Goal: Task Accomplishment & Management: Complete application form

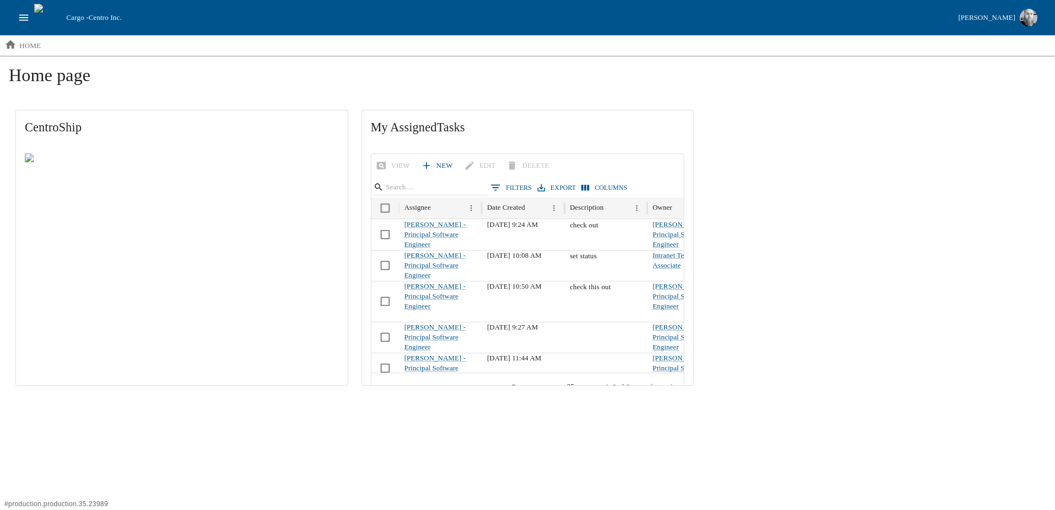
click at [23, 19] on icon "open drawer" at bounding box center [24, 18] width 12 height 12
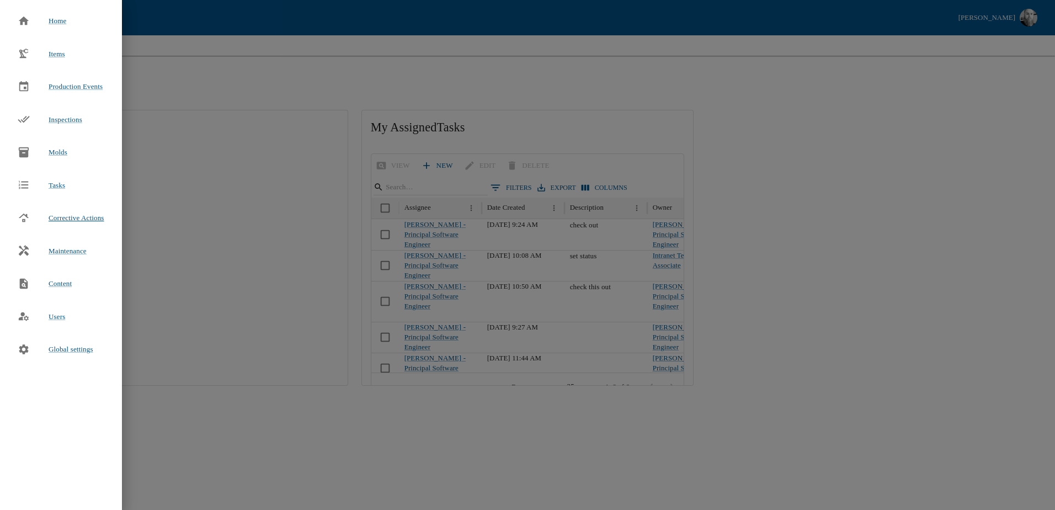
click at [83, 219] on span "Corrective Actions" at bounding box center [77, 218] width 56 height 8
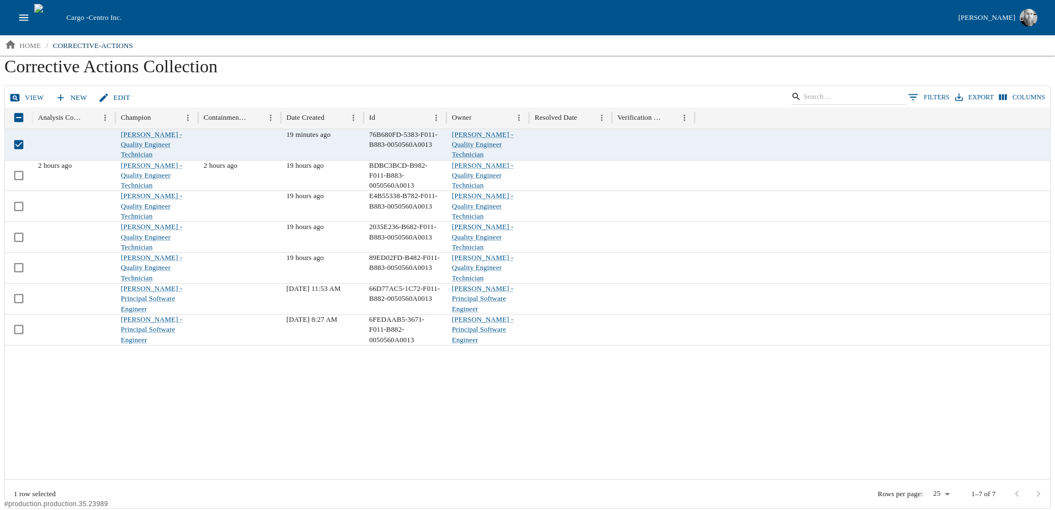
click at [31, 99] on link "View" at bounding box center [27, 97] width 41 height 19
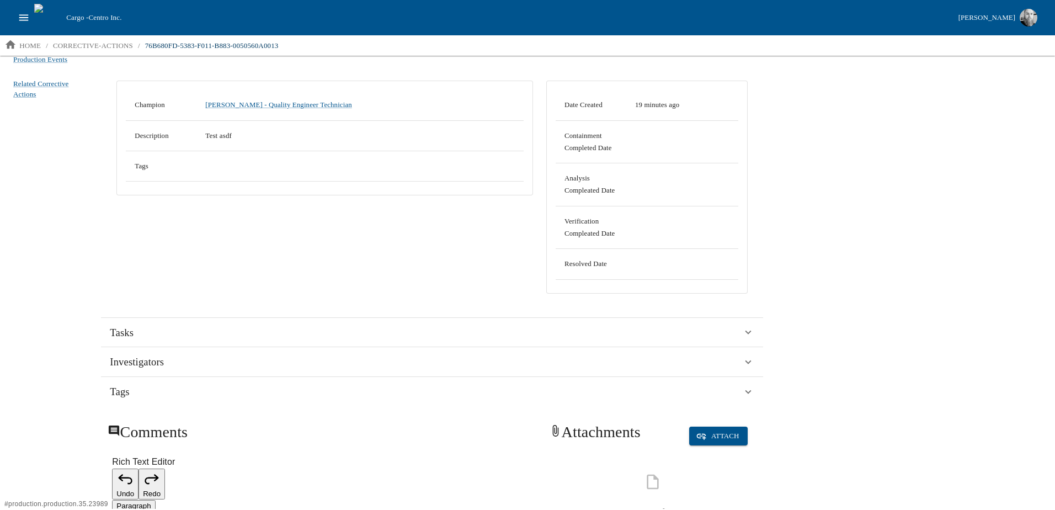
scroll to position [92, 0]
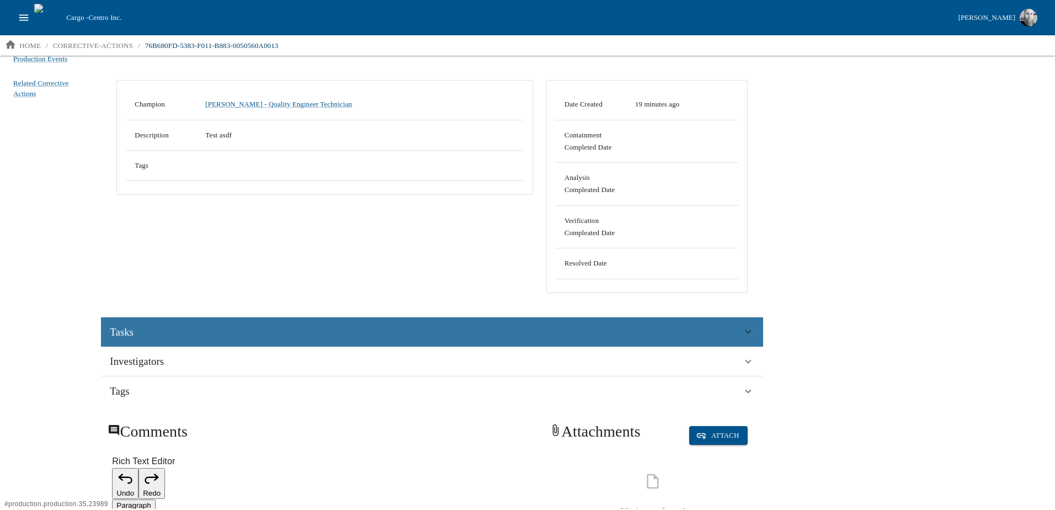
click at [335, 335] on div "Tasks" at bounding box center [426, 332] width 633 height 17
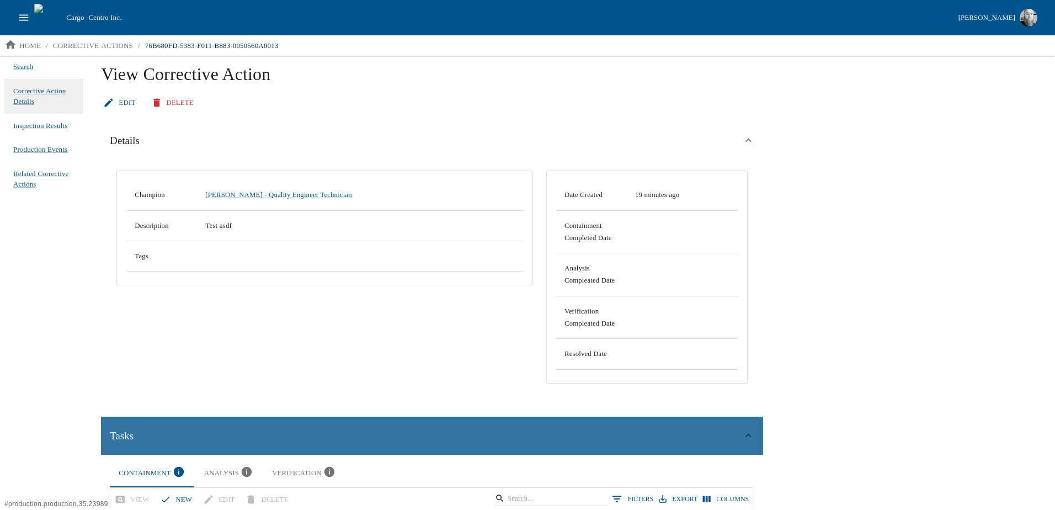
scroll to position [0, 0]
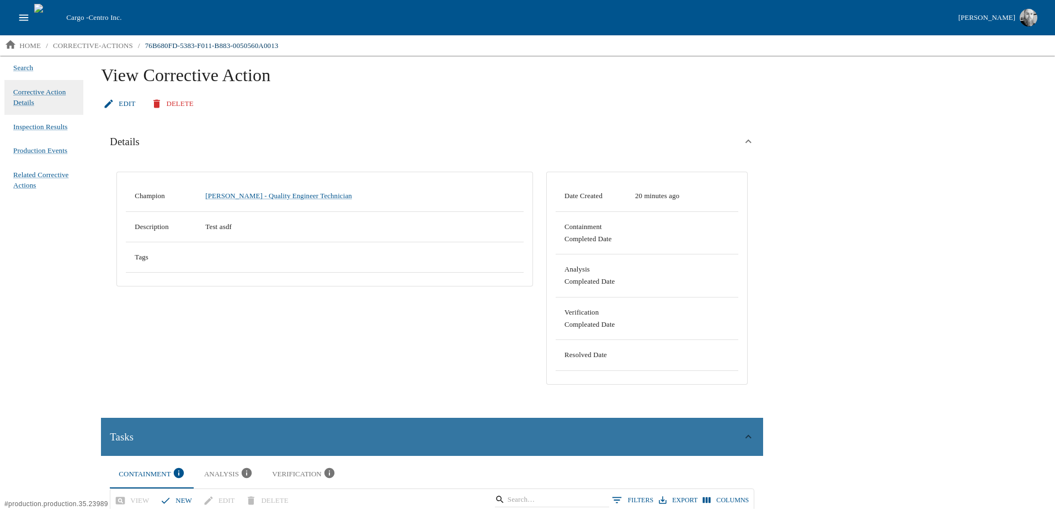
click at [695, 442] on div "Tasks" at bounding box center [426, 437] width 633 height 17
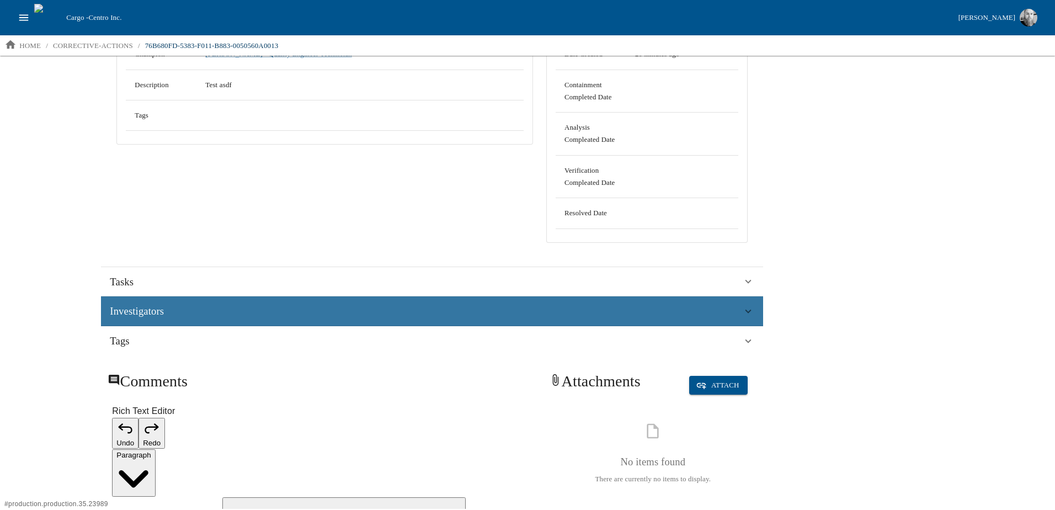
scroll to position [169, 0]
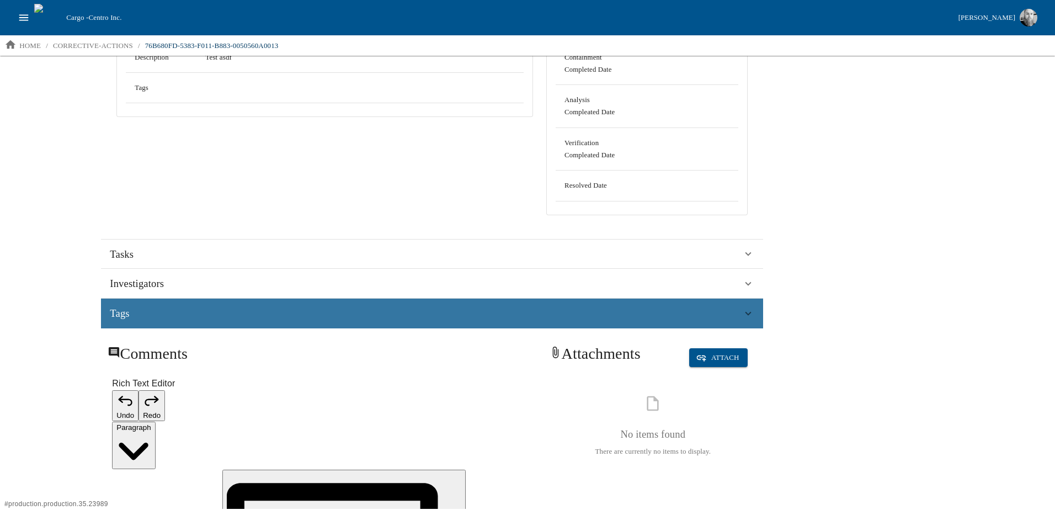
click at [316, 304] on div "Tags" at bounding box center [432, 314] width 662 height 30
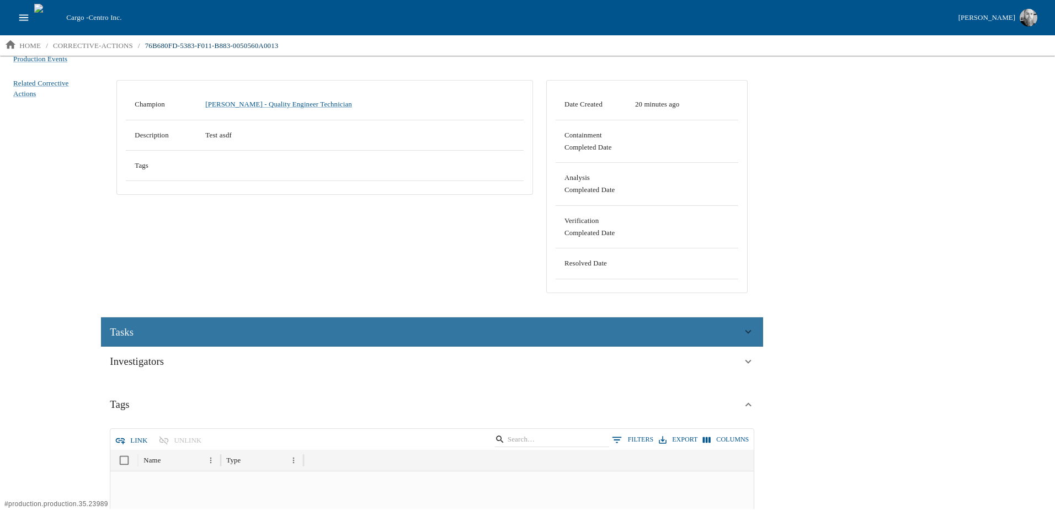
scroll to position [91, 0]
drag, startPoint x: 245, startPoint y: 331, endPoint x: 251, endPoint y: 328, distance: 7.2
click at [245, 331] on div "Tasks" at bounding box center [426, 333] width 633 height 17
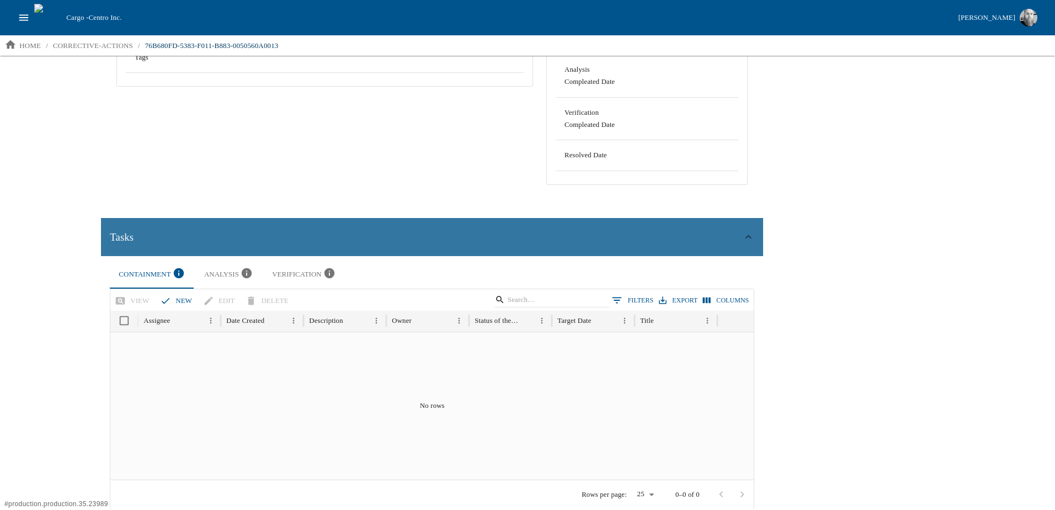
scroll to position [200, 0]
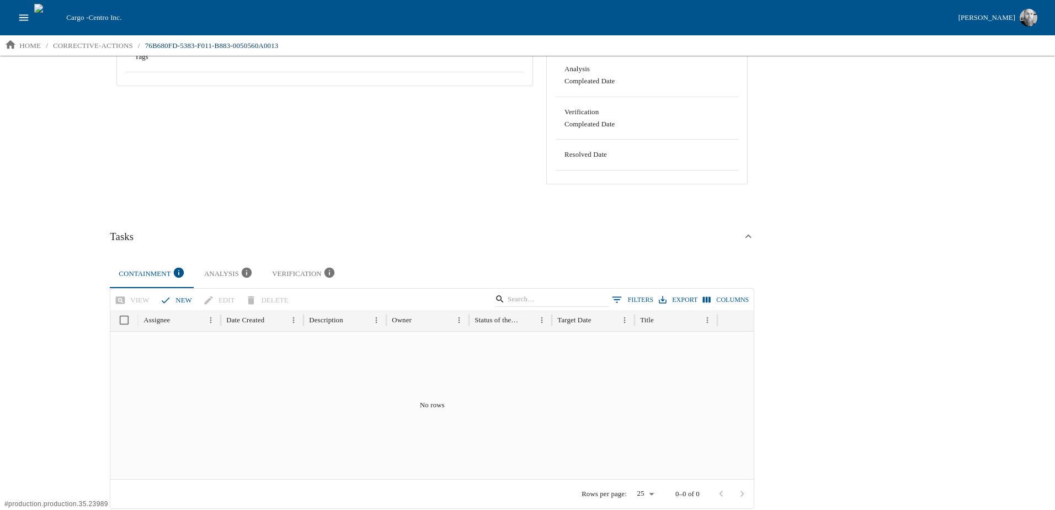
click at [215, 276] on div "Analysis" at bounding box center [229, 274] width 50 height 15
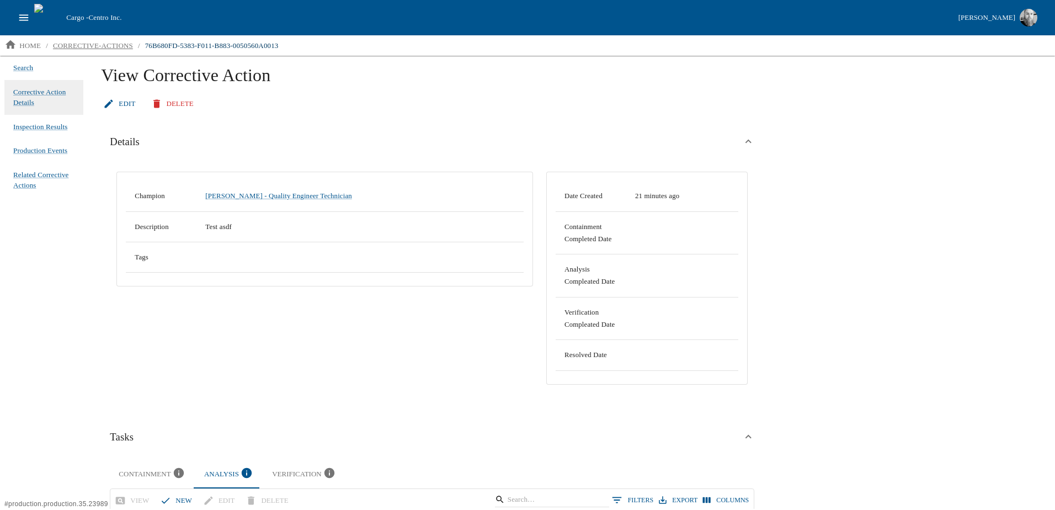
click at [100, 47] on p "corrective-actions" at bounding box center [93, 45] width 80 height 11
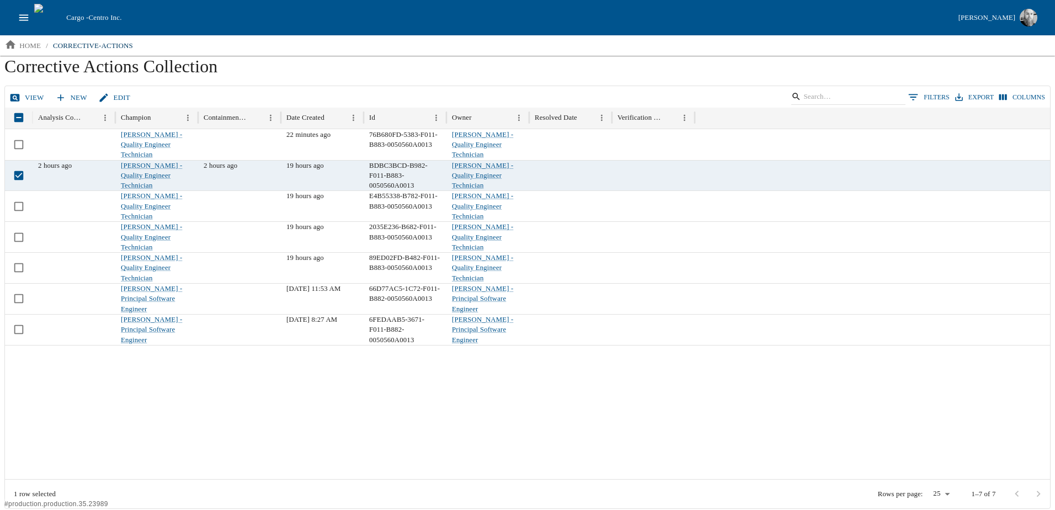
click at [28, 98] on link "View" at bounding box center [27, 97] width 41 height 19
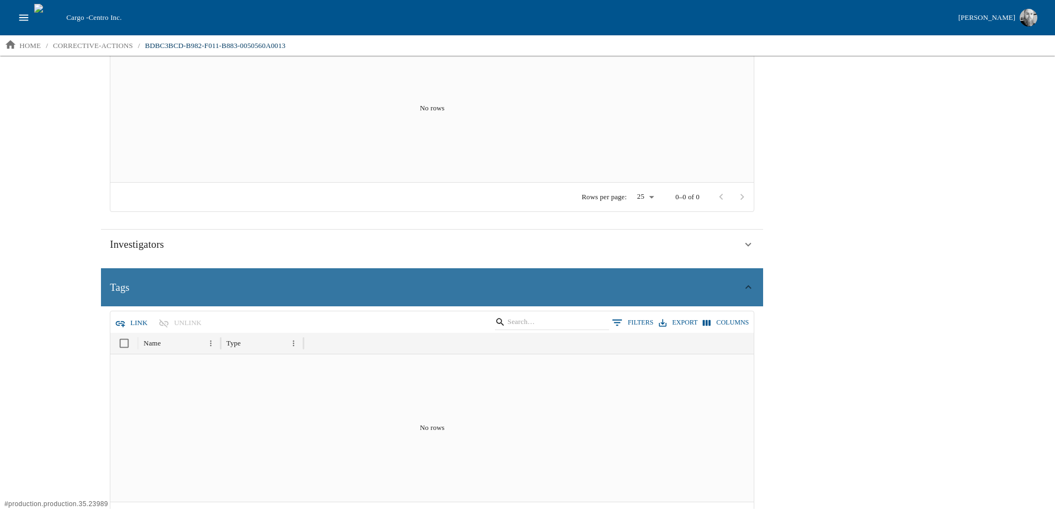
scroll to position [497, 0]
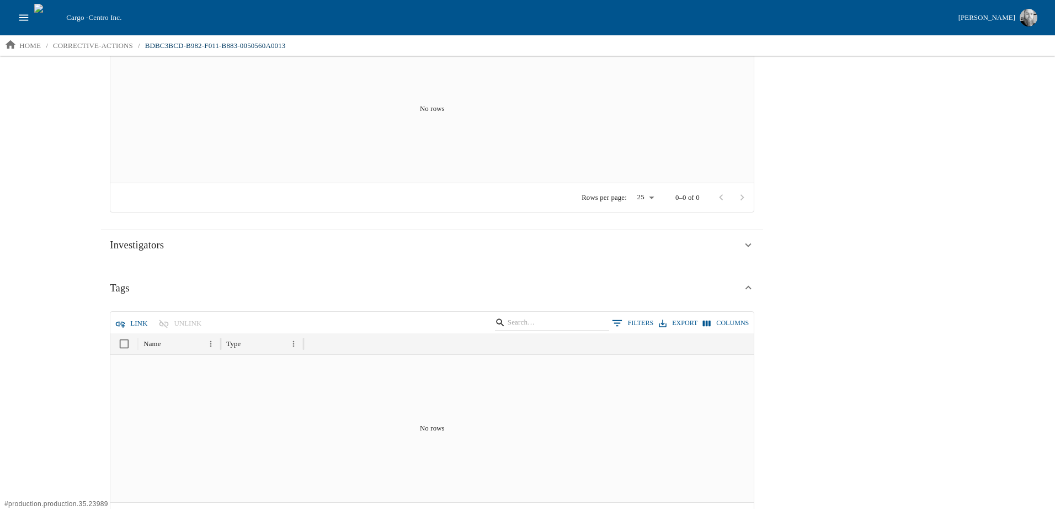
click at [128, 323] on button "Link" at bounding box center [132, 323] width 39 height 19
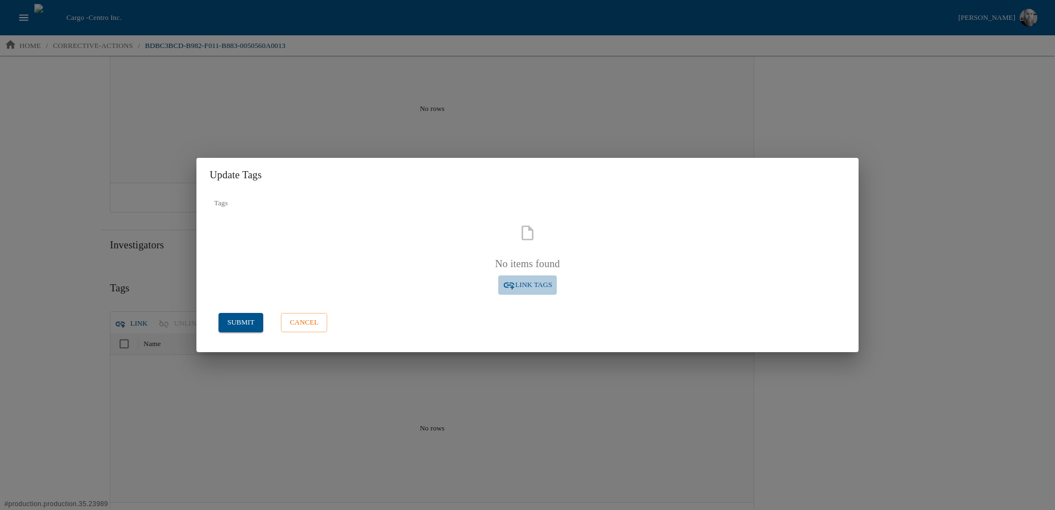
click at [531, 282] on span "Link Tags" at bounding box center [534, 285] width 37 height 13
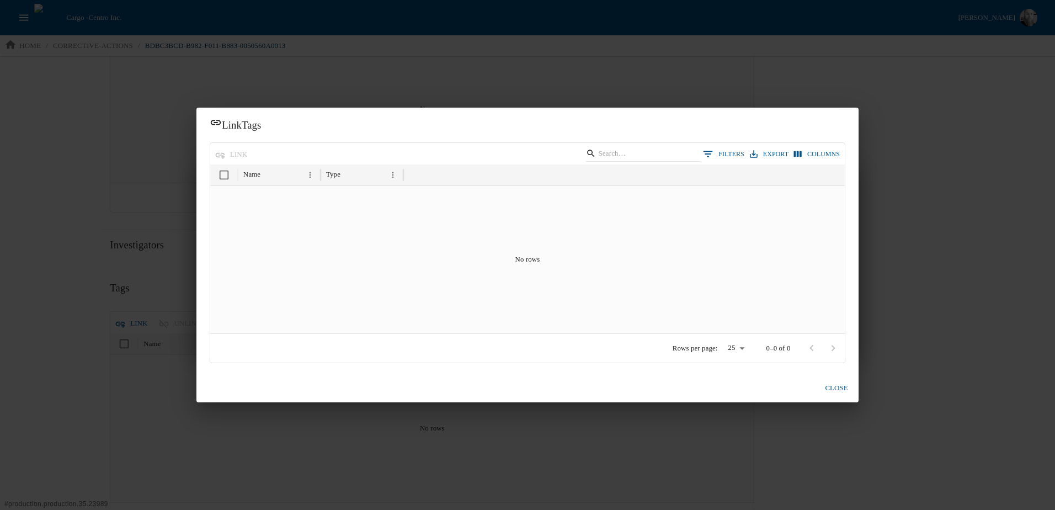
click at [835, 391] on button "close" at bounding box center [836, 388] width 35 height 19
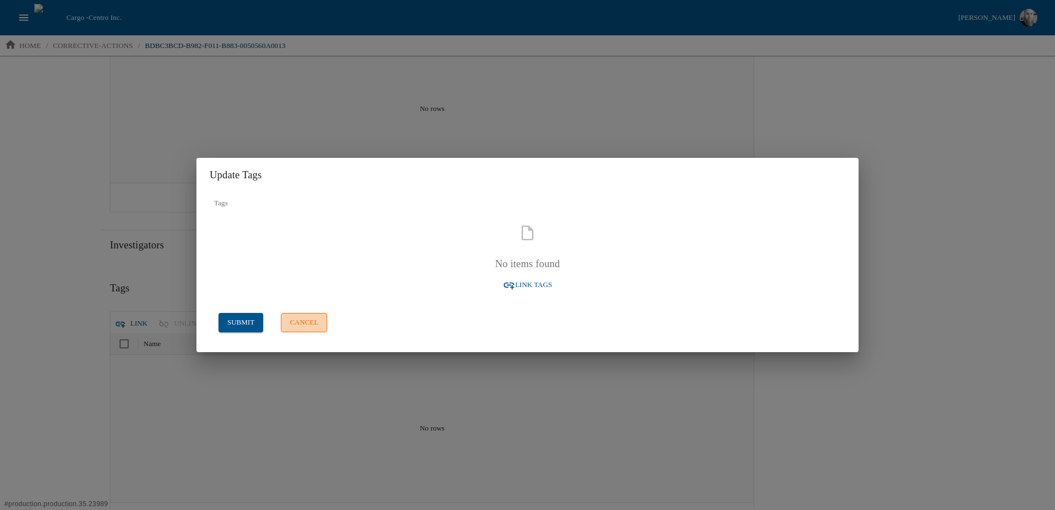
click at [314, 315] on button "cancel" at bounding box center [304, 322] width 46 height 19
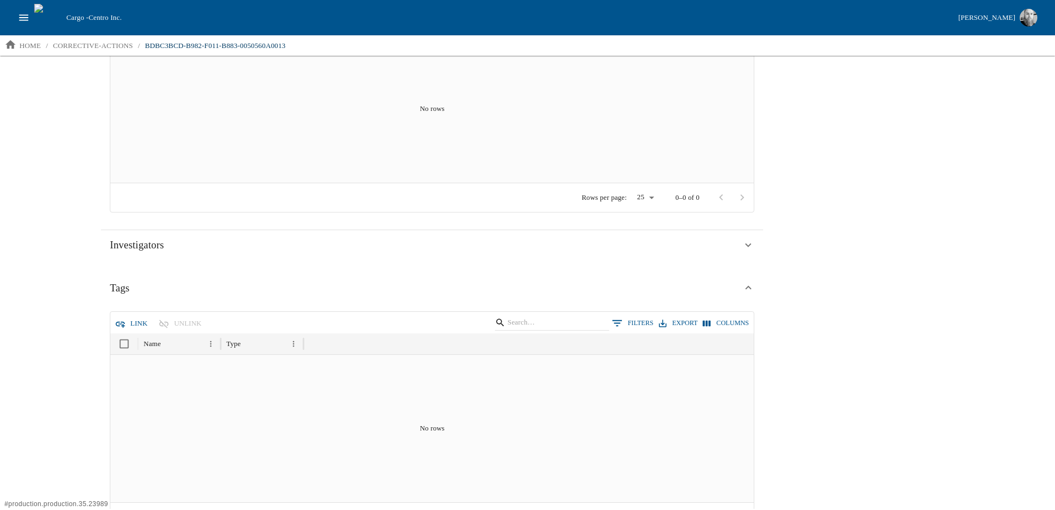
click at [19, 15] on icon "open drawer" at bounding box center [23, 17] width 9 height 6
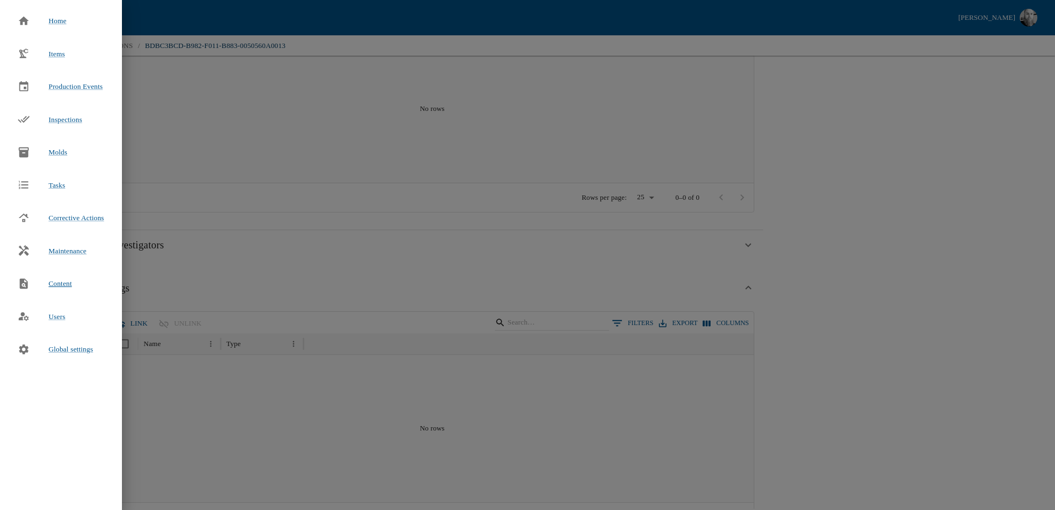
click at [57, 284] on span "Content" at bounding box center [60, 283] width 23 height 11
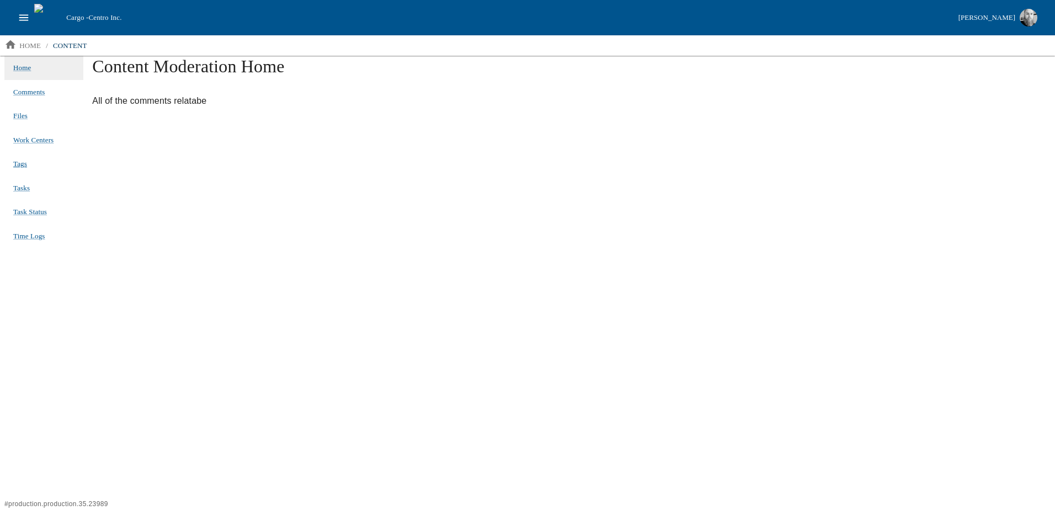
click at [23, 164] on span "Tags" at bounding box center [20, 164] width 14 height 8
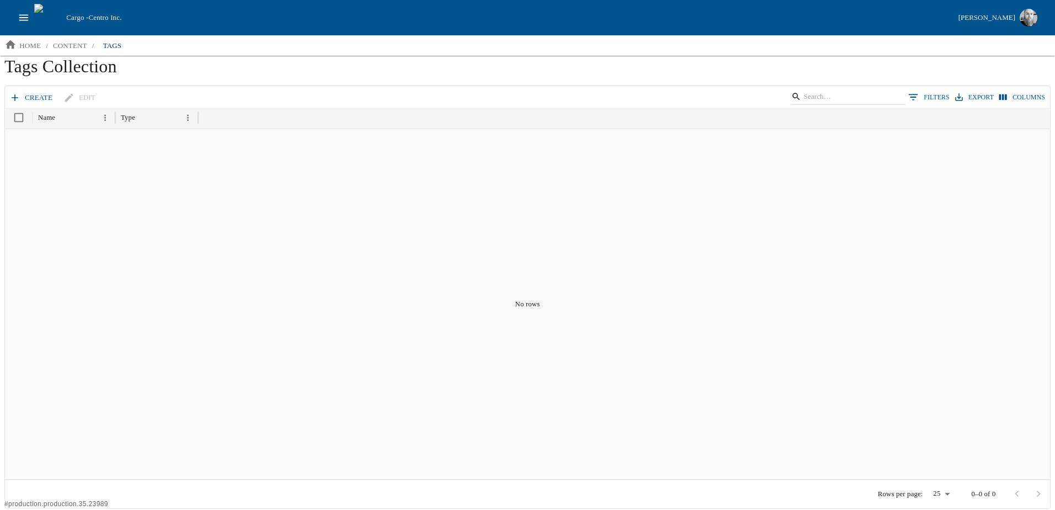
click at [30, 97] on link "create" at bounding box center [32, 97] width 50 height 19
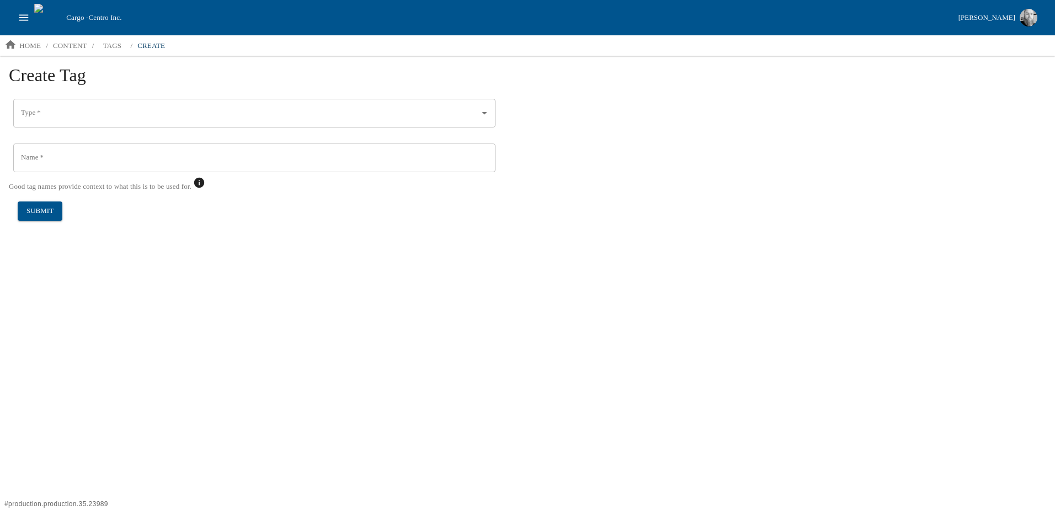
click at [103, 116] on input "Type   *" at bounding box center [246, 113] width 456 height 19
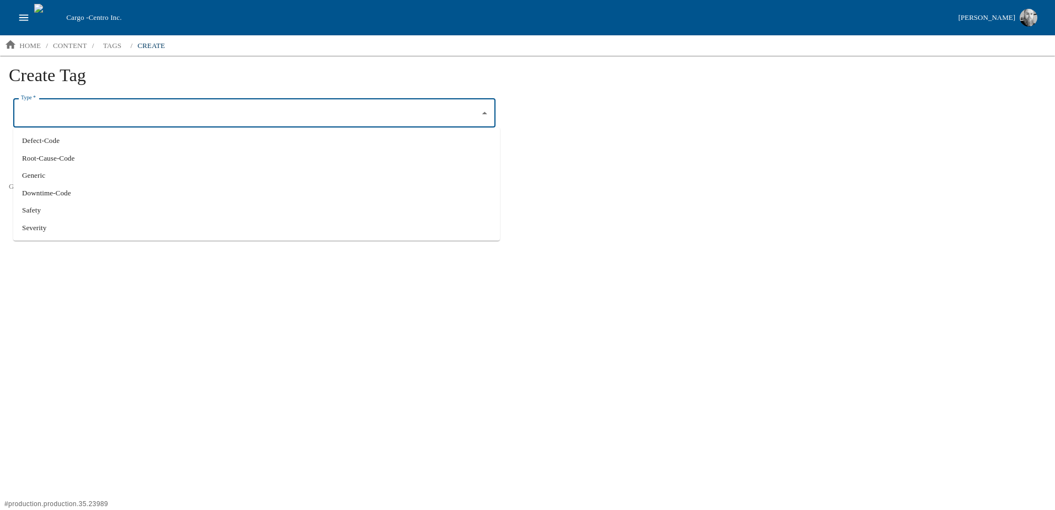
click at [56, 178] on li "Generic" at bounding box center [256, 176] width 487 height 18
type input "Generic"
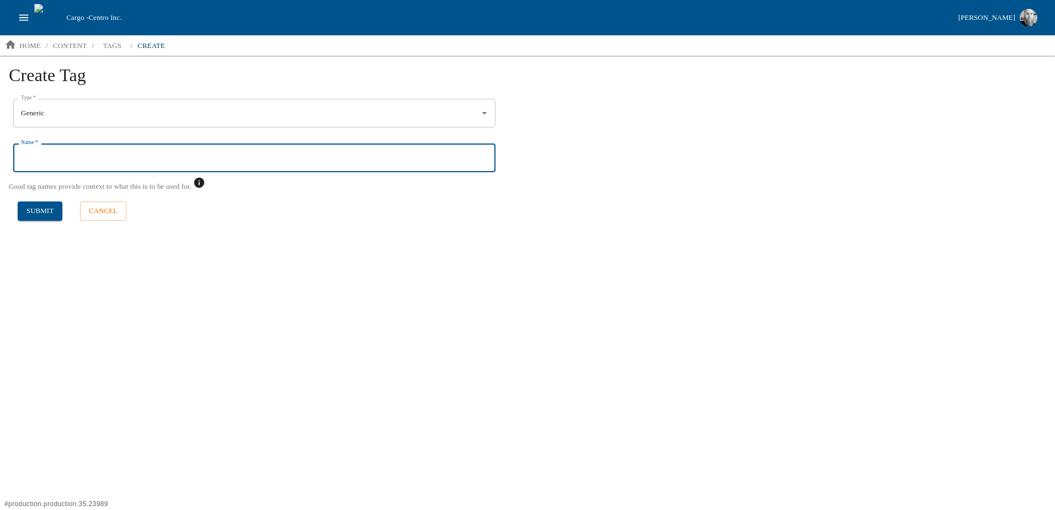
click at [104, 161] on input "Name   *" at bounding box center [254, 158] width 482 height 29
type input "Test"
click at [32, 203] on button "submit" at bounding box center [40, 210] width 45 height 19
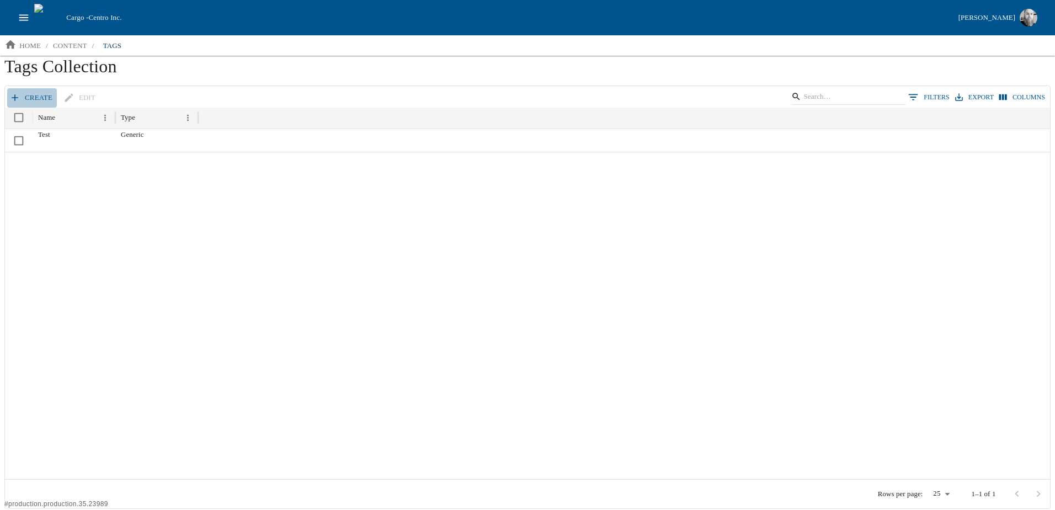
click at [22, 89] on link "create" at bounding box center [32, 97] width 50 height 19
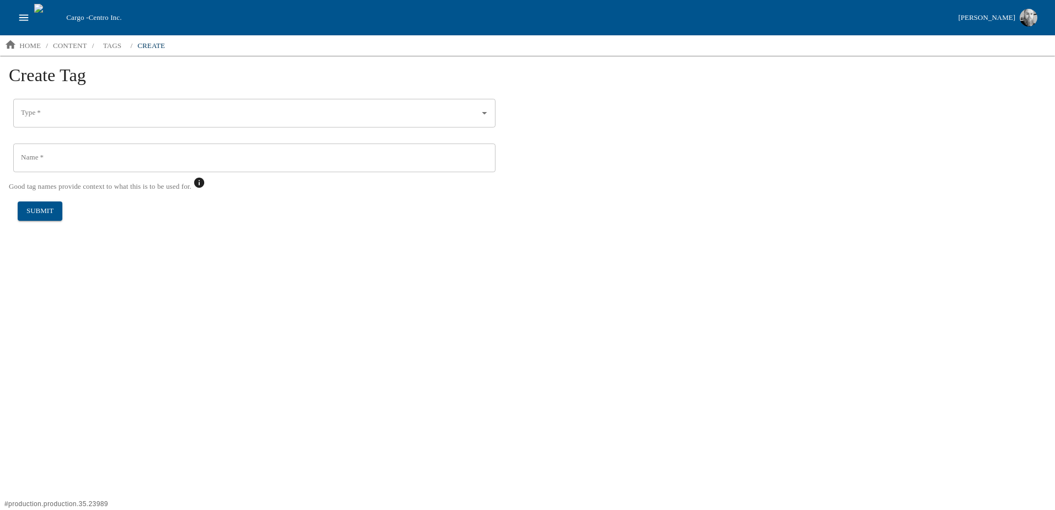
click at [82, 108] on input "Type   *" at bounding box center [246, 113] width 456 height 19
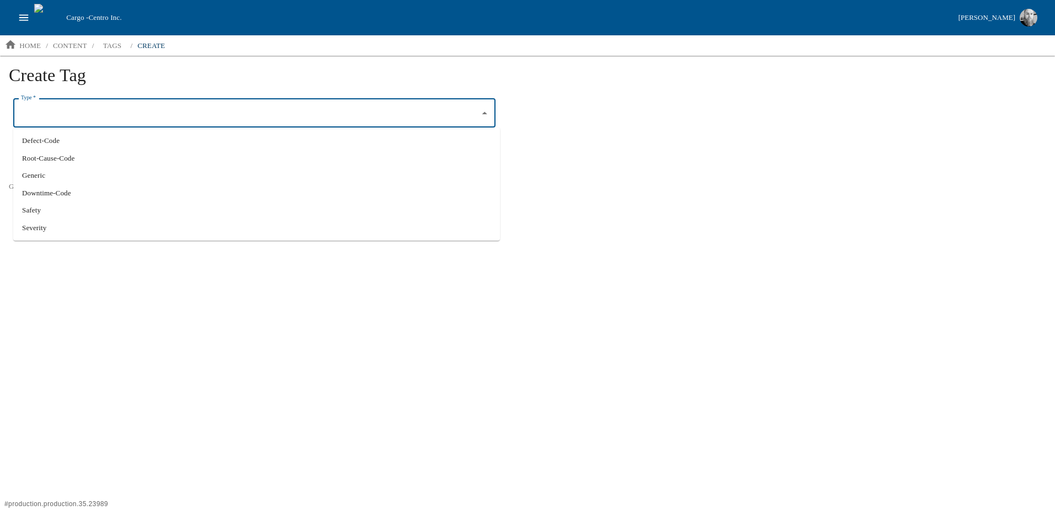
click at [56, 226] on li "Severity" at bounding box center [256, 228] width 487 height 18
type input "Severity"
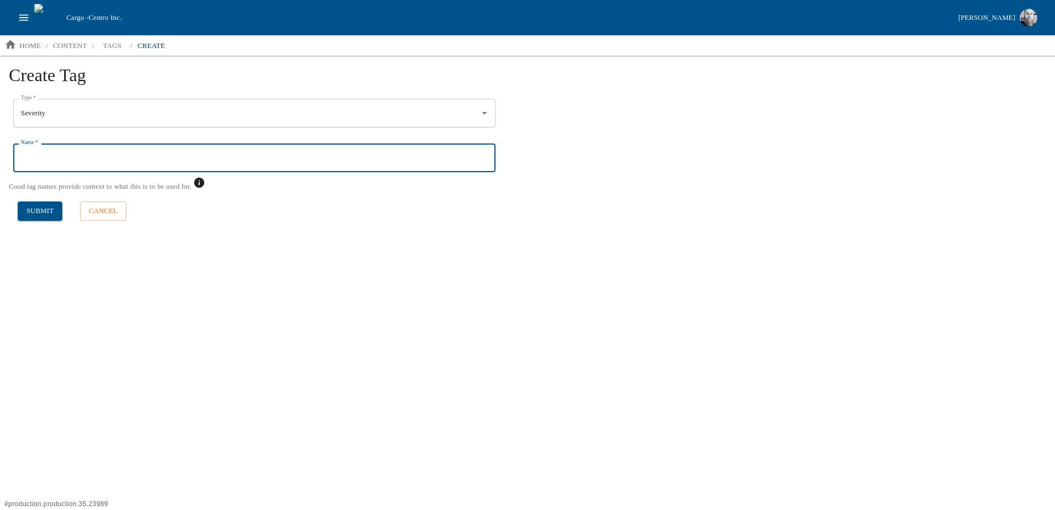
click at [61, 158] on input "Name   *" at bounding box center [254, 158] width 482 height 29
type input "1"
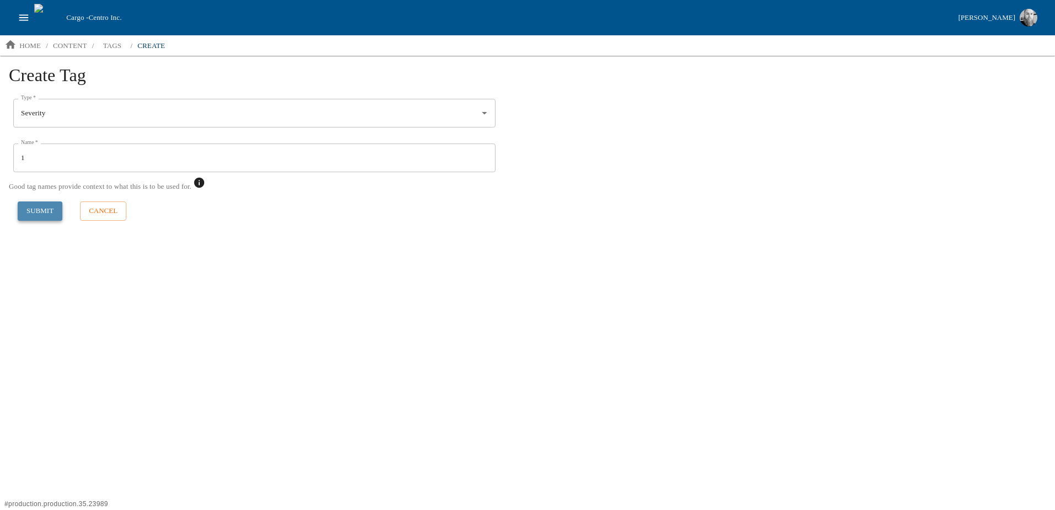
click at [28, 213] on button "submit" at bounding box center [40, 210] width 45 height 19
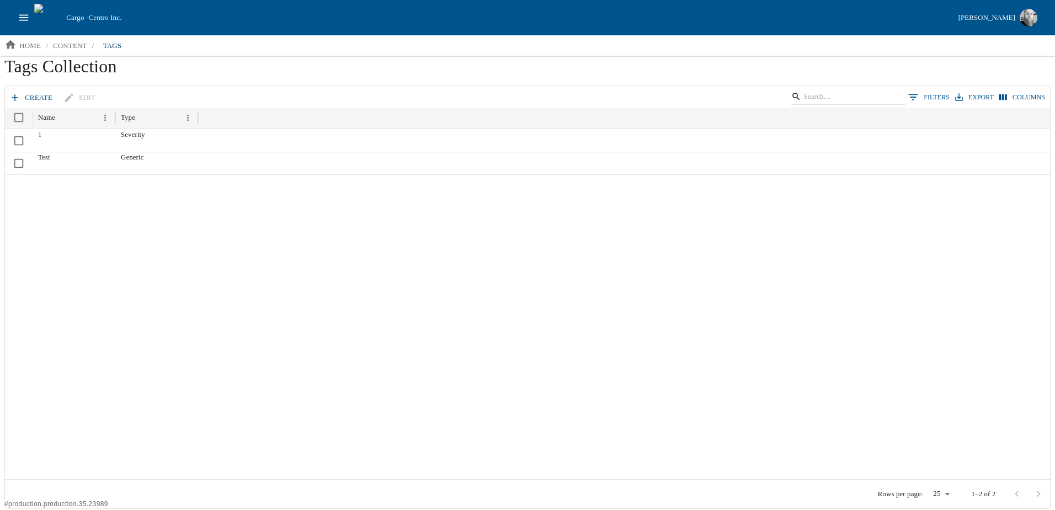
click at [214, 301] on div at bounding box center [527, 326] width 1045 height 305
click at [25, 16] on icon "open drawer" at bounding box center [24, 18] width 12 height 12
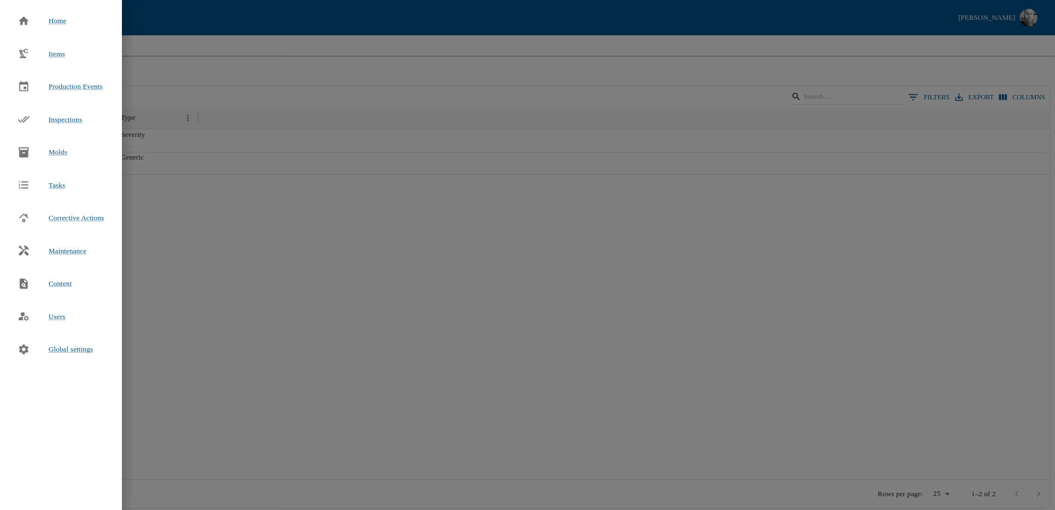
click at [310, 272] on div at bounding box center [527, 255] width 1055 height 510
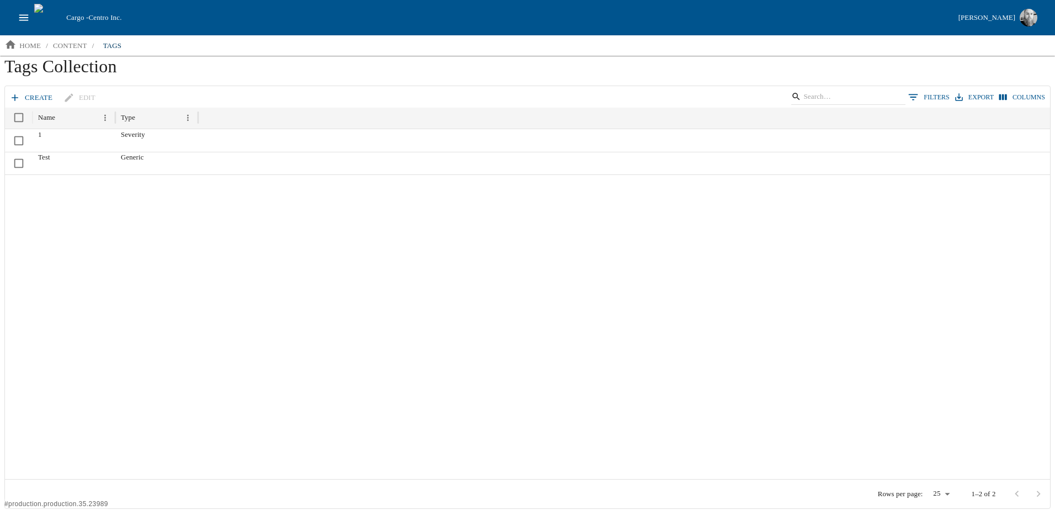
click at [31, 99] on link "create" at bounding box center [32, 97] width 50 height 19
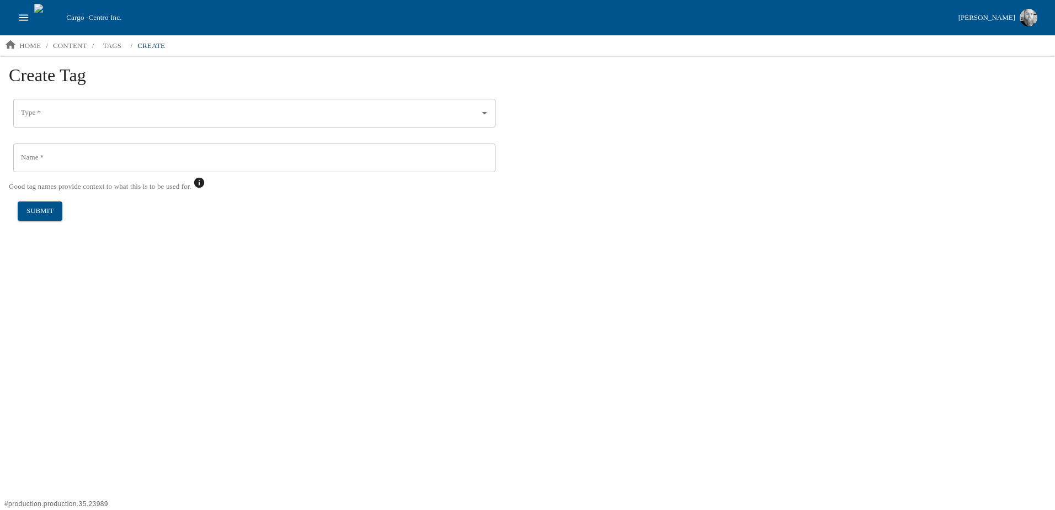
click at [56, 121] on input "Type   *" at bounding box center [246, 113] width 456 height 19
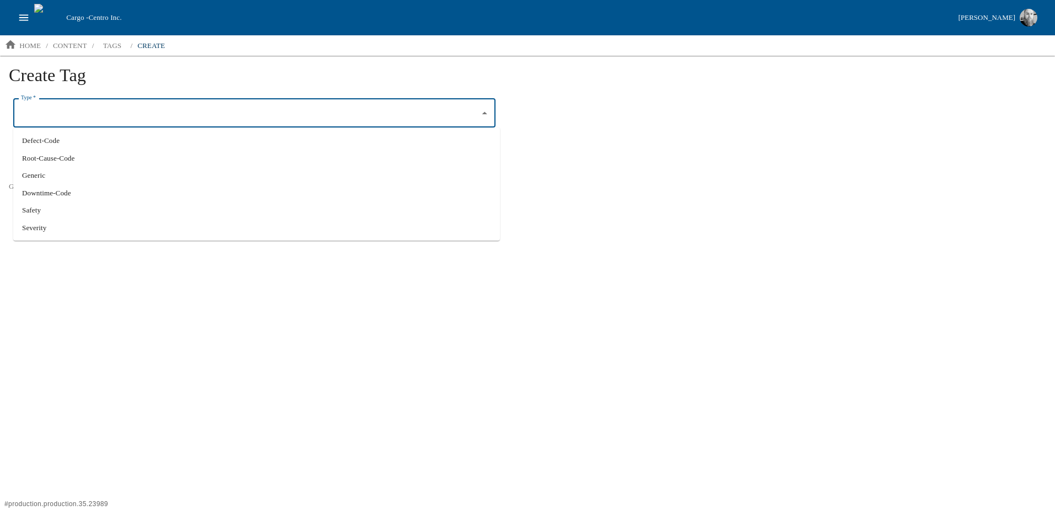
click at [63, 142] on li "Defect-Code" at bounding box center [256, 141] width 487 height 18
type input "Defect-Code"
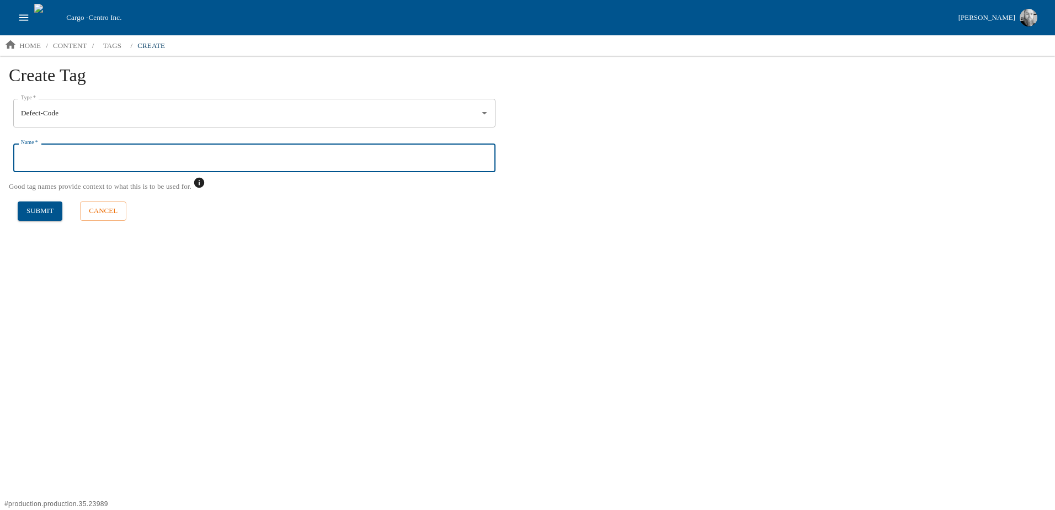
click at [89, 158] on input "Name   *" at bounding box center [254, 158] width 482 height 29
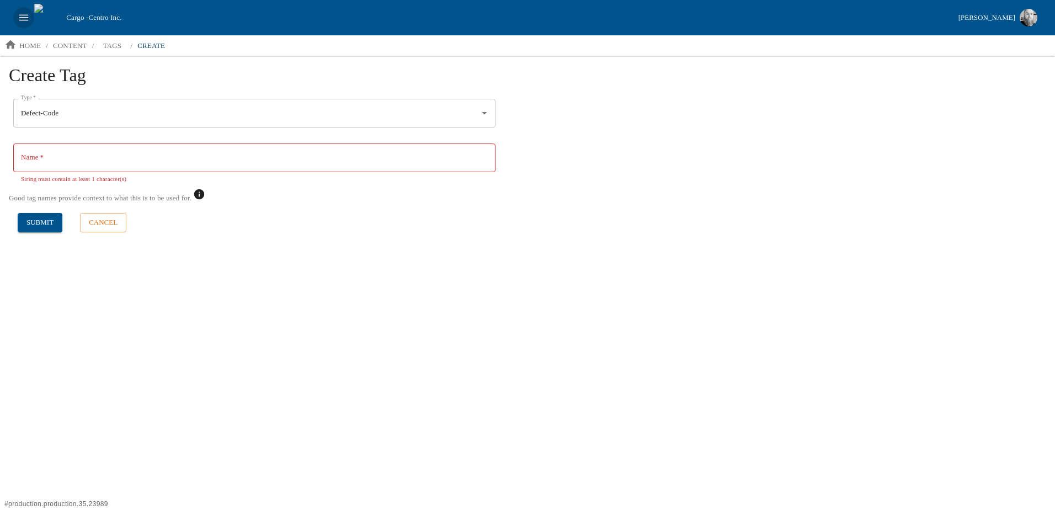
click at [14, 14] on button "open drawer" at bounding box center [23, 17] width 21 height 21
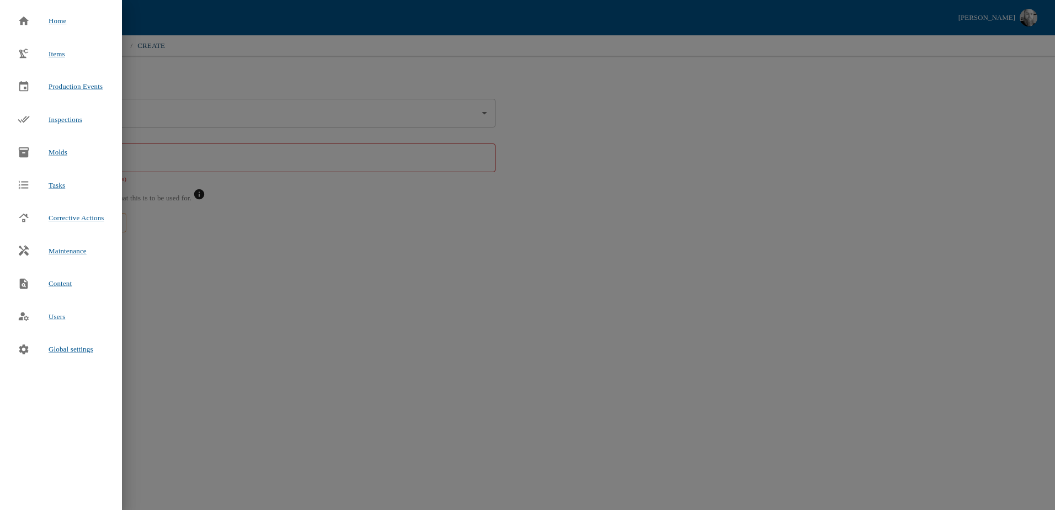
click at [432, 82] on div at bounding box center [527, 255] width 1055 height 510
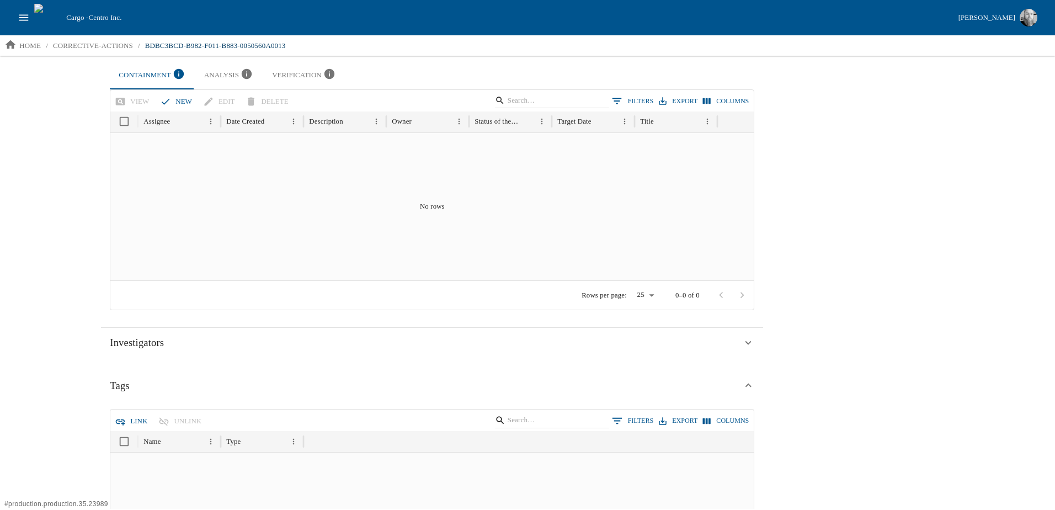
scroll to position [487, 0]
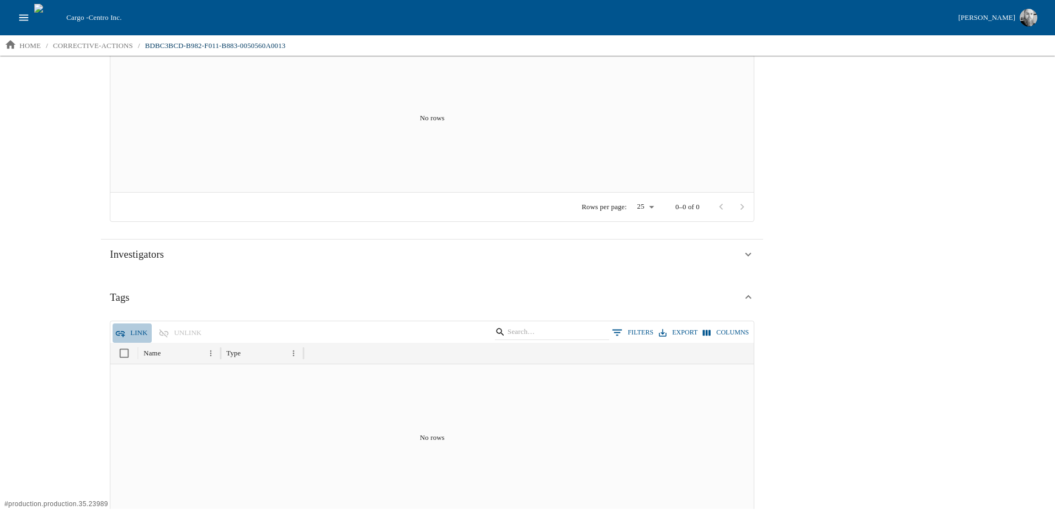
click at [133, 331] on button "Link" at bounding box center [132, 332] width 39 height 19
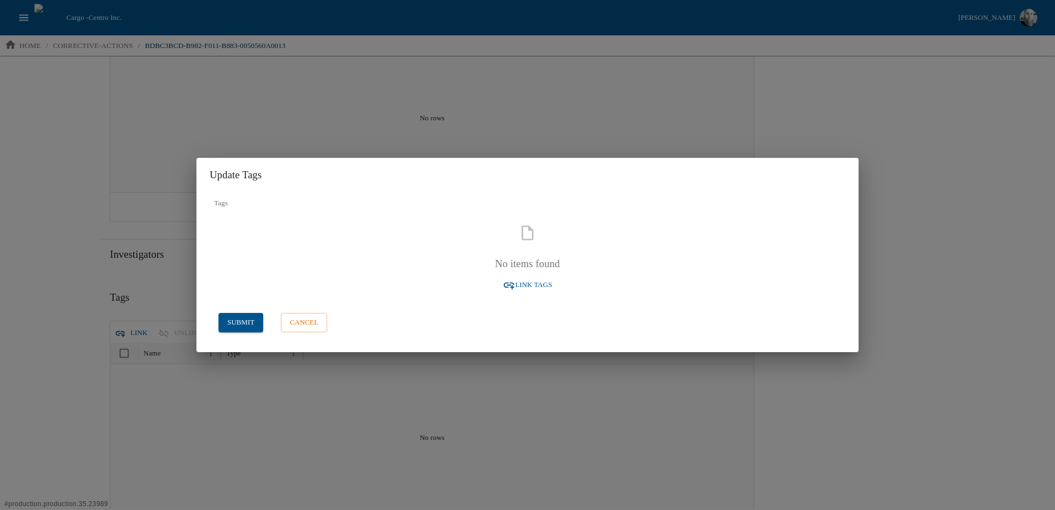
click at [300, 317] on button "cancel" at bounding box center [304, 322] width 46 height 19
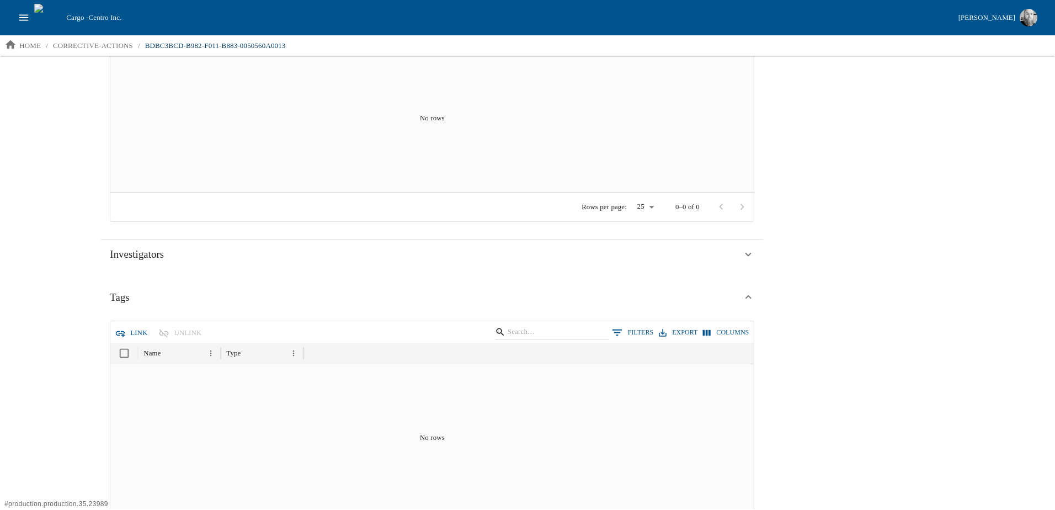
click at [131, 334] on button "Link" at bounding box center [132, 332] width 39 height 19
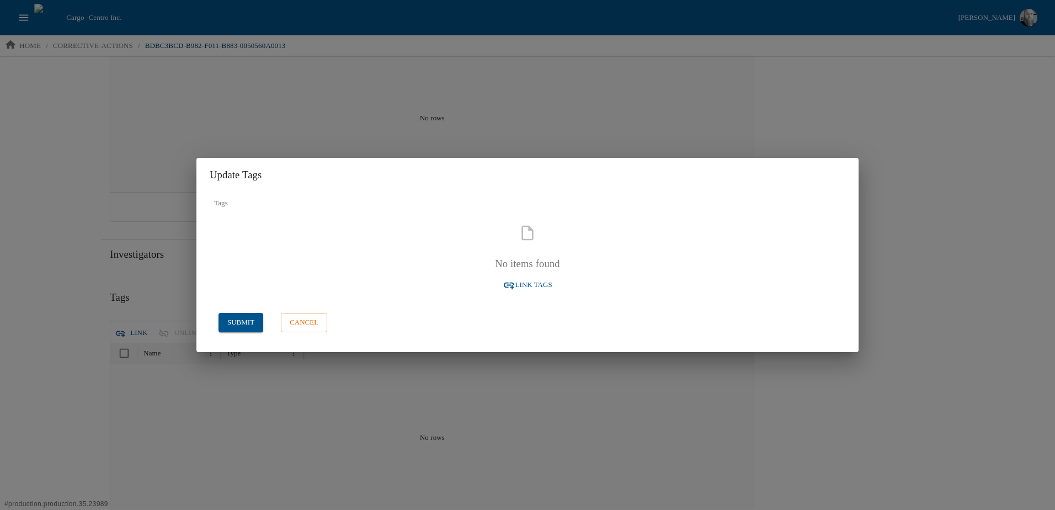
click at [527, 285] on span "Link Tags" at bounding box center [534, 285] width 37 height 13
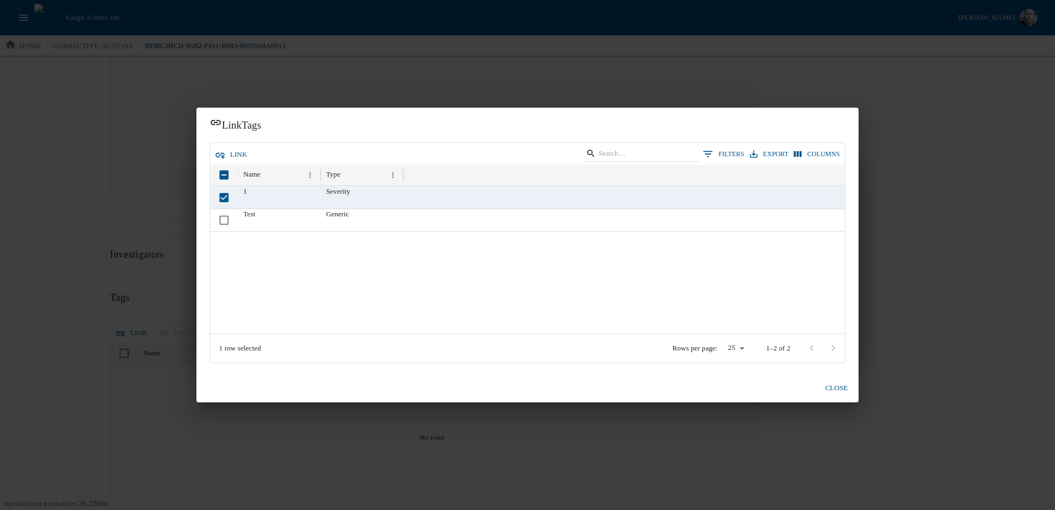
click at [245, 148] on button "link" at bounding box center [232, 154] width 39 height 19
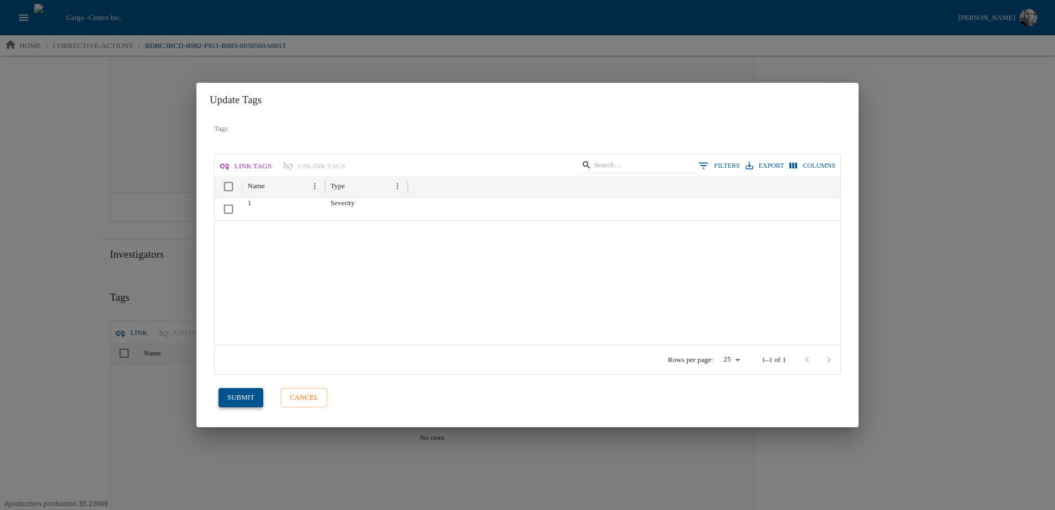
click at [230, 396] on button "submit" at bounding box center [241, 397] width 45 height 19
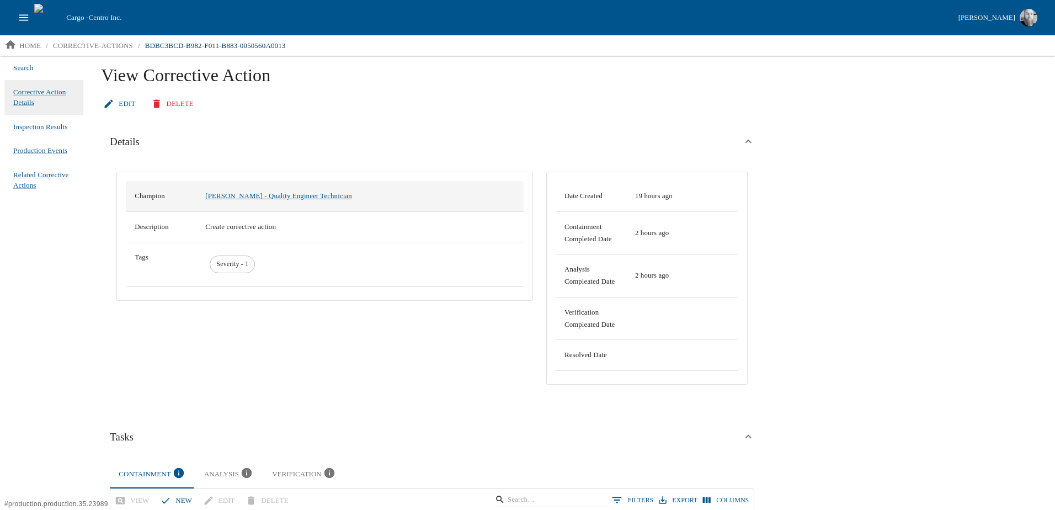
click at [239, 194] on link "Aaron Jacobs - Quality Engineer Technician" at bounding box center [278, 196] width 146 height 8
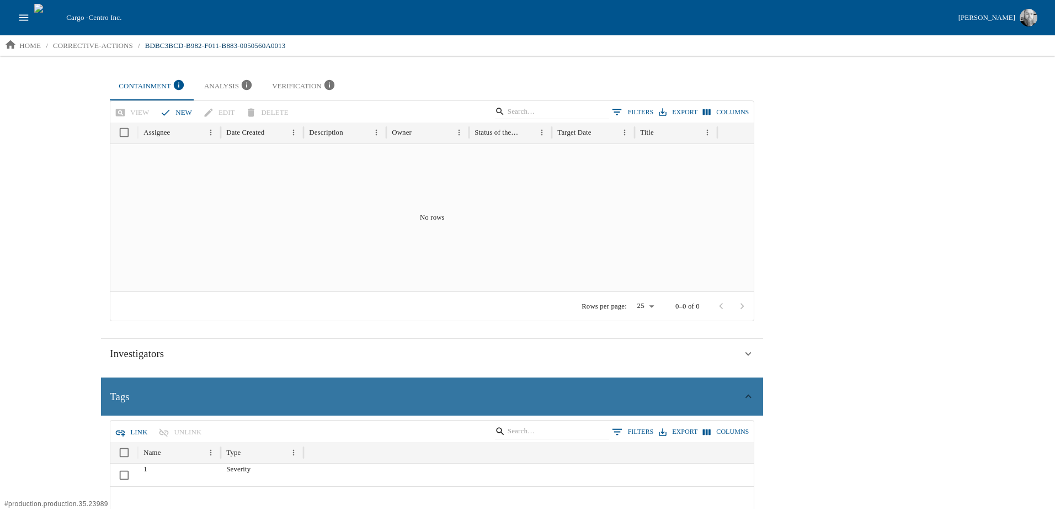
scroll to position [387, 0]
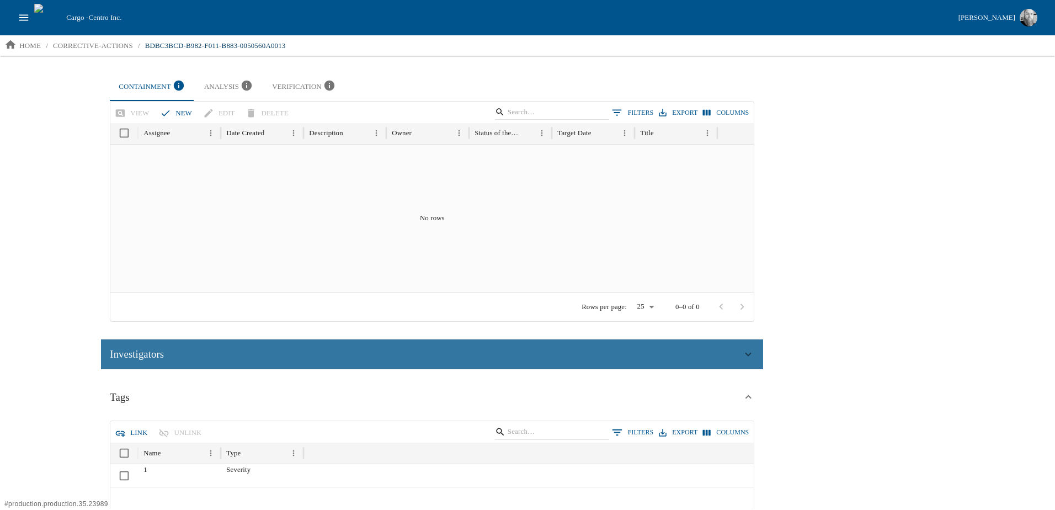
click at [552, 362] on div "Investigators" at bounding box center [426, 354] width 633 height 17
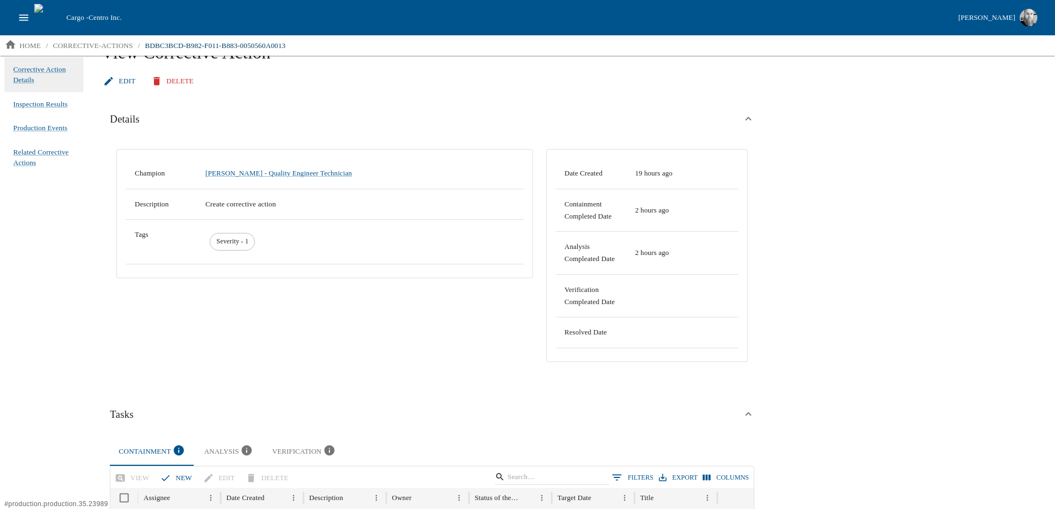
scroll to position [0, 0]
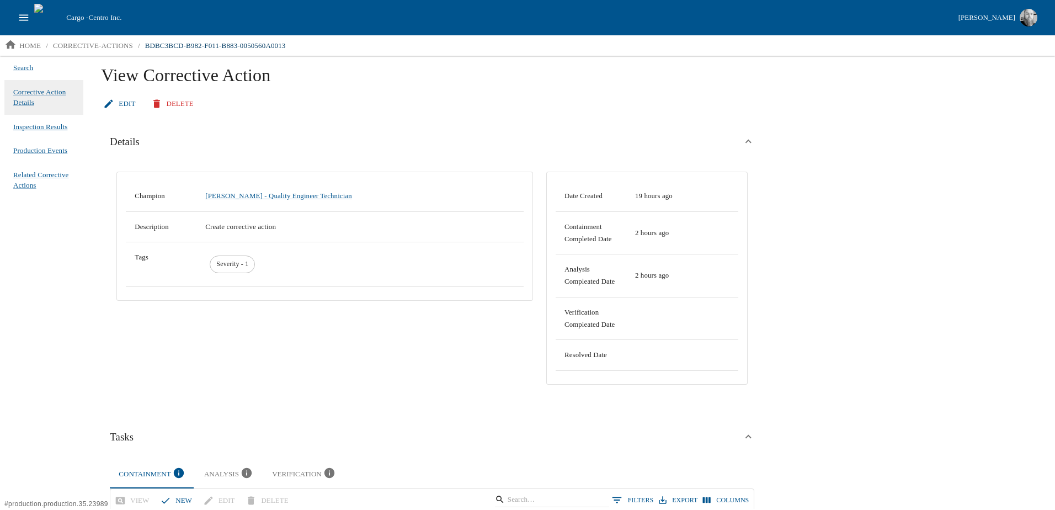
click at [36, 128] on span "Inspection Results" at bounding box center [40, 126] width 54 height 11
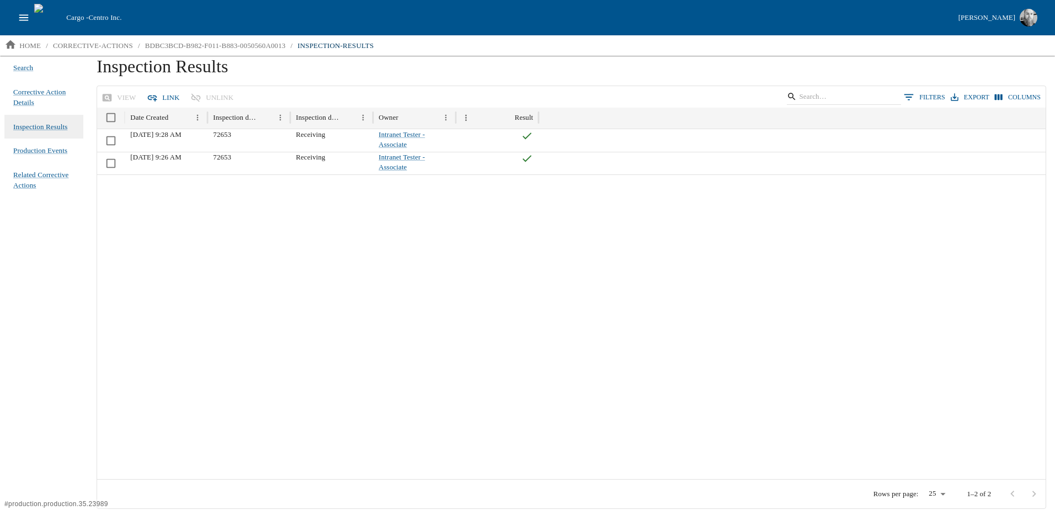
click at [160, 99] on button "Link" at bounding box center [164, 97] width 39 height 19
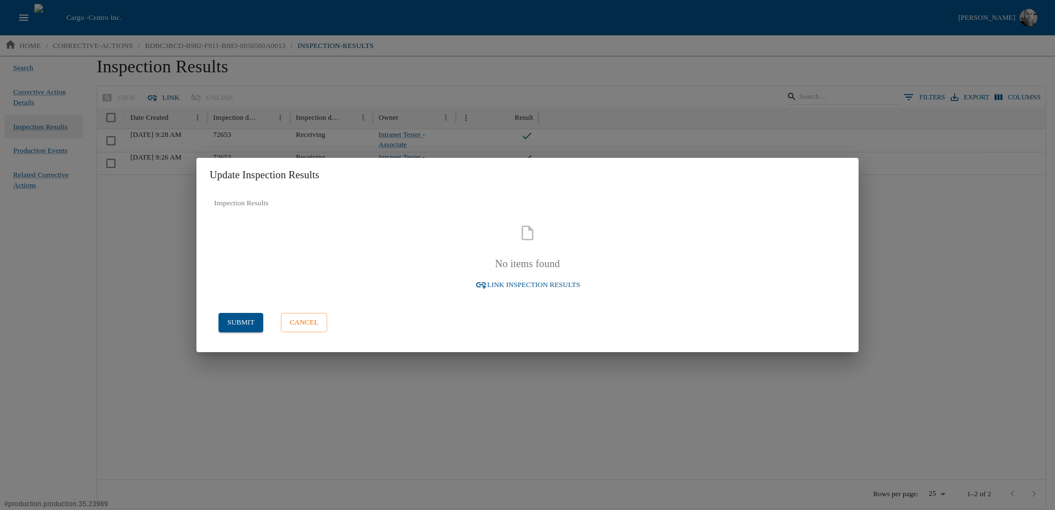
click at [528, 285] on span "Link Inspection Results" at bounding box center [533, 285] width 93 height 13
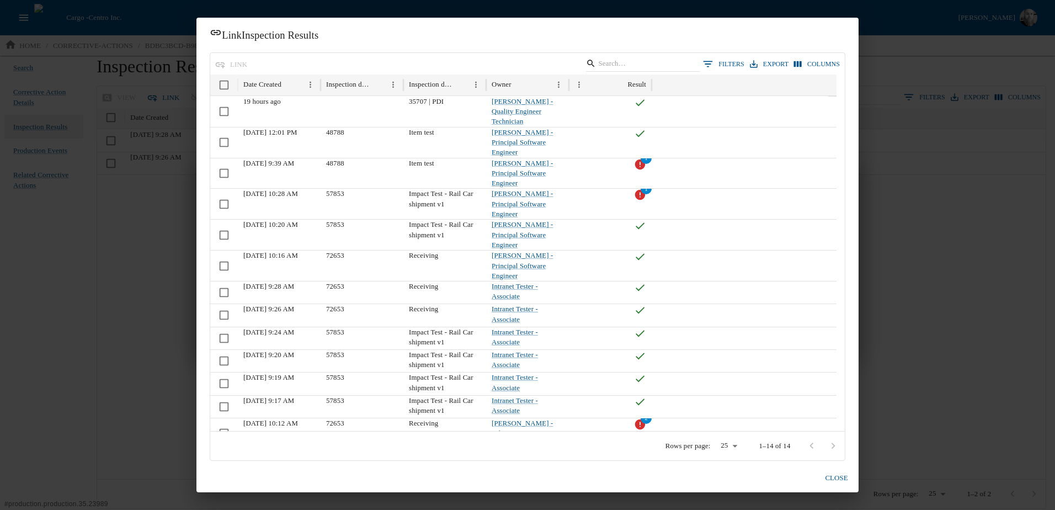
click at [723, 66] on button "0 Filters" at bounding box center [723, 64] width 47 height 17
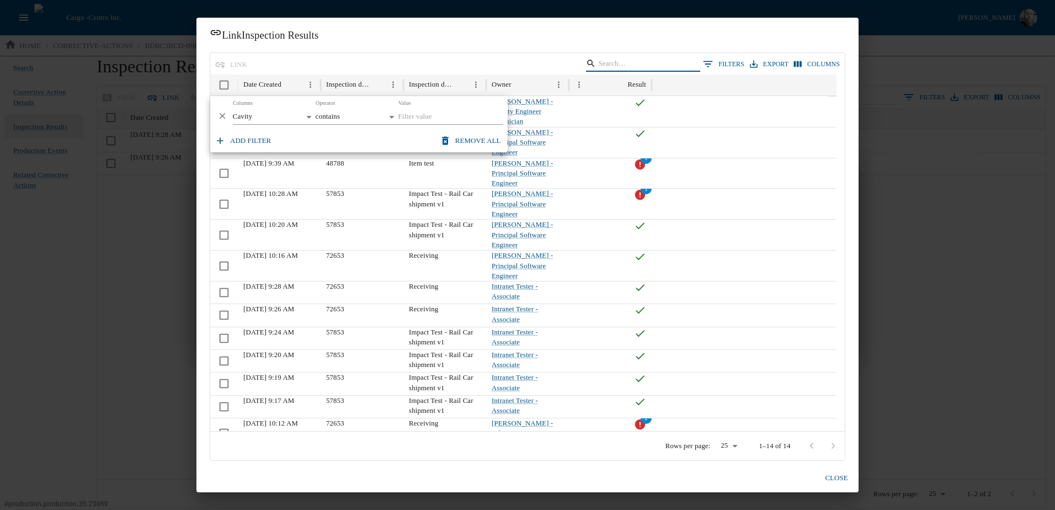
click at [636, 60] on input "Search" at bounding box center [641, 63] width 86 height 15
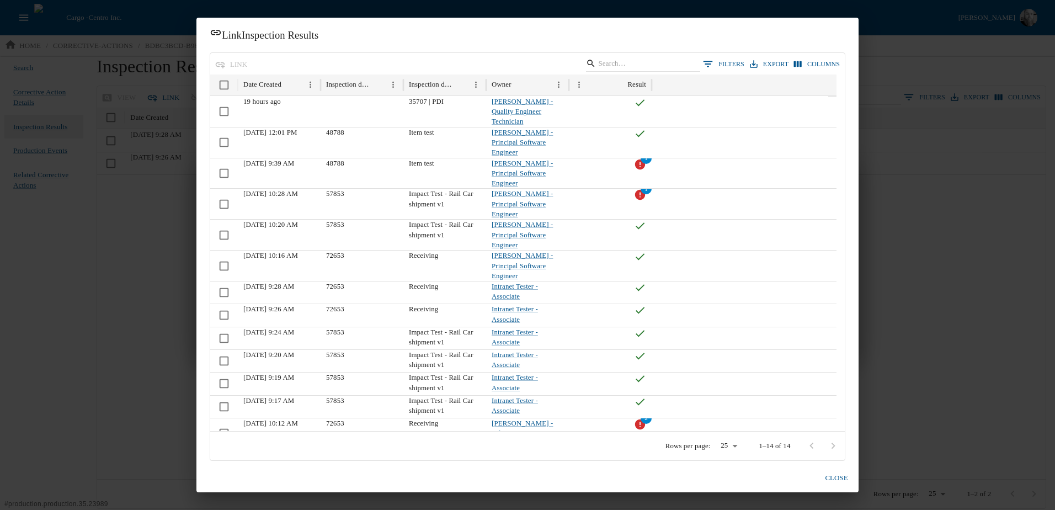
click at [824, 64] on button "Columns" at bounding box center [816, 64] width 51 height 16
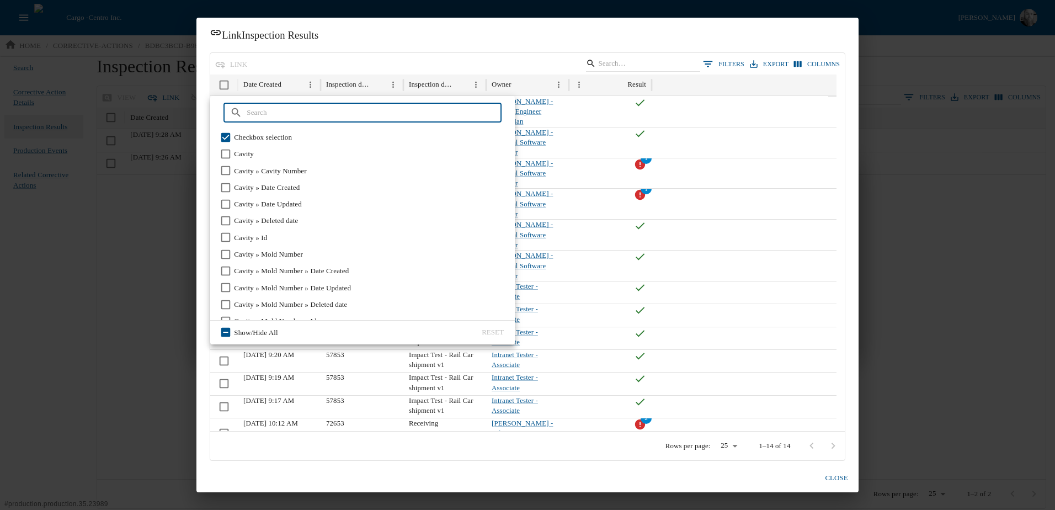
click at [399, 39] on h2 "Link Inspection Results" at bounding box center [527, 35] width 662 height 35
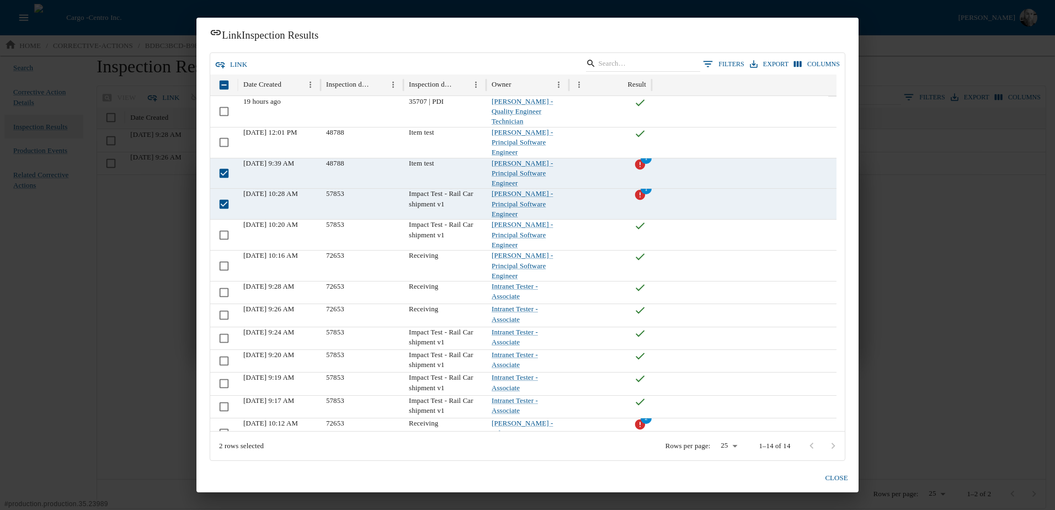
click at [227, 65] on button "link" at bounding box center [232, 64] width 39 height 19
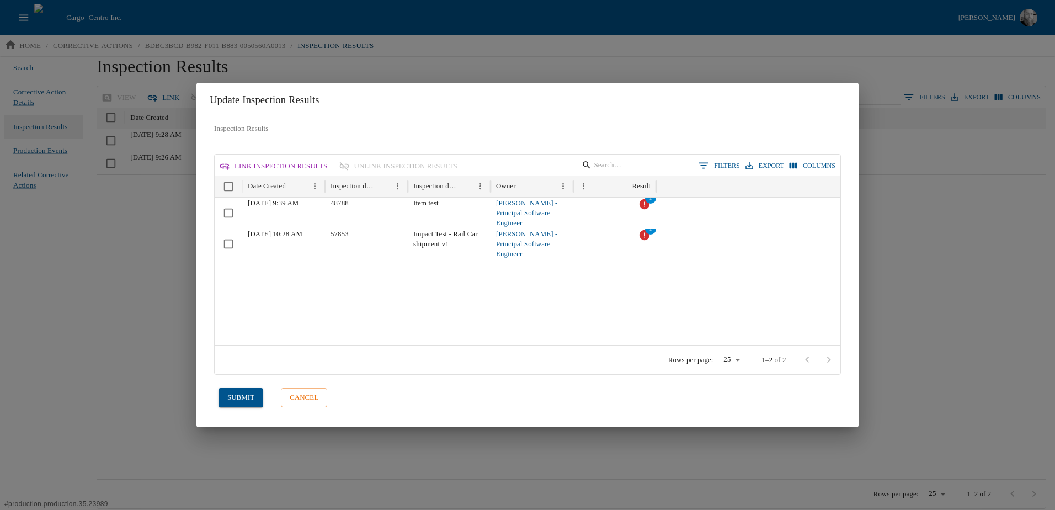
click at [237, 395] on button "submit" at bounding box center [241, 397] width 45 height 19
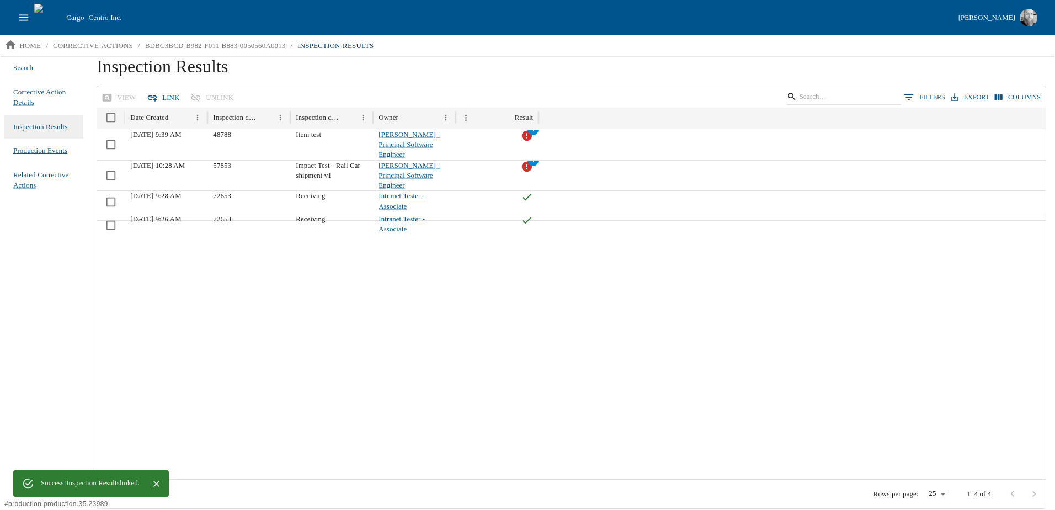
click at [33, 148] on span "Production Events" at bounding box center [40, 150] width 54 height 11
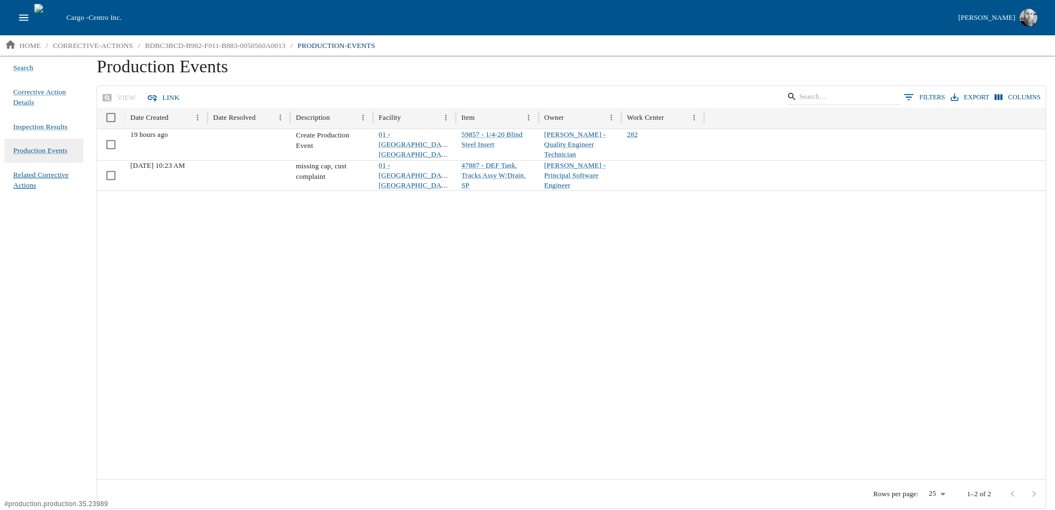
click at [35, 180] on span "Related Corrective Actions" at bounding box center [43, 180] width 61 height 22
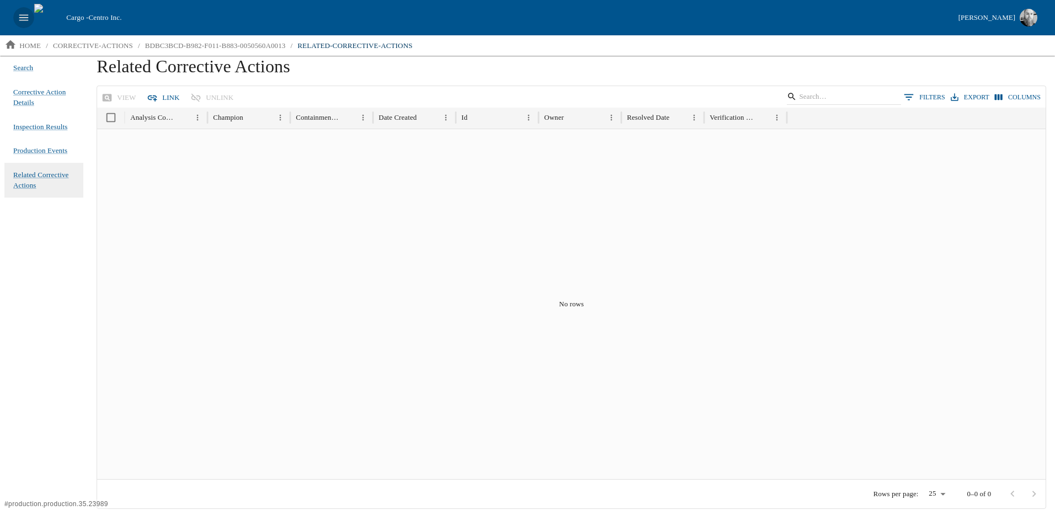
click at [26, 18] on icon "open drawer" at bounding box center [24, 18] width 12 height 12
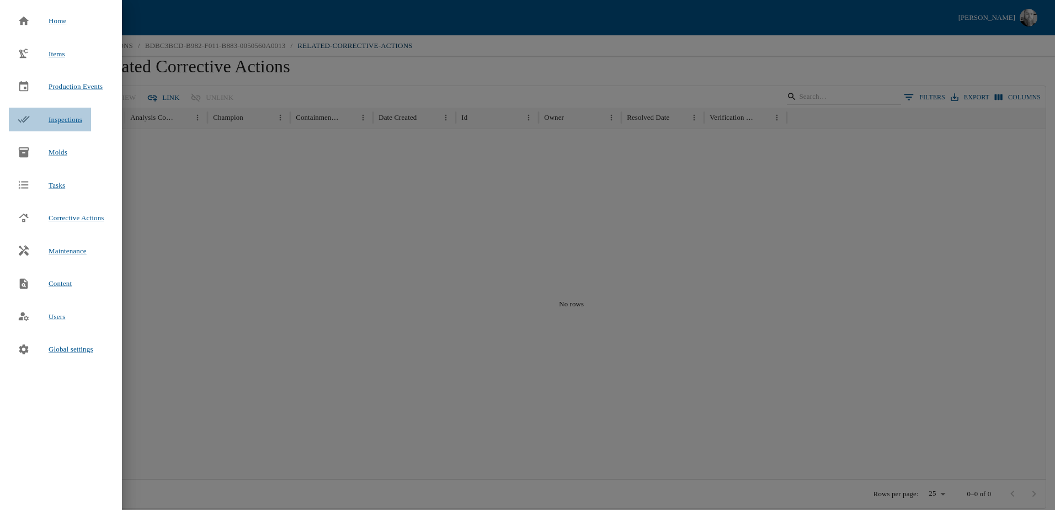
click at [54, 114] on span "Inspections" at bounding box center [66, 119] width 34 height 11
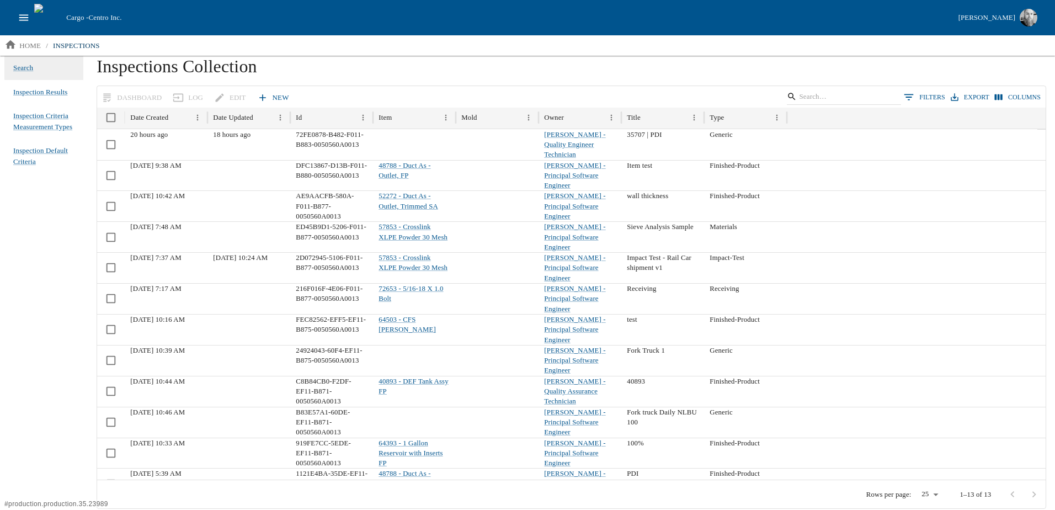
drag, startPoint x: 40, startPoint y: 91, endPoint x: 82, endPoint y: 97, distance: 41.8
click at [40, 92] on span "Inspection Results" at bounding box center [40, 92] width 54 height 11
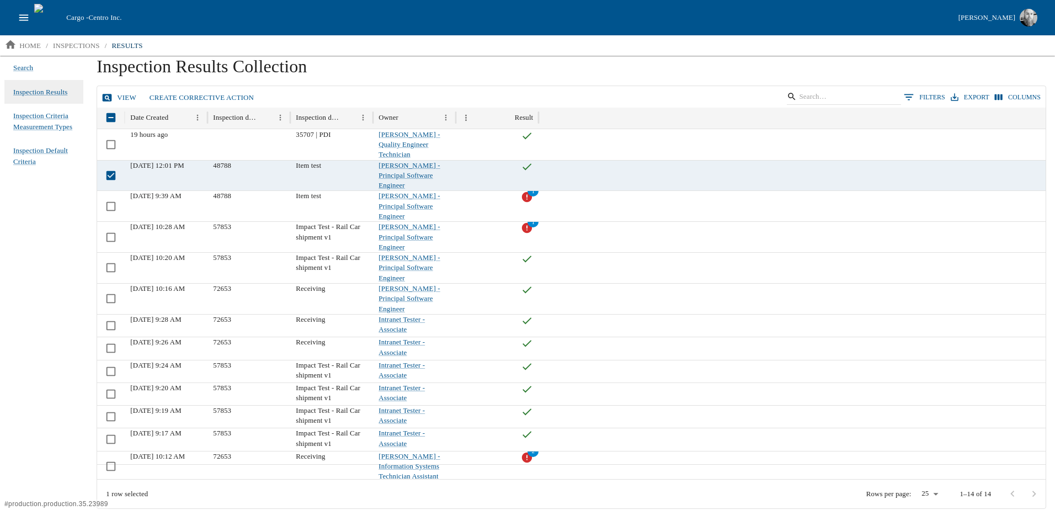
click at [119, 102] on link "View" at bounding box center [119, 97] width 41 height 19
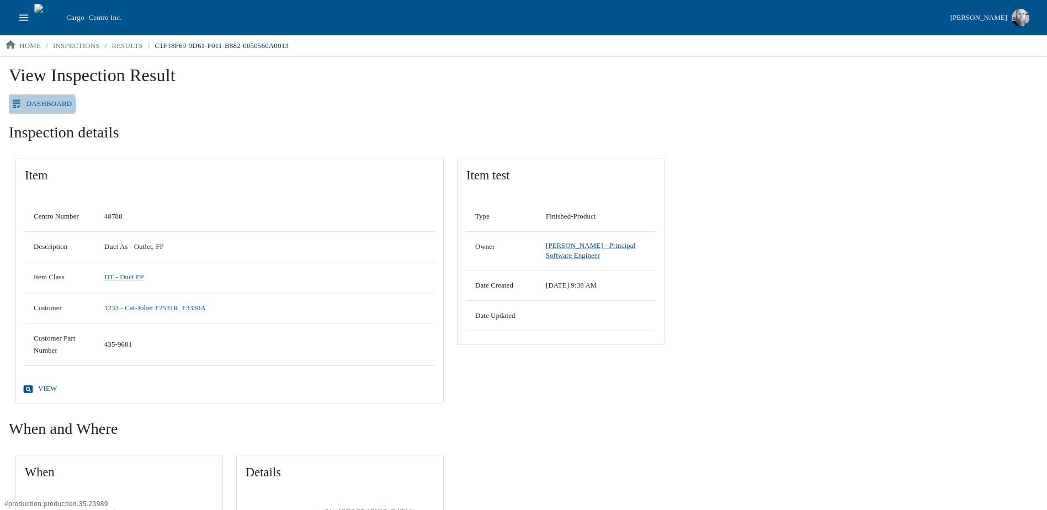
click at [39, 105] on link "Dashboard" at bounding box center [42, 103] width 67 height 19
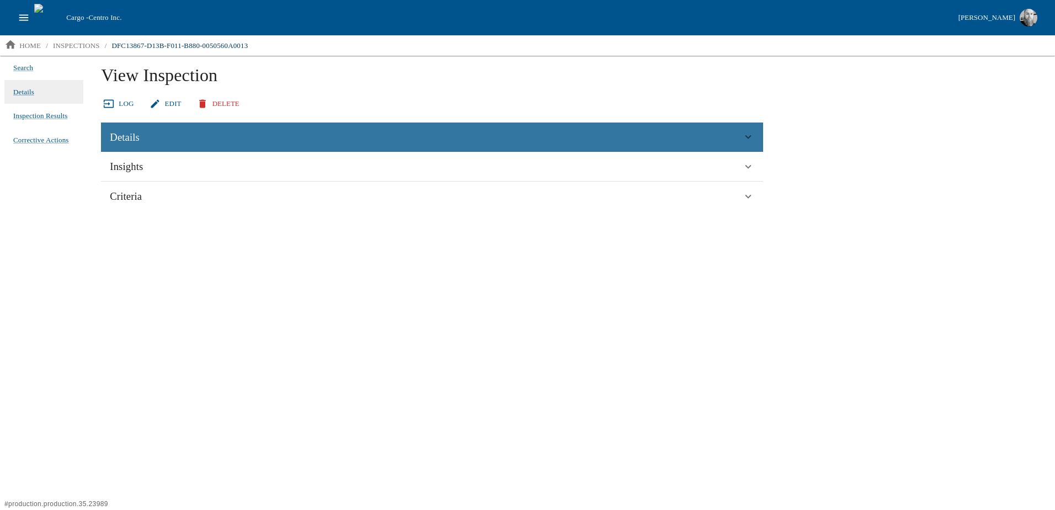
click at [134, 135] on span "Details" at bounding box center [125, 137] width 30 height 17
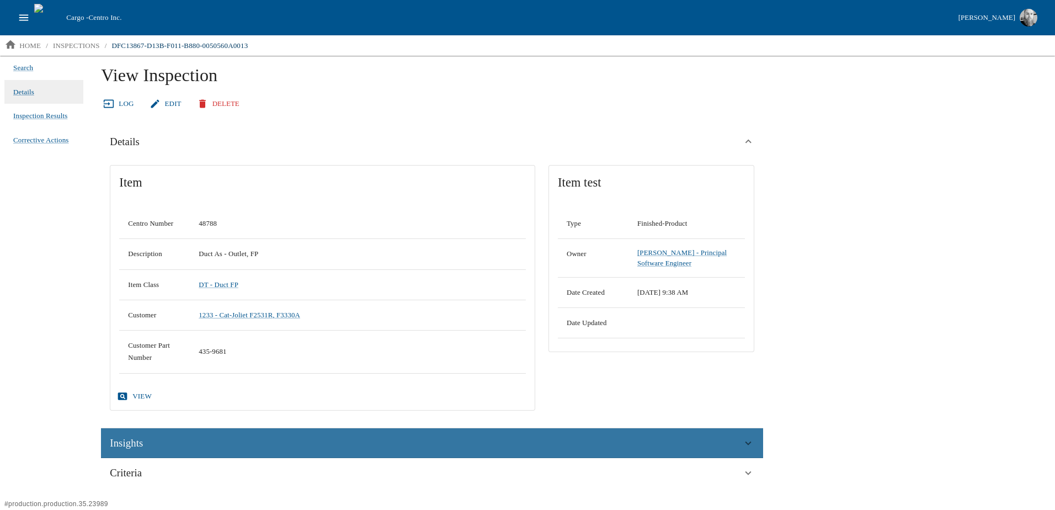
click at [157, 447] on div "Insights" at bounding box center [426, 443] width 633 height 17
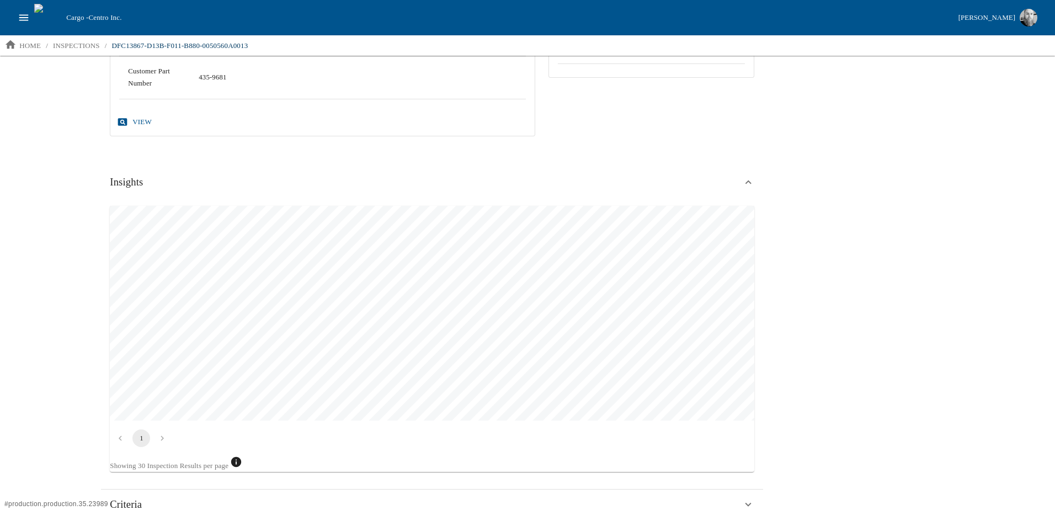
scroll to position [294, 0]
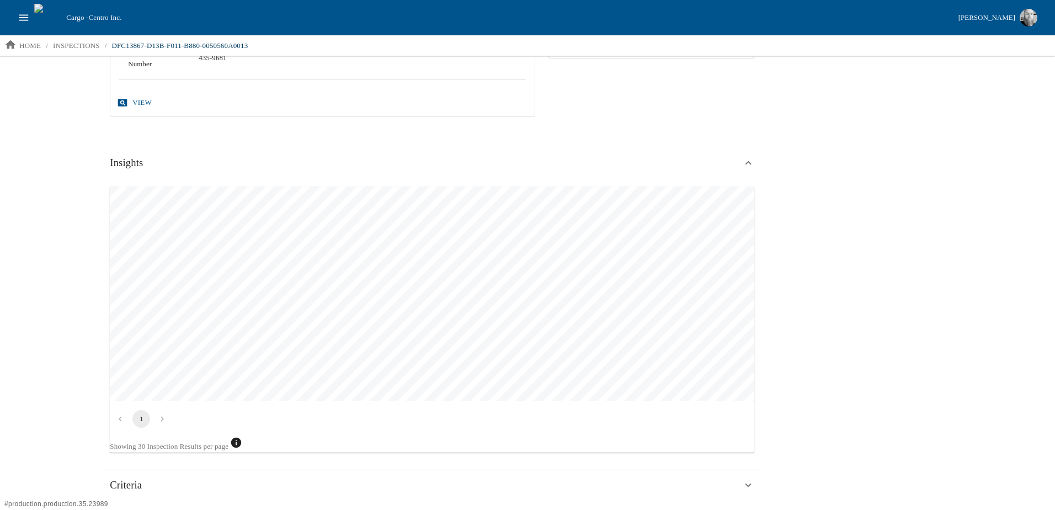
drag, startPoint x: 146, startPoint y: 489, endPoint x: 254, endPoint y: 468, distance: 110.8
click at [145, 489] on div "Criteria" at bounding box center [426, 485] width 633 height 17
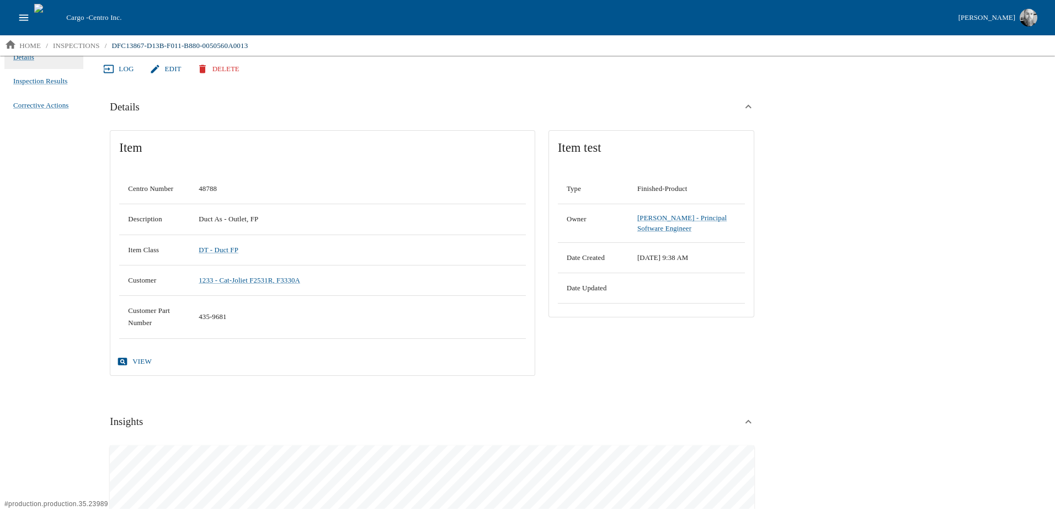
scroll to position [0, 0]
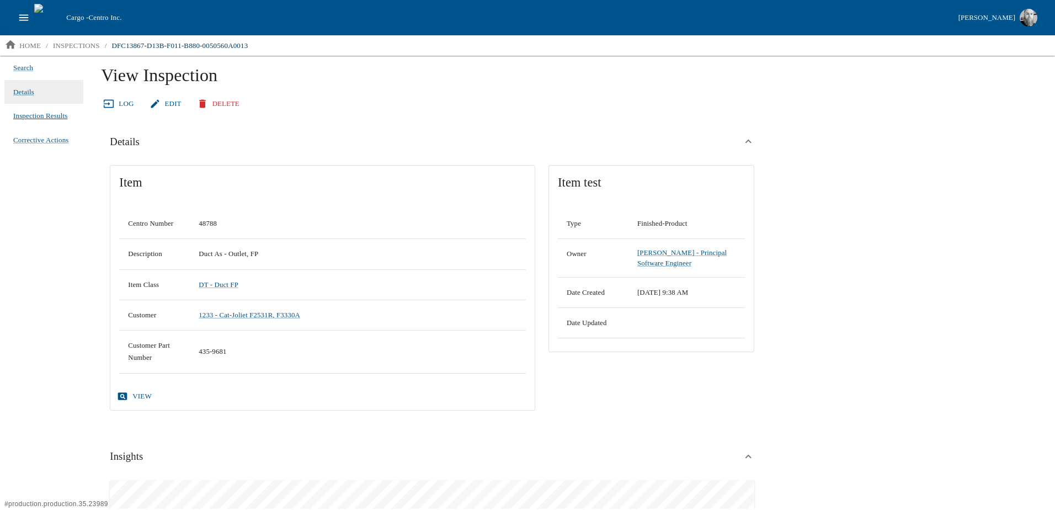
click at [42, 116] on span "Inspection Results" at bounding box center [40, 115] width 54 height 11
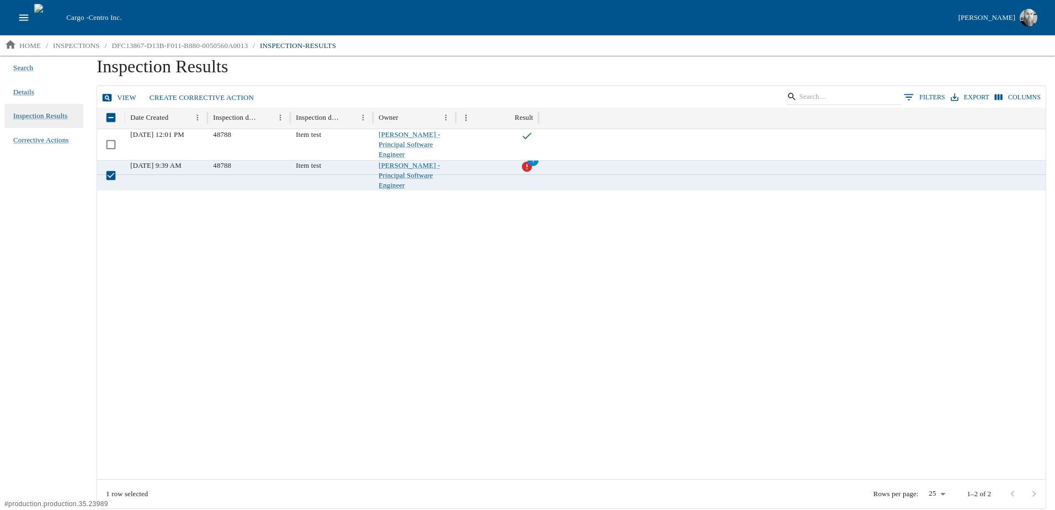
click at [131, 99] on link "View" at bounding box center [119, 97] width 41 height 19
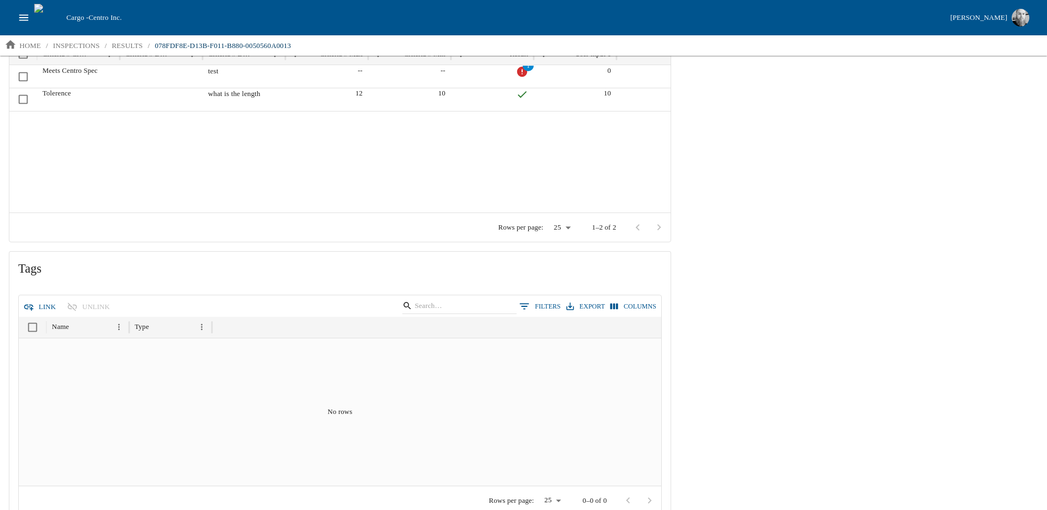
scroll to position [723, 0]
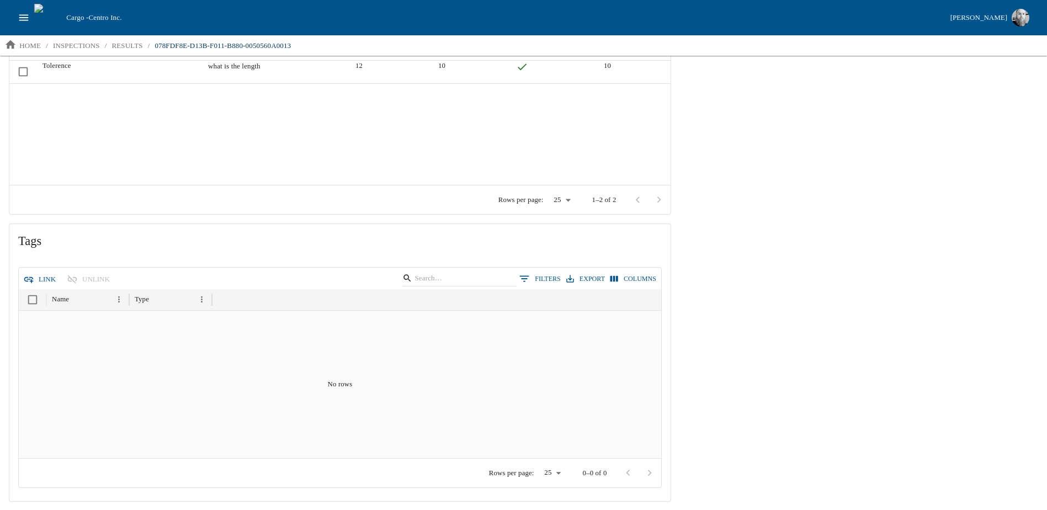
click at [36, 270] on button "Link" at bounding box center [40, 279] width 39 height 19
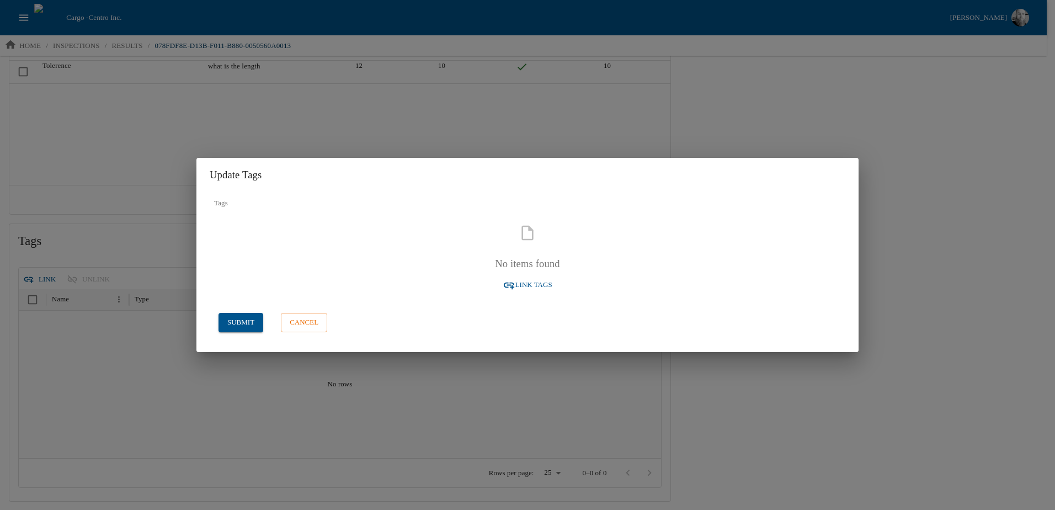
click at [535, 284] on span "Link Tags" at bounding box center [534, 285] width 37 height 13
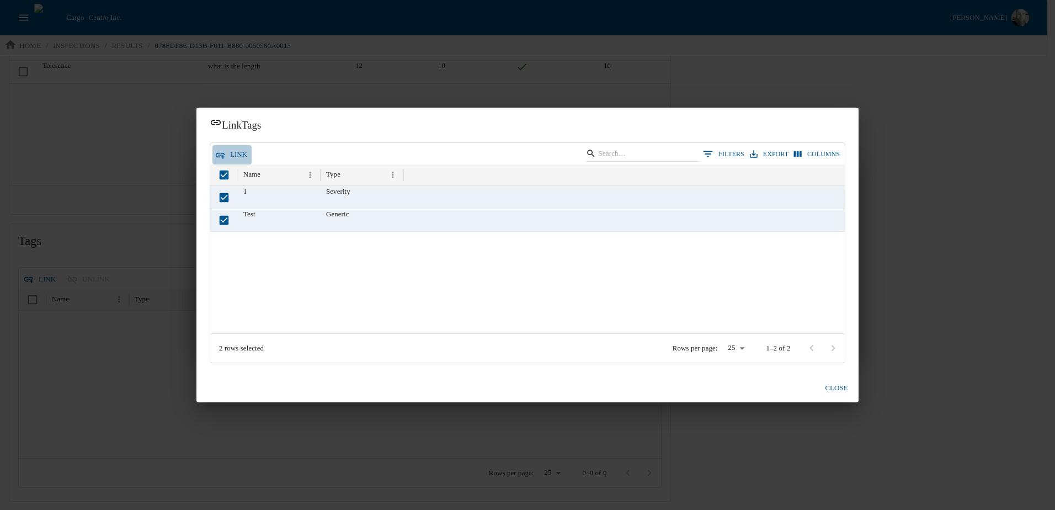
click at [230, 148] on button "link" at bounding box center [232, 154] width 39 height 19
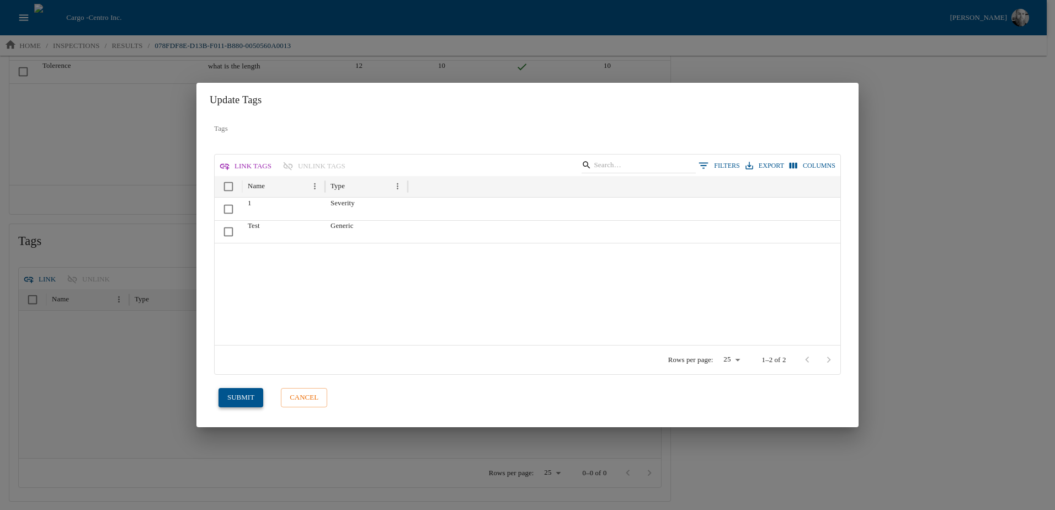
click at [237, 397] on button "submit" at bounding box center [241, 397] width 45 height 19
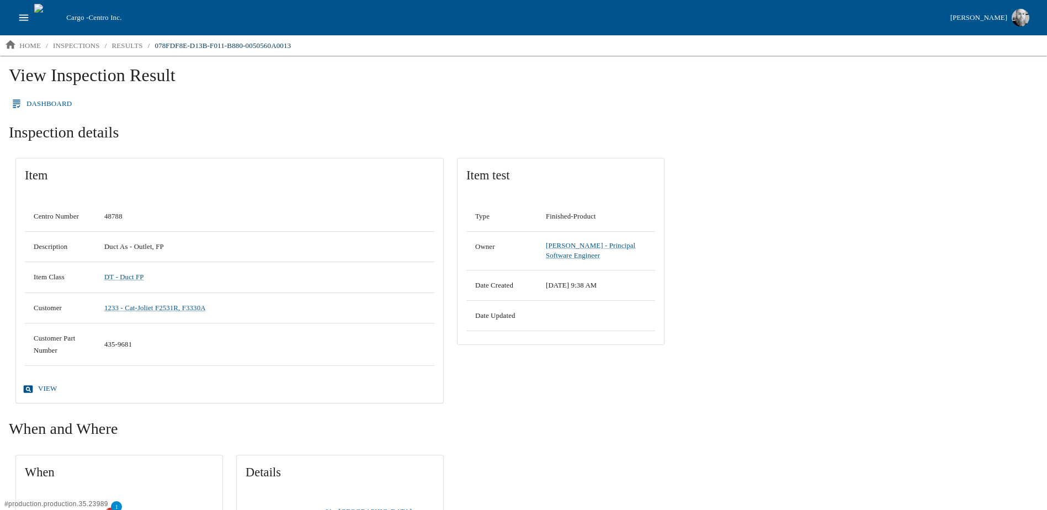
click at [30, 100] on link "Dashboard" at bounding box center [42, 103] width 67 height 19
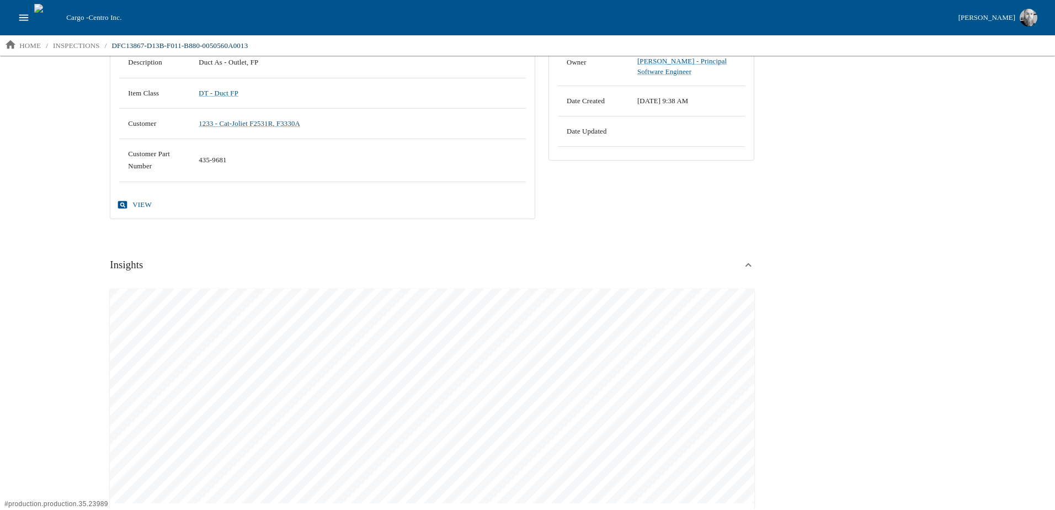
scroll to position [187, 0]
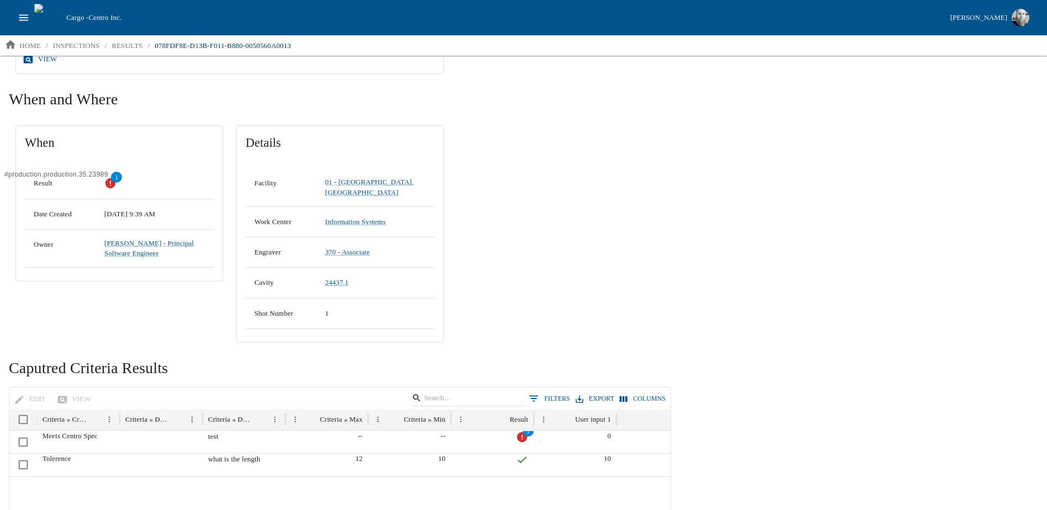
scroll to position [341, 0]
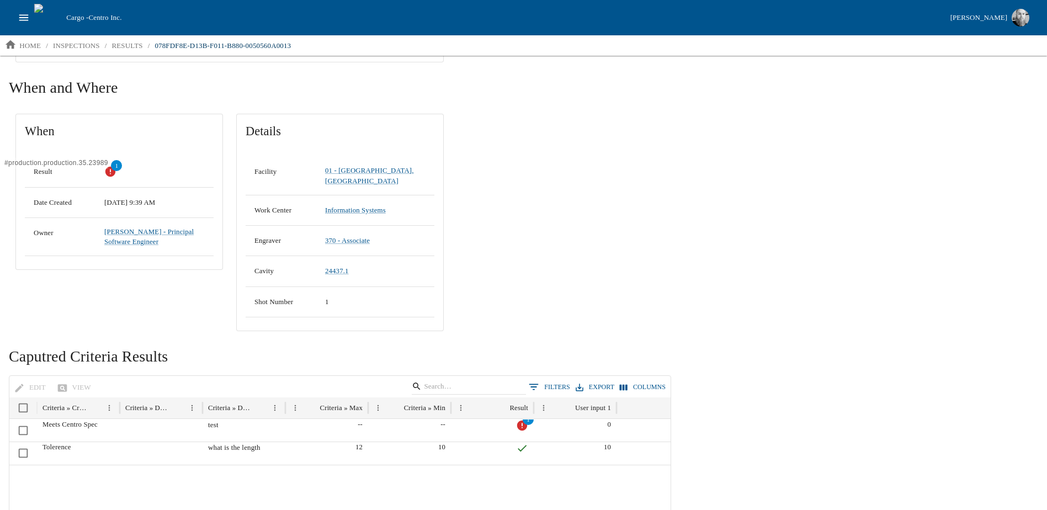
click at [38, 349] on h2 "Caputred Criteria Results" at bounding box center [340, 357] width 662 height 20
click at [36, 349] on h2 "Caputred Criteria Results" at bounding box center [340, 357] width 662 height 20
click at [35, 349] on h2 "Caputred Criteria Results" at bounding box center [340, 357] width 662 height 20
click at [40, 349] on h2 "Caputred Criteria Results" at bounding box center [340, 357] width 662 height 20
click at [40, 350] on h2 "Caputred Criteria Results" at bounding box center [340, 357] width 662 height 20
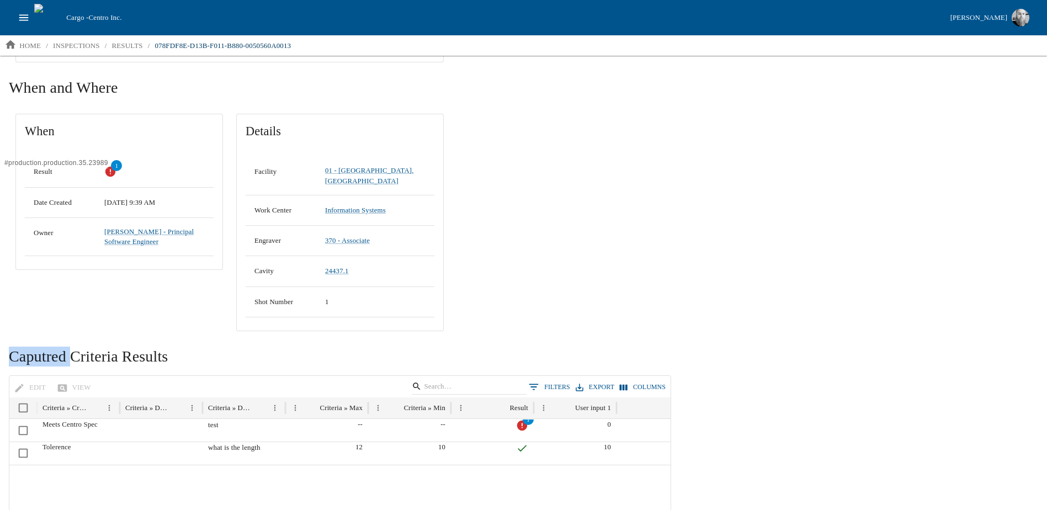
copy h2 "Caputred"
click at [27, 349] on h2 "Caputred Criteria Results" at bounding box center [340, 357] width 662 height 20
click at [26, 349] on h2 "Caputred Criteria Results" at bounding box center [340, 357] width 662 height 20
click at [523, 347] on h2 "Caputred Criteria Results" at bounding box center [340, 357] width 662 height 20
click at [68, 47] on p "inspections" at bounding box center [76, 45] width 47 height 11
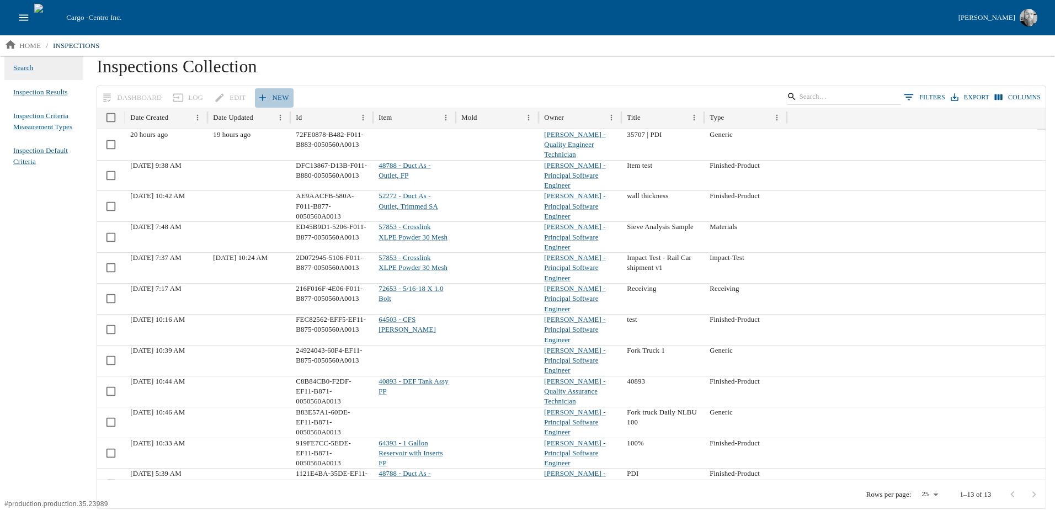
click at [273, 99] on link "New" at bounding box center [274, 97] width 39 height 19
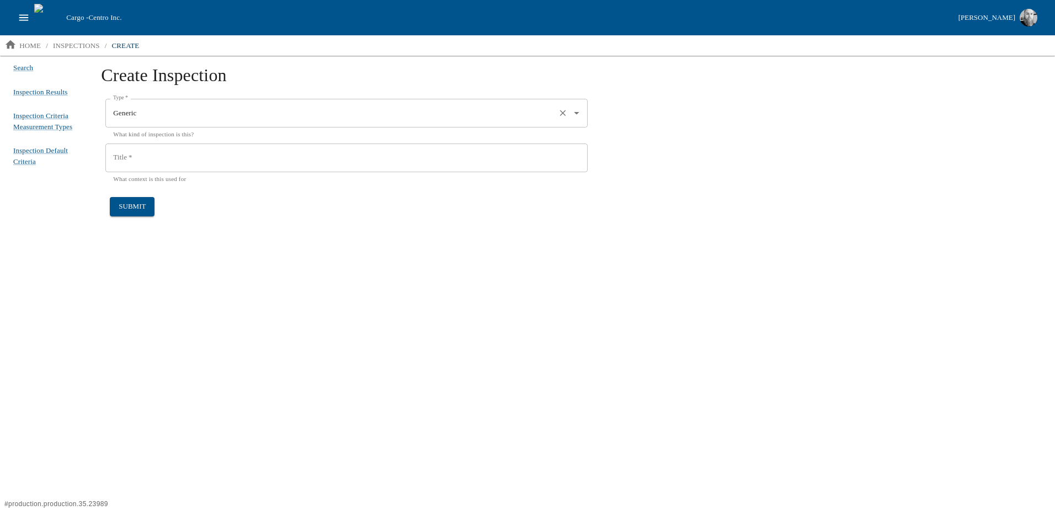
click at [173, 118] on input "Generic" at bounding box center [331, 113] width 442 height 19
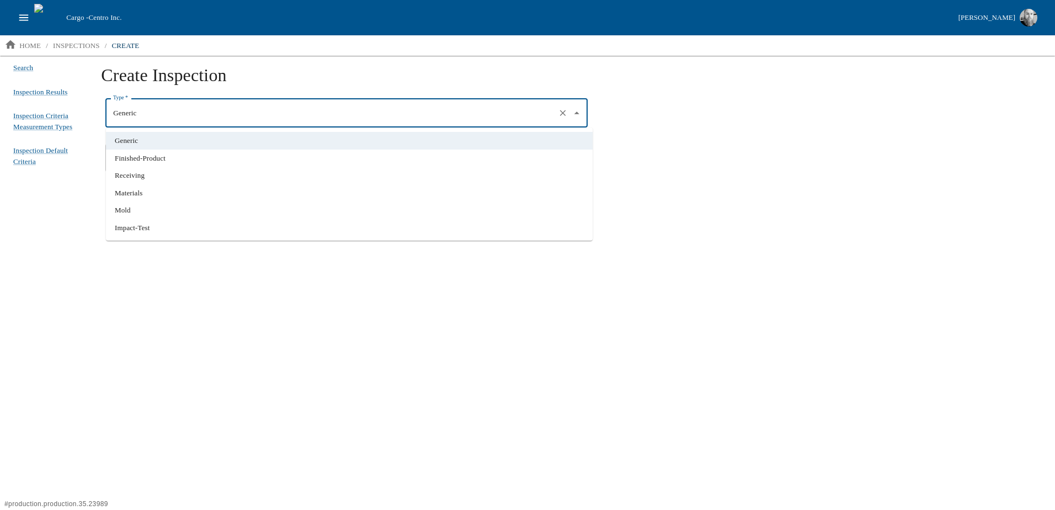
click at [194, 163] on li "Finished-Product" at bounding box center [349, 159] width 487 height 18
type input "Finished-Product"
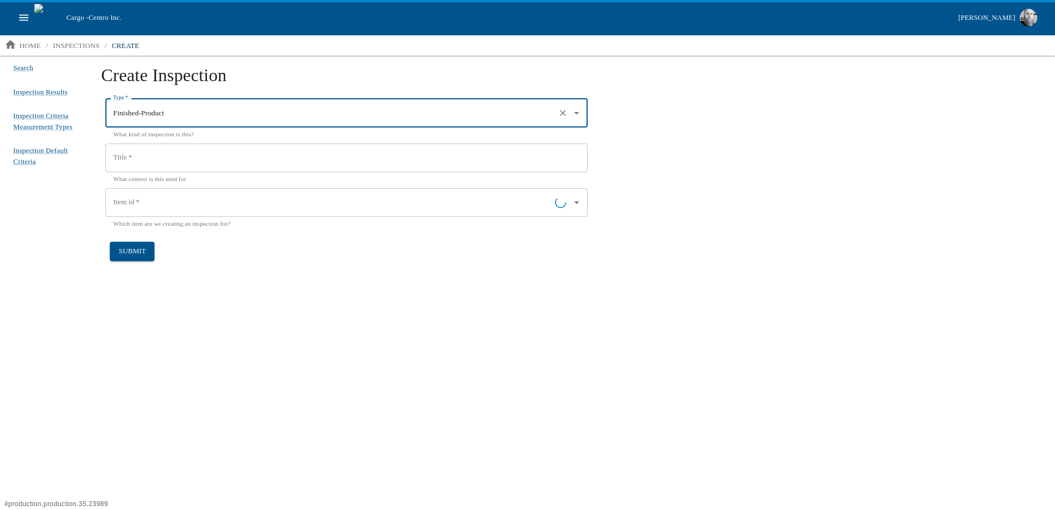
click at [174, 182] on p "What context is this used for" at bounding box center [346, 179] width 467 height 10
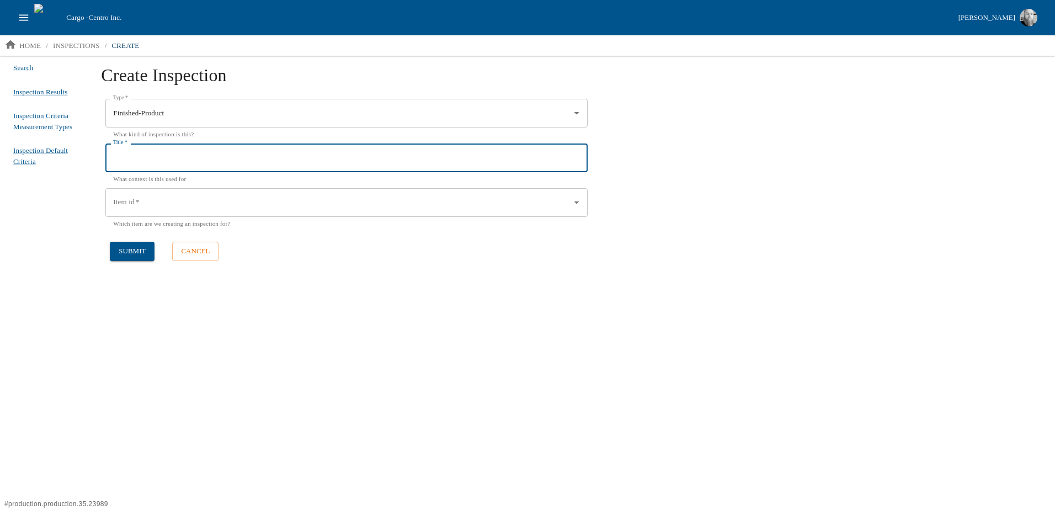
click at [184, 164] on input "Title   *" at bounding box center [346, 158] width 482 height 29
type input "FPA"
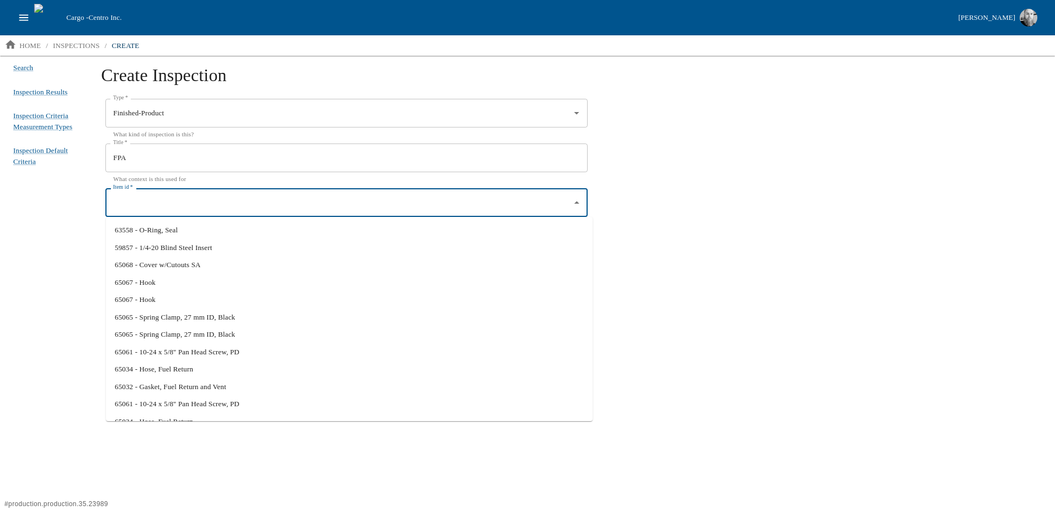
click at [164, 206] on input "Item id   *" at bounding box center [338, 202] width 456 height 19
click at [186, 229] on li "65006 - Duct Assy, HVAC NH FP" at bounding box center [349, 230] width 487 height 18
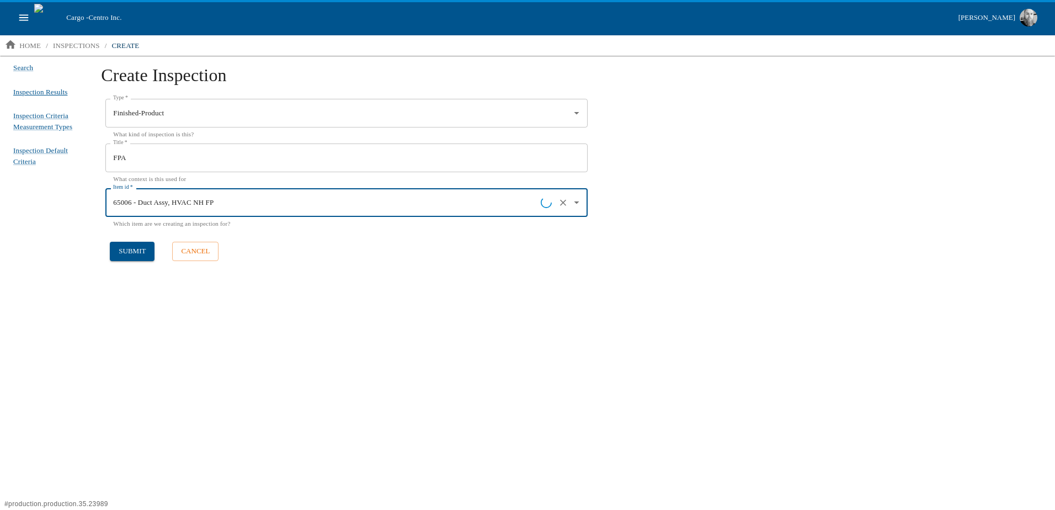
type input "65006 - Duct Assy, HVAC NH FP"
click at [61, 95] on span "Inspection Results" at bounding box center [40, 92] width 54 height 11
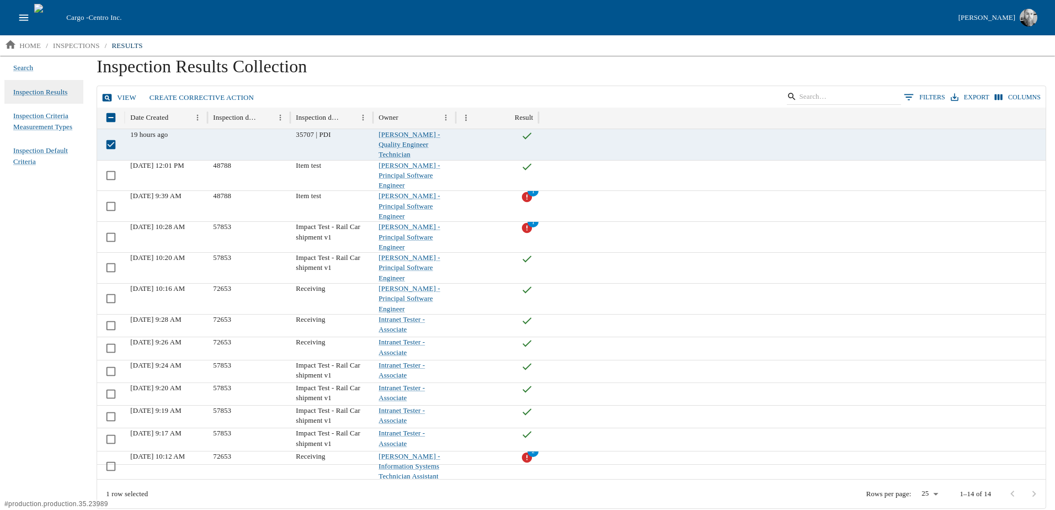
click at [128, 98] on link "View" at bounding box center [119, 97] width 41 height 19
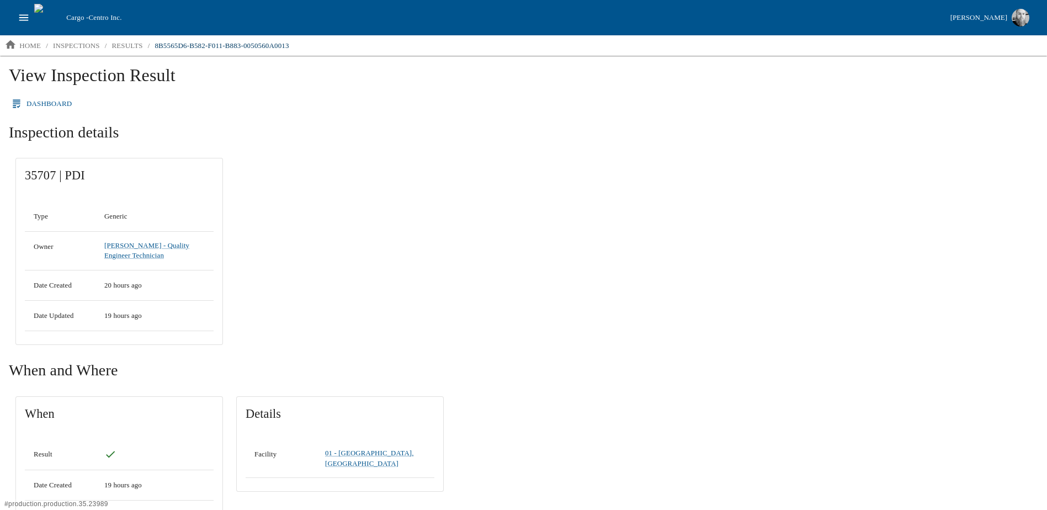
click at [62, 105] on link "Dashboard" at bounding box center [42, 103] width 67 height 19
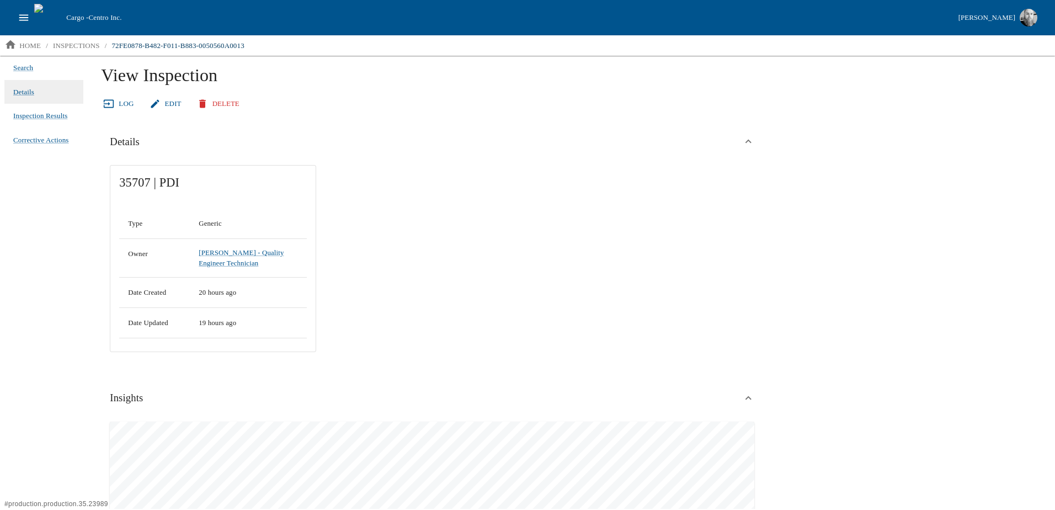
click at [111, 99] on icon at bounding box center [108, 103] width 11 height 11
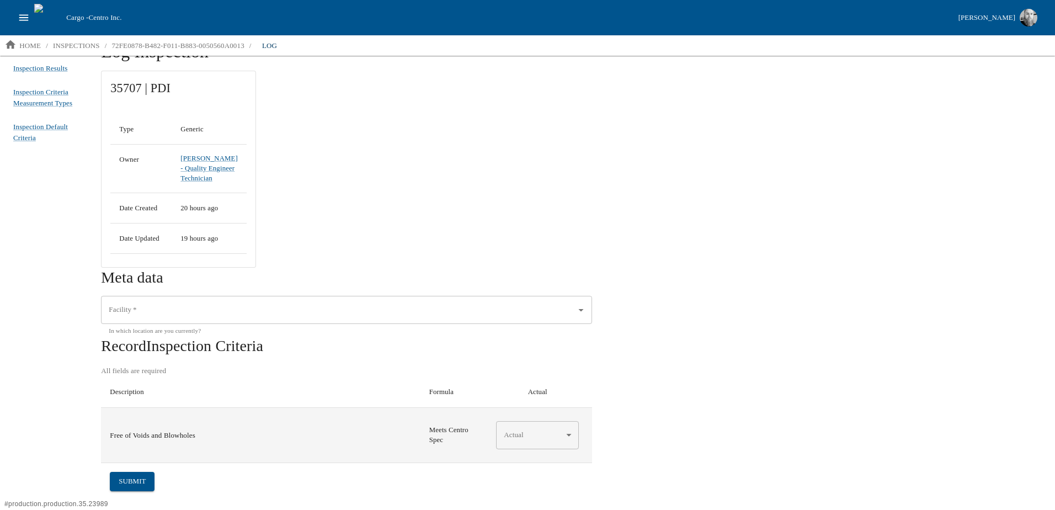
scroll to position [60, 0]
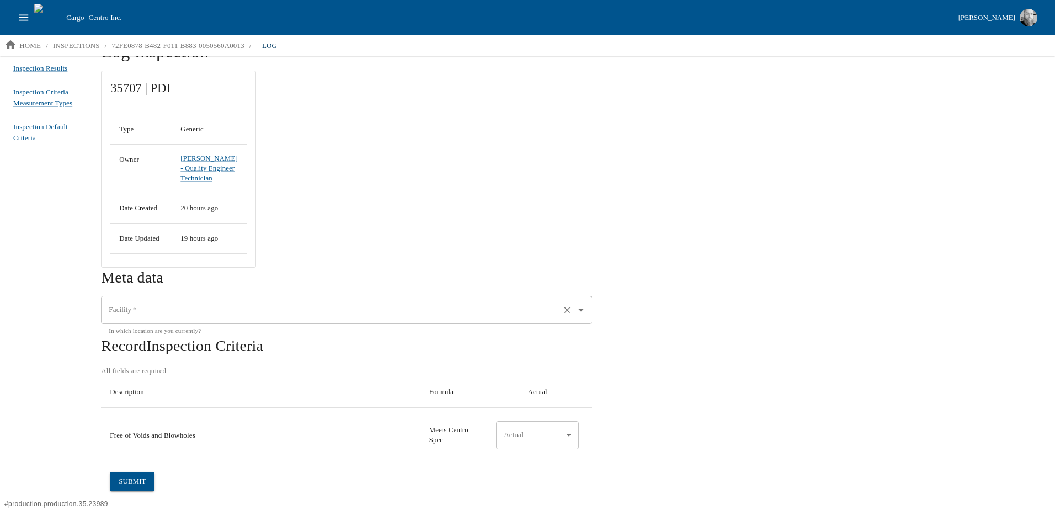
click at [222, 306] on input "Facility   *" at bounding box center [331, 310] width 450 height 19
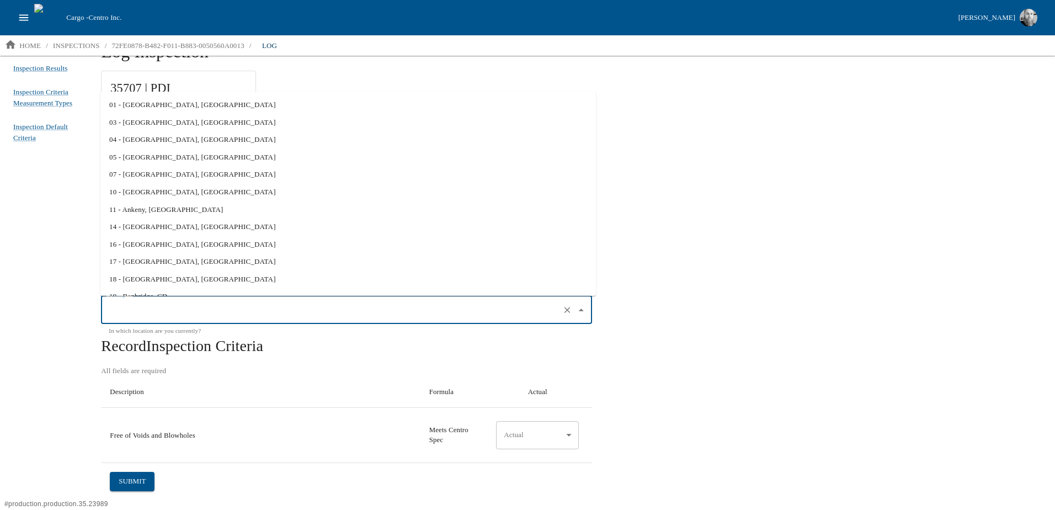
click at [188, 259] on li "17 - Charlotte, NC" at bounding box center [348, 262] width 496 height 18
type input "17 - Charlotte, NC"
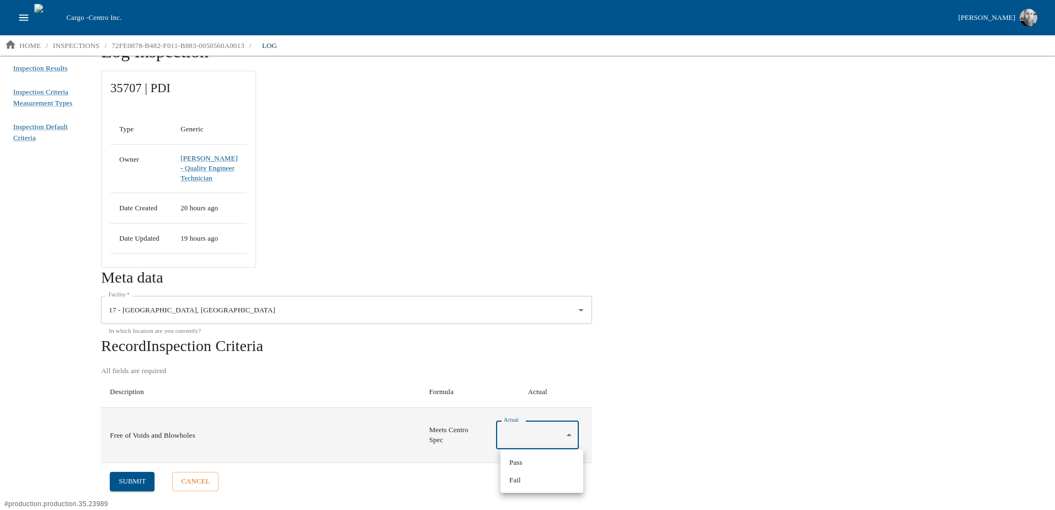
click at [532, 435] on body "Cargo - Centro Inc. Jesse Baird home / inspections / 72FE0878-B482-F011-B883-00…" at bounding box center [527, 254] width 1055 height 509
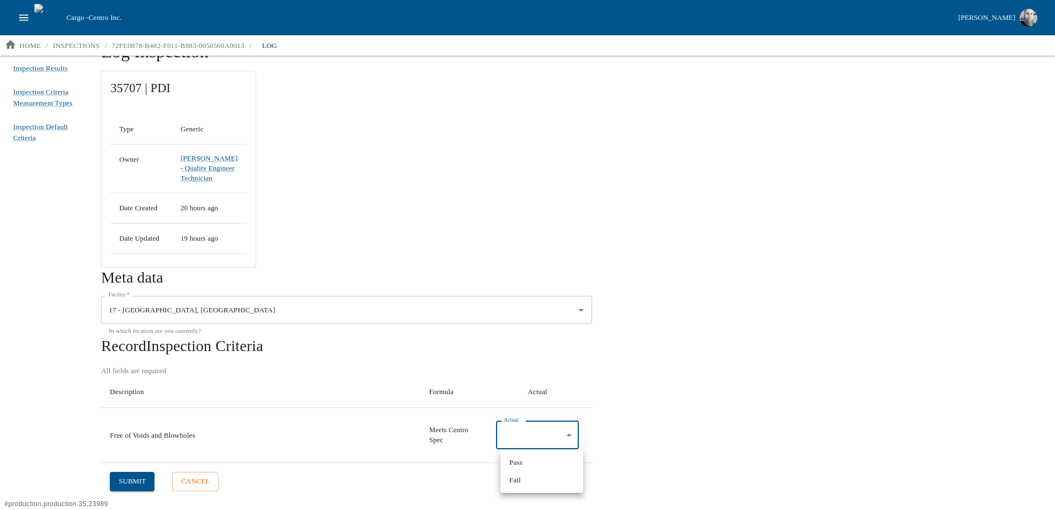
click at [532, 464] on li "Pass" at bounding box center [542, 463] width 83 height 18
type input "*"
click at [120, 485] on button "submit" at bounding box center [132, 481] width 45 height 19
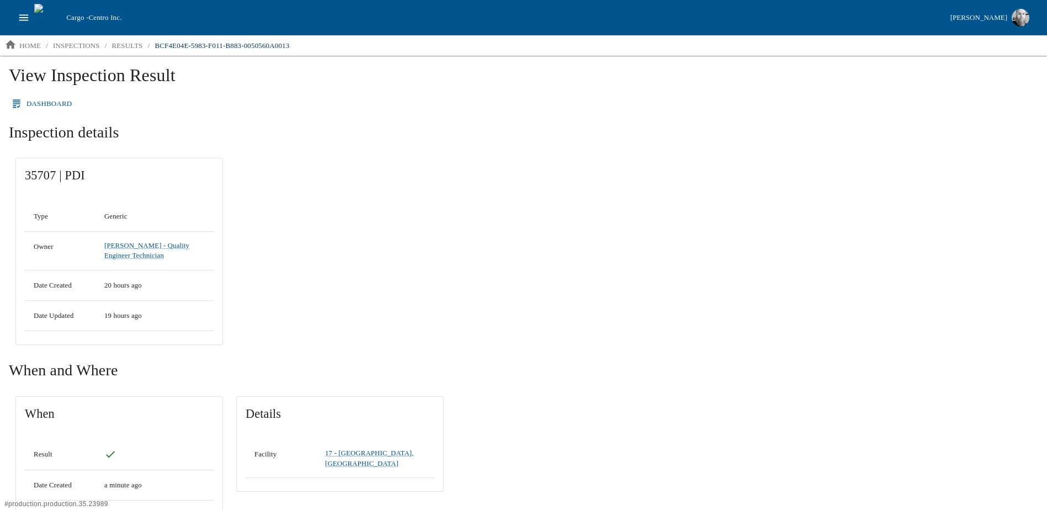
click at [51, 110] on link "Dashboard" at bounding box center [42, 103] width 67 height 19
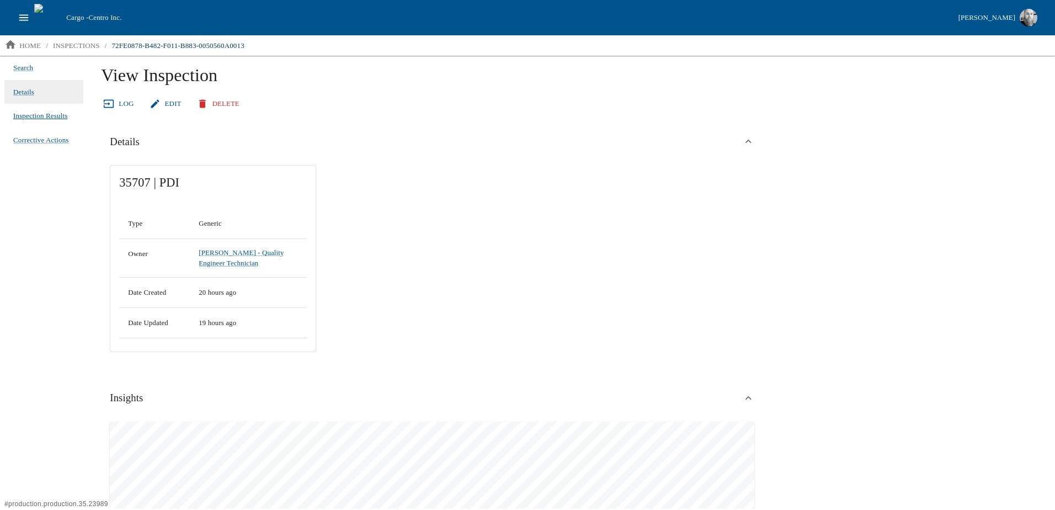
click at [43, 116] on span "Inspection Results" at bounding box center [40, 115] width 54 height 11
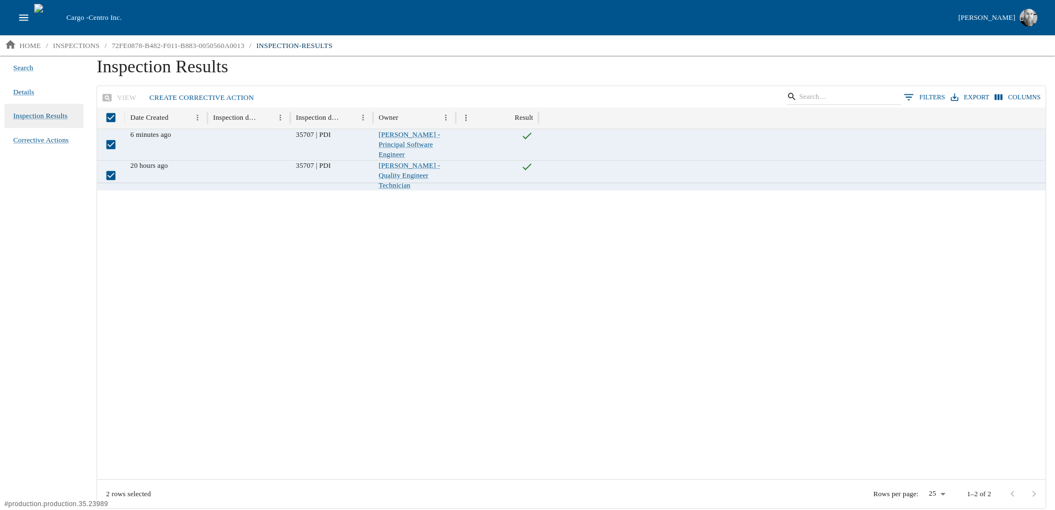
click at [191, 96] on link "Create Corrective Action" at bounding box center [201, 97] width 113 height 19
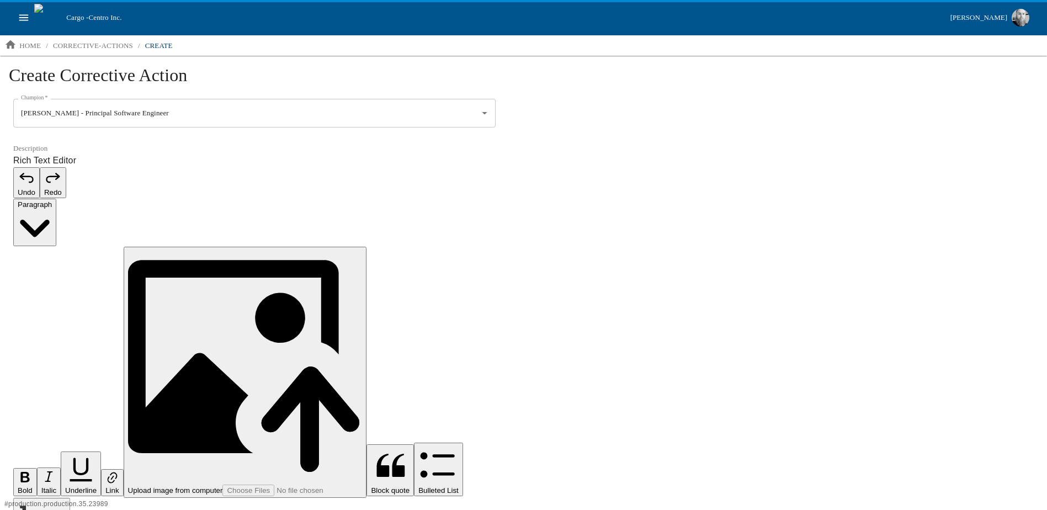
type input "[PERSON_NAME] - Principal Software Engineer"
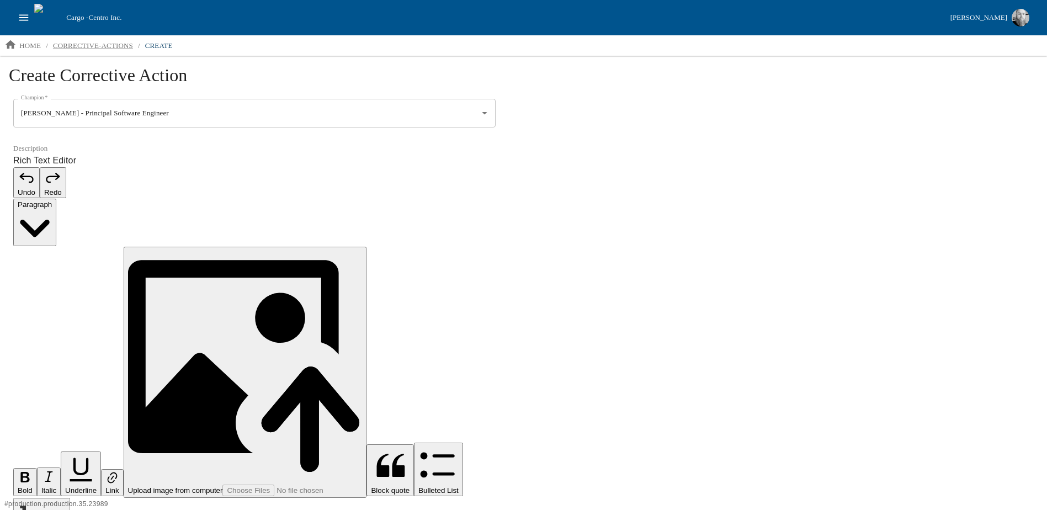
click at [93, 45] on p "corrective-actions" at bounding box center [93, 45] width 80 height 11
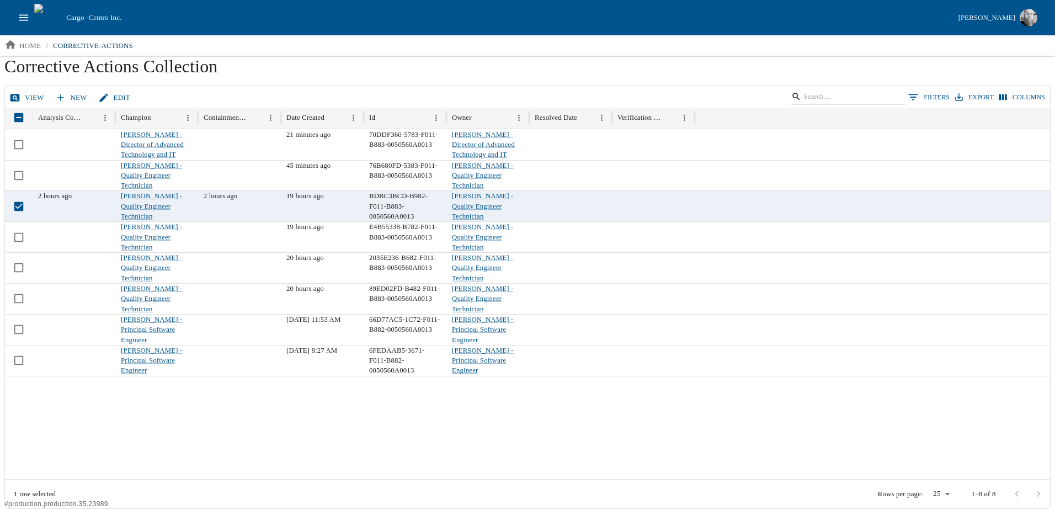
click at [32, 96] on link "View" at bounding box center [27, 97] width 41 height 19
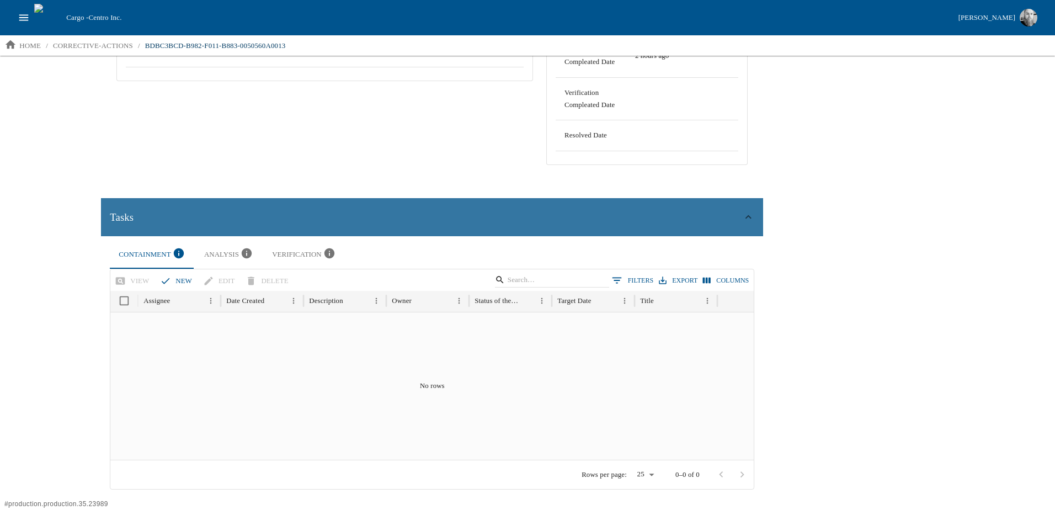
scroll to position [220, 0]
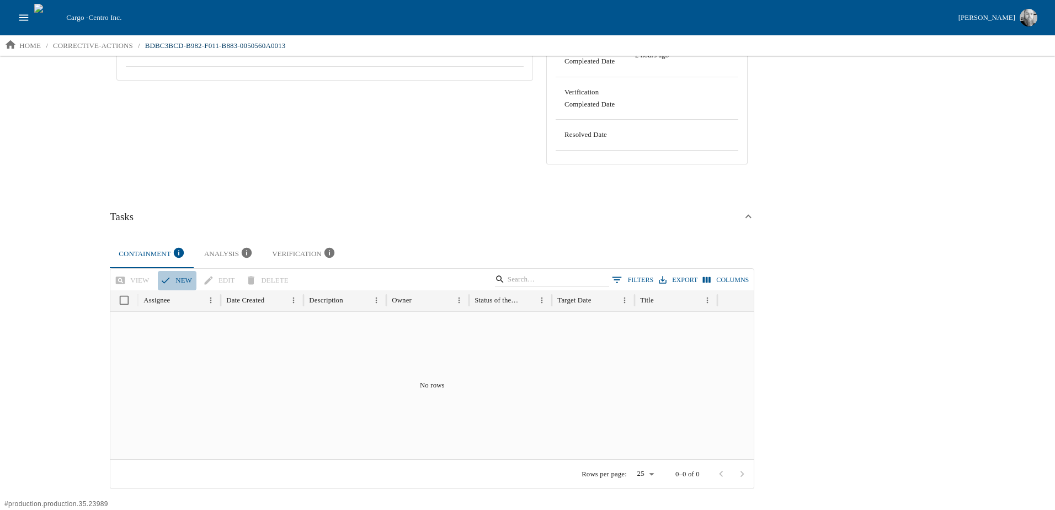
click at [176, 280] on button "new" at bounding box center [177, 280] width 39 height 19
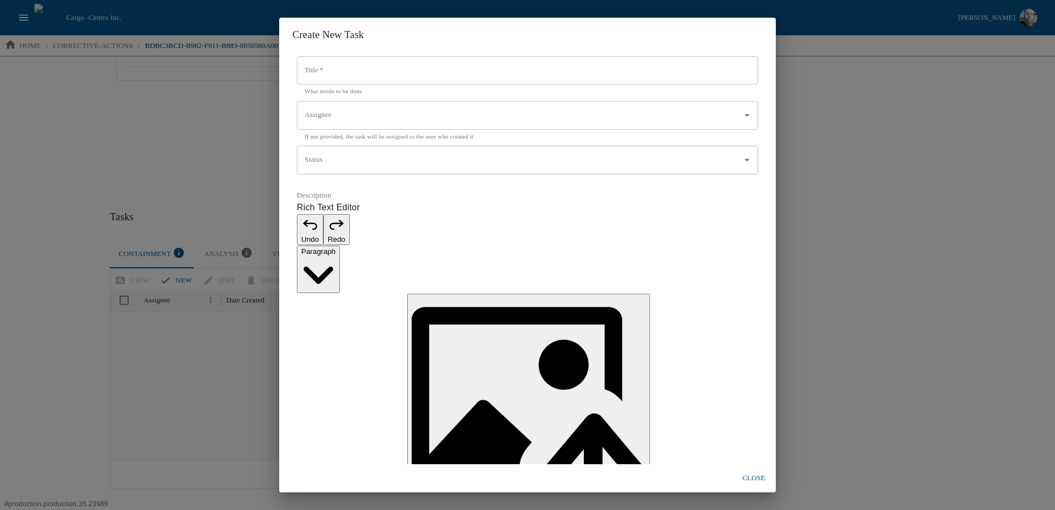
drag, startPoint x: 761, startPoint y: 419, endPoint x: 751, endPoint y: 419, distance: 10.5
click at [761, 469] on button "Close" at bounding box center [753, 478] width 35 height 19
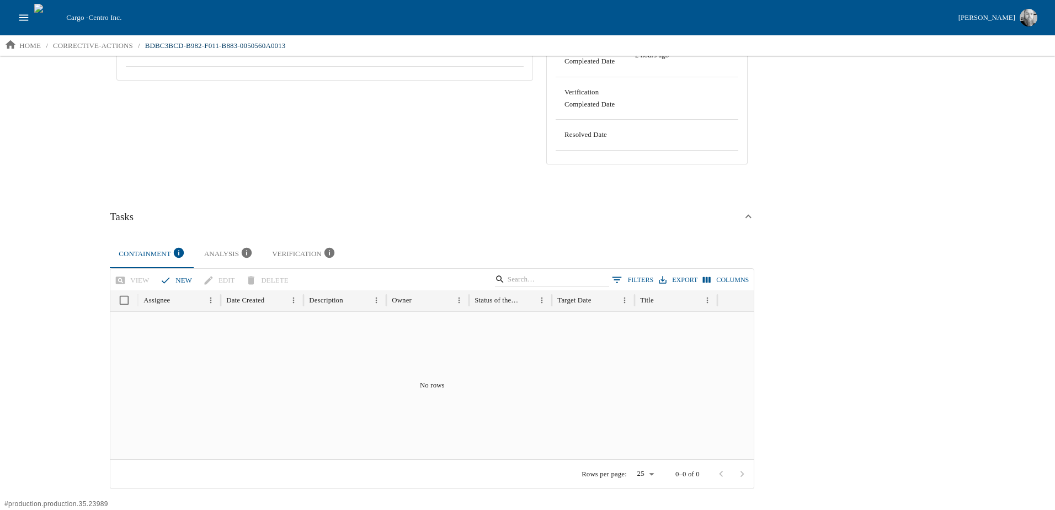
click at [224, 249] on div "Analysis" at bounding box center [229, 254] width 50 height 15
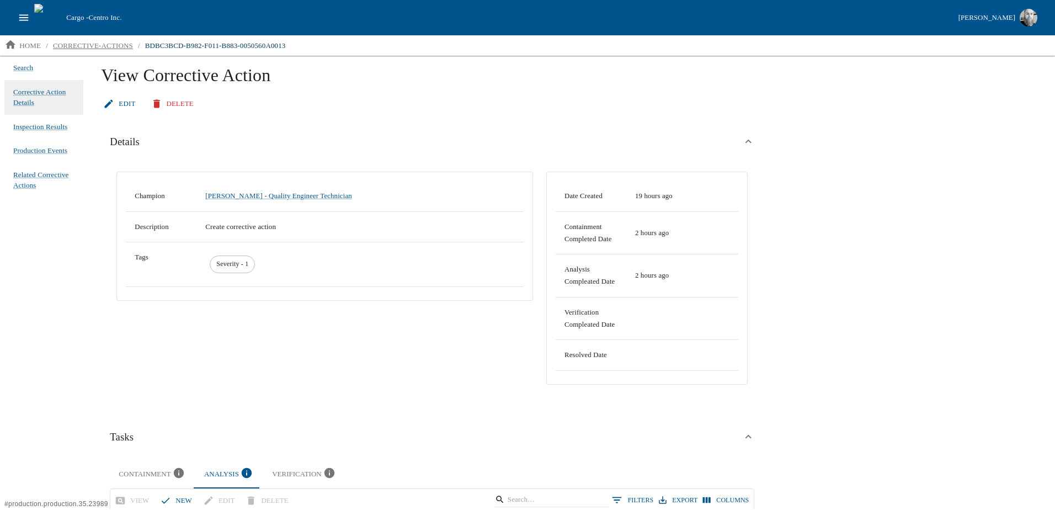
click at [104, 44] on p "corrective-actions" at bounding box center [93, 45] width 80 height 11
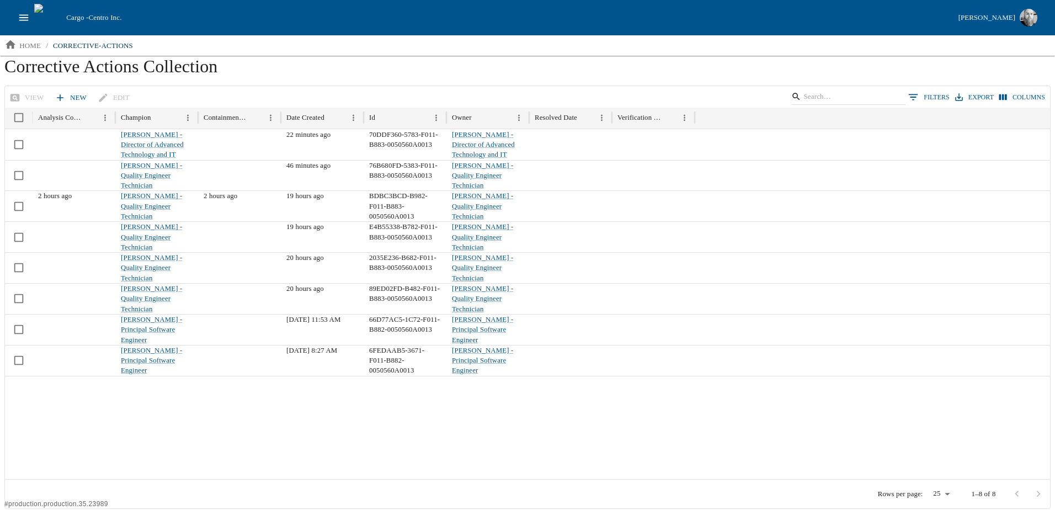
click at [934, 98] on button "0 Filters" at bounding box center [929, 97] width 47 height 17
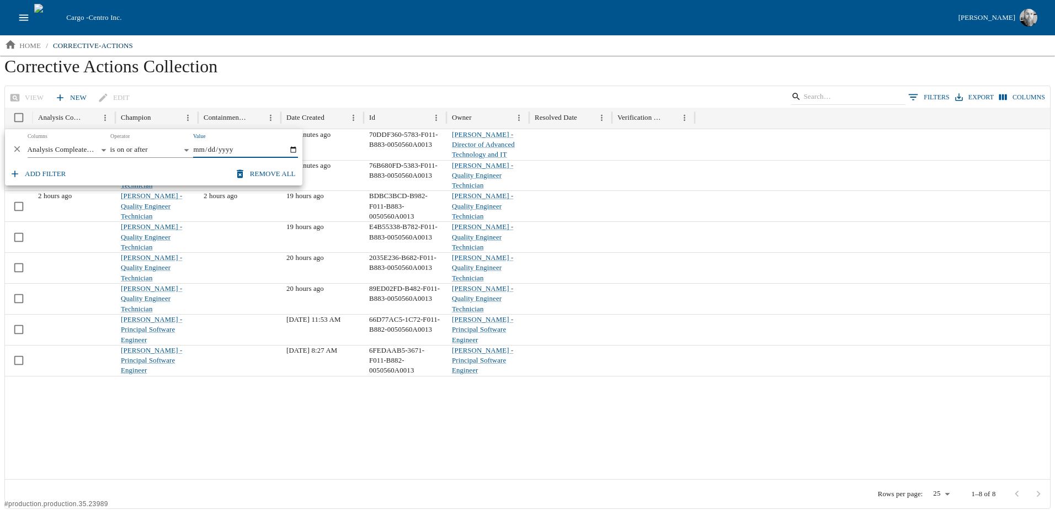
click at [82, 148] on body "Cargo - Centro Inc. Jesse Baird home / corrective-actions Corrective Actions Co…" at bounding box center [527, 254] width 1055 height 509
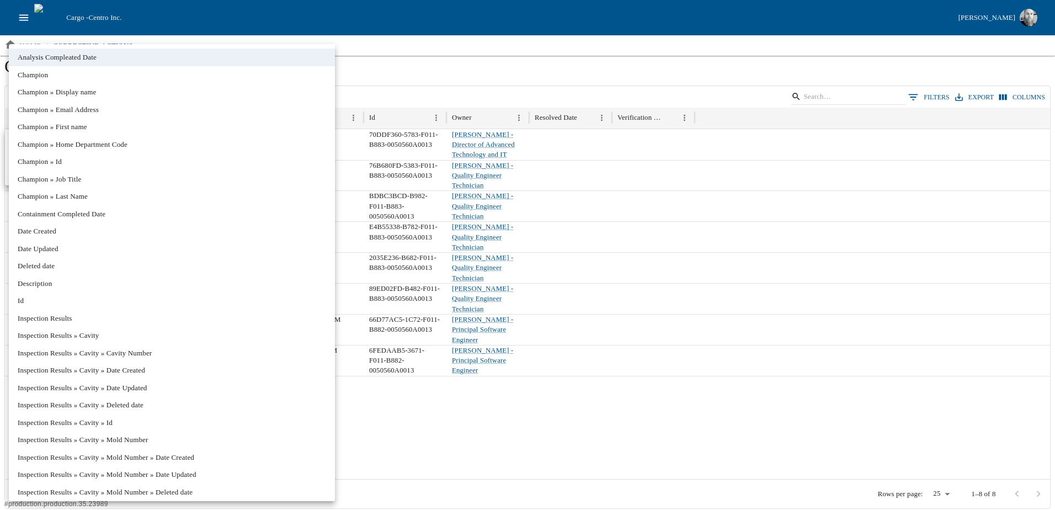
click at [80, 194] on li "Champion » Last Name" at bounding box center [172, 197] width 326 height 18
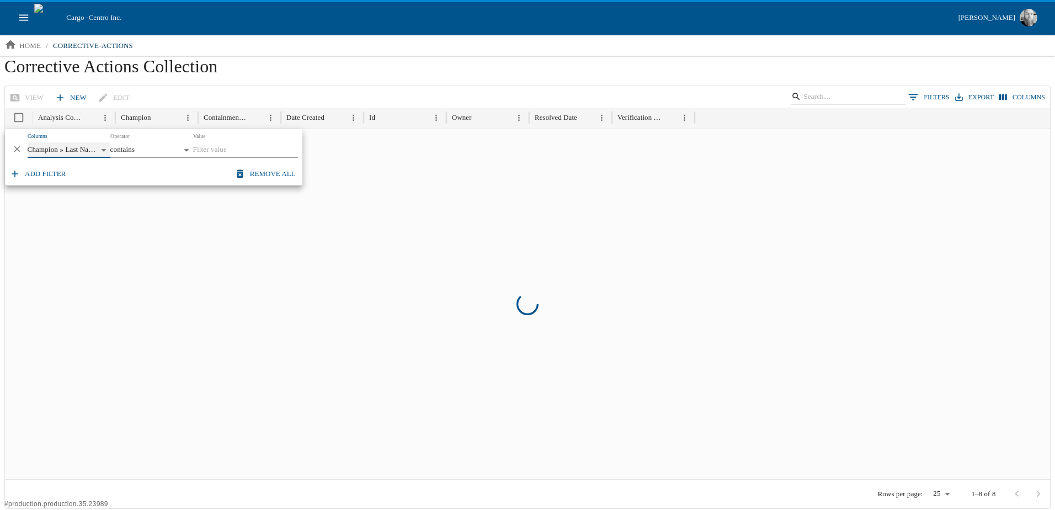
type input "**********"
type input "********"
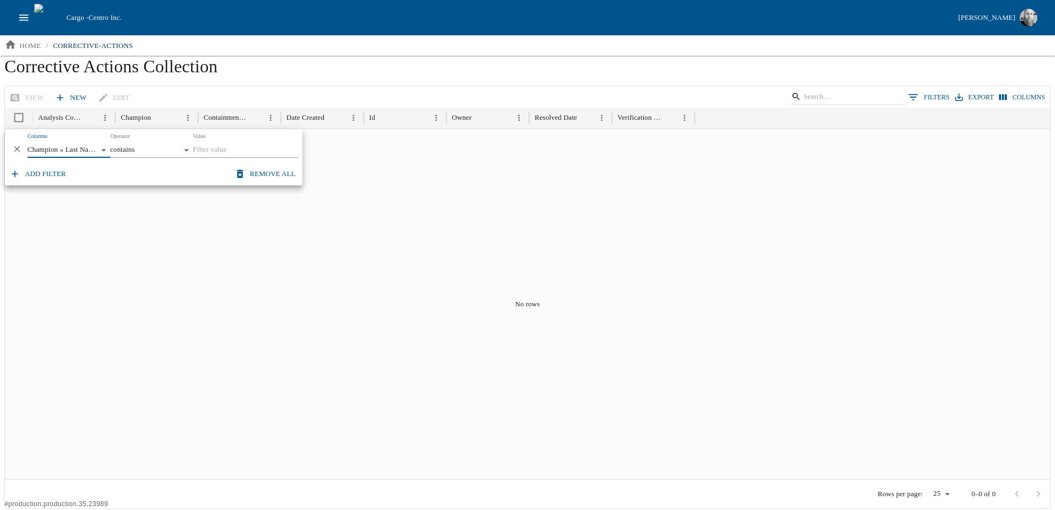
click at [217, 148] on input "Value" at bounding box center [245, 149] width 105 height 15
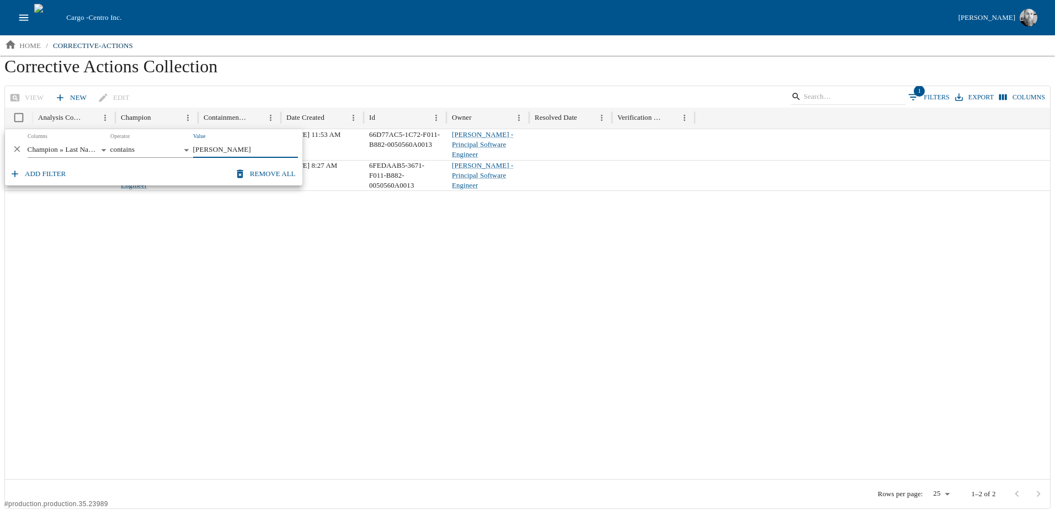
type input "baird"
click at [297, 261] on div at bounding box center [527, 334] width 1045 height 289
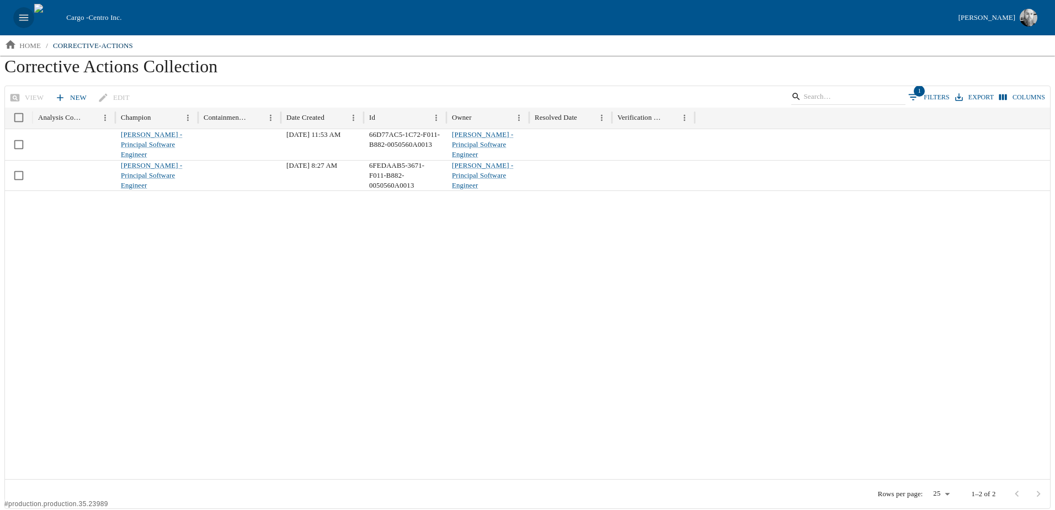
click at [26, 19] on icon "open drawer" at bounding box center [24, 18] width 12 height 12
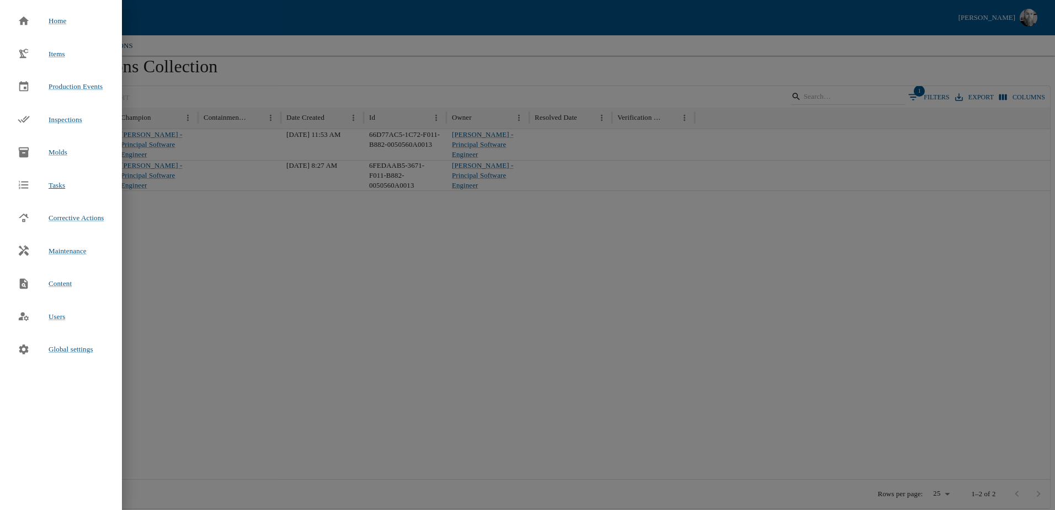
click at [56, 180] on span "Tasks" at bounding box center [57, 185] width 17 height 11
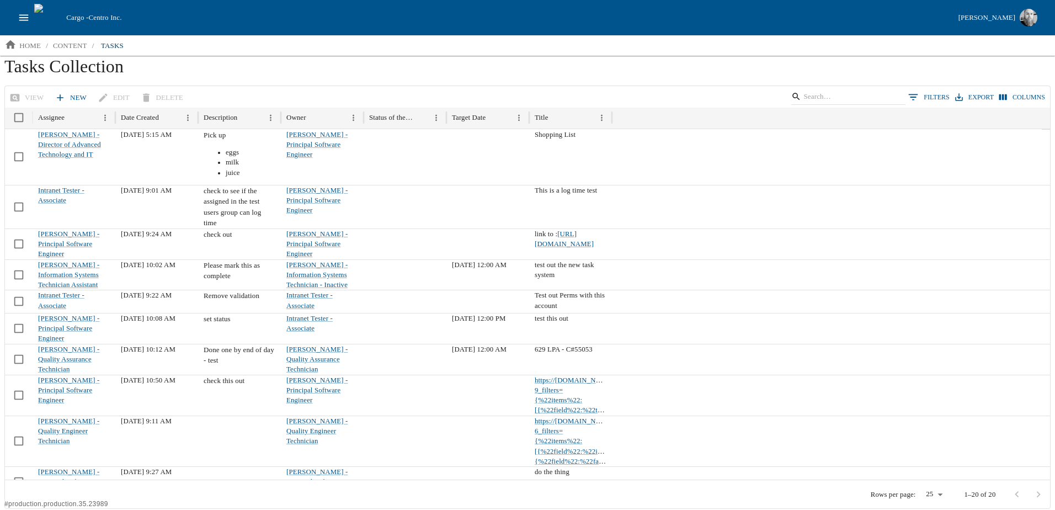
click at [925, 97] on button "0 Filters" at bounding box center [929, 97] width 47 height 17
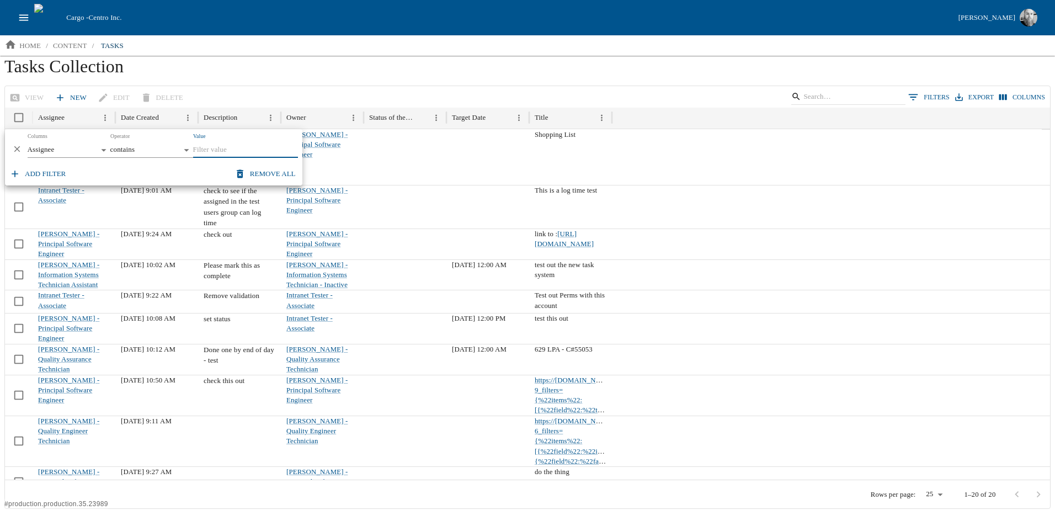
click at [63, 147] on body "Cargo - Centro Inc. Jesse Baird home / content / tasks Tasks Collection View Ne…" at bounding box center [527, 254] width 1055 height 509
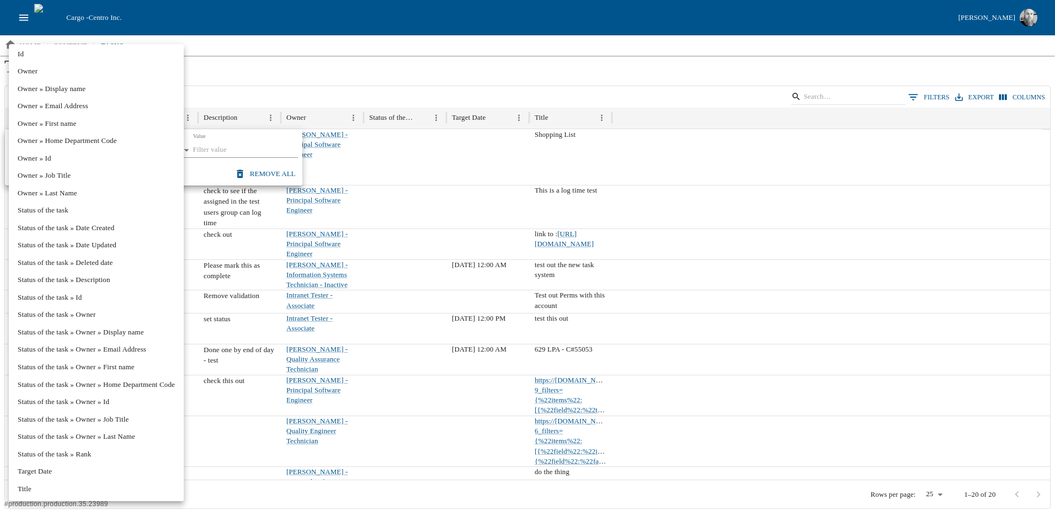
scroll to position [230, 0]
click at [35, 475] on li "Target Date" at bounding box center [96, 471] width 175 height 18
type input "**********"
type input "*********"
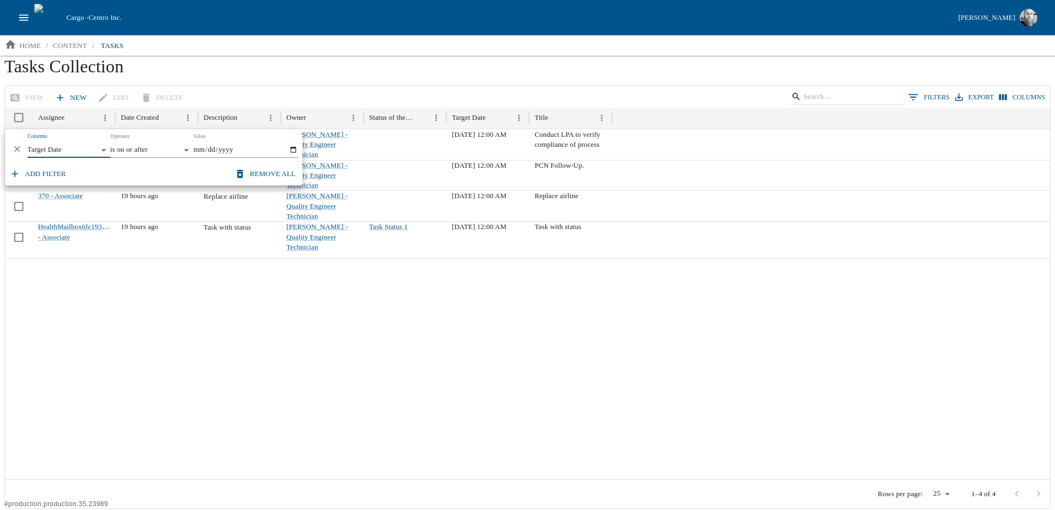
click at [202, 150] on input "Value" at bounding box center [245, 149] width 105 height 15
click at [219, 150] on input "Value" at bounding box center [245, 149] width 105 height 15
click at [293, 150] on input "Value" at bounding box center [245, 149] width 105 height 15
type input "2025-08-10"
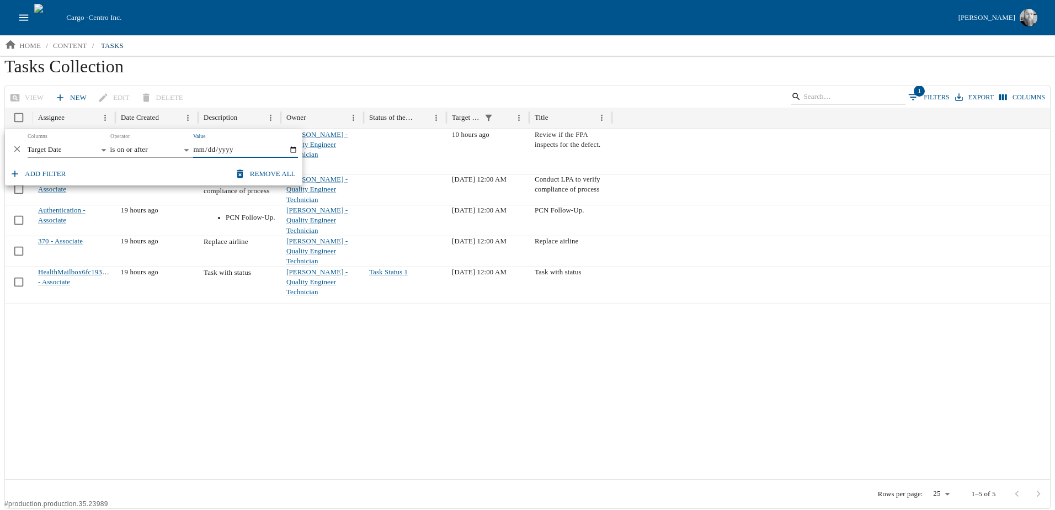
drag, startPoint x: 33, startPoint y: 177, endPoint x: 61, endPoint y: 204, distance: 39.8
click at [33, 177] on button "Add filter" at bounding box center [38, 173] width 63 height 19
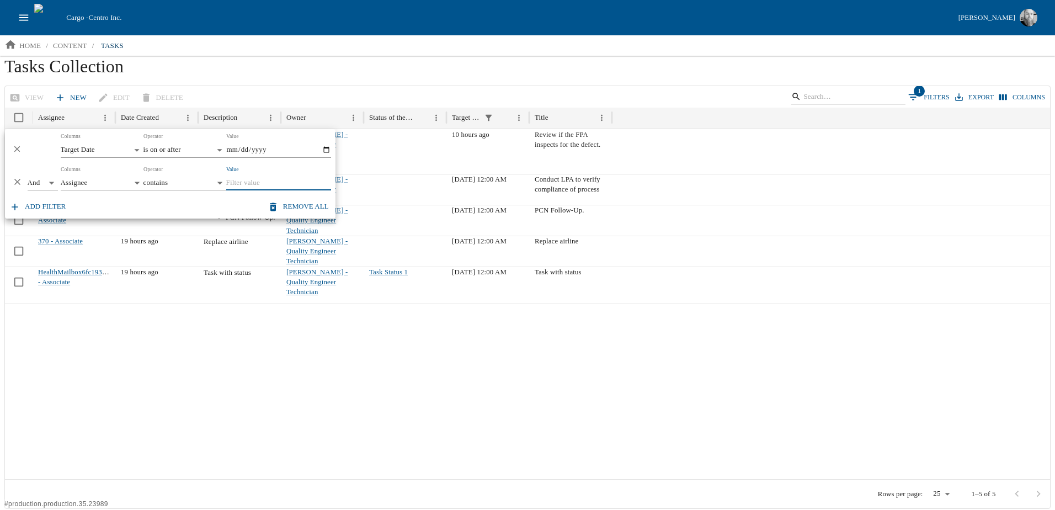
click at [41, 180] on body "Cargo - Centro Inc. Jesse Baird home / content / tasks Tasks Collection View Ne…" at bounding box center [527, 254] width 1055 height 509
click at [34, 223] on li "Or" at bounding box center [43, 222] width 30 height 18
type input "**"
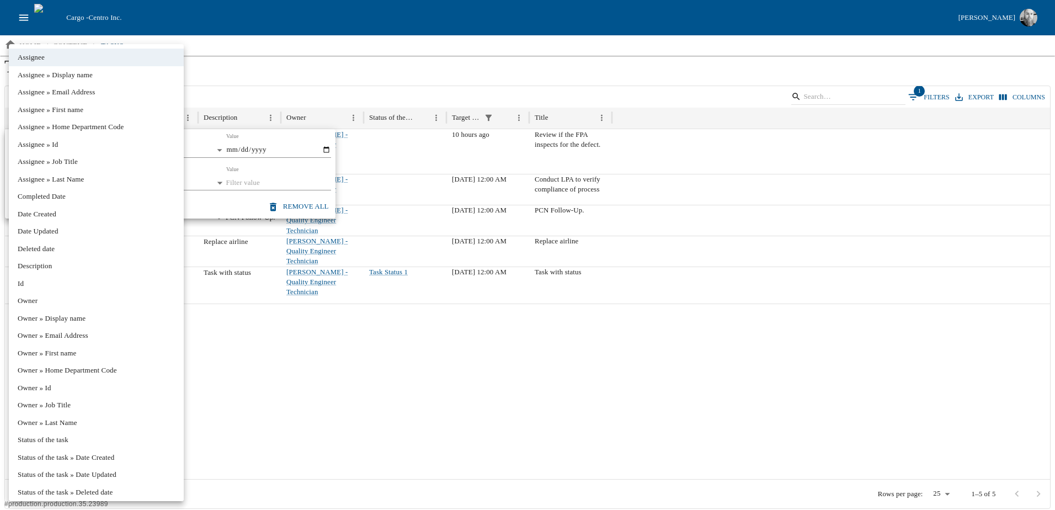
click at [97, 182] on body "Cargo - Centro Inc. Jesse Baird home / content / tasks Tasks Collection View Ne…" at bounding box center [527, 254] width 1055 height 509
click at [76, 198] on li "Completed Date" at bounding box center [96, 197] width 175 height 18
type input "**********"
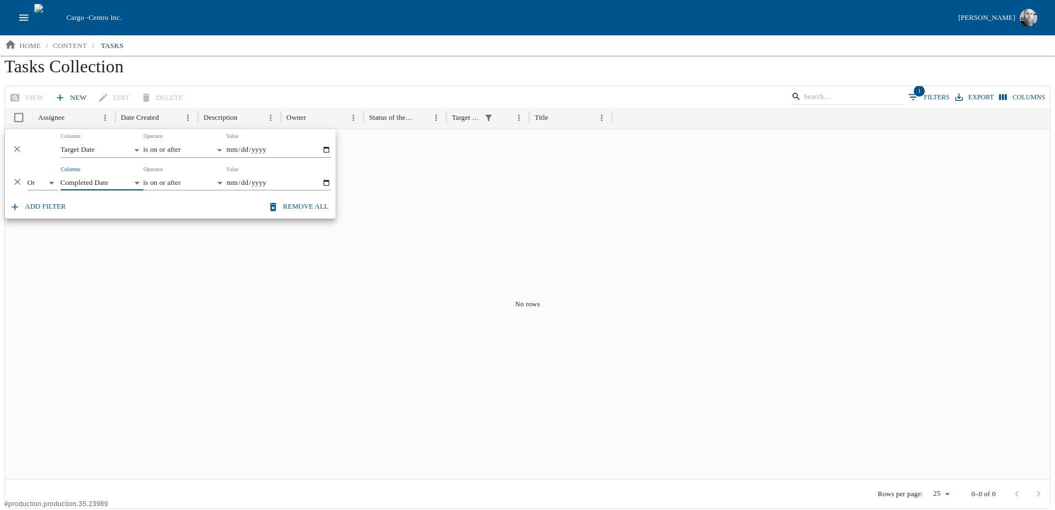
click at [173, 179] on body "**********" at bounding box center [527, 254] width 1055 height 509
click at [187, 239] on li "is empty" at bounding box center [185, 239] width 83 height 18
type input "*******"
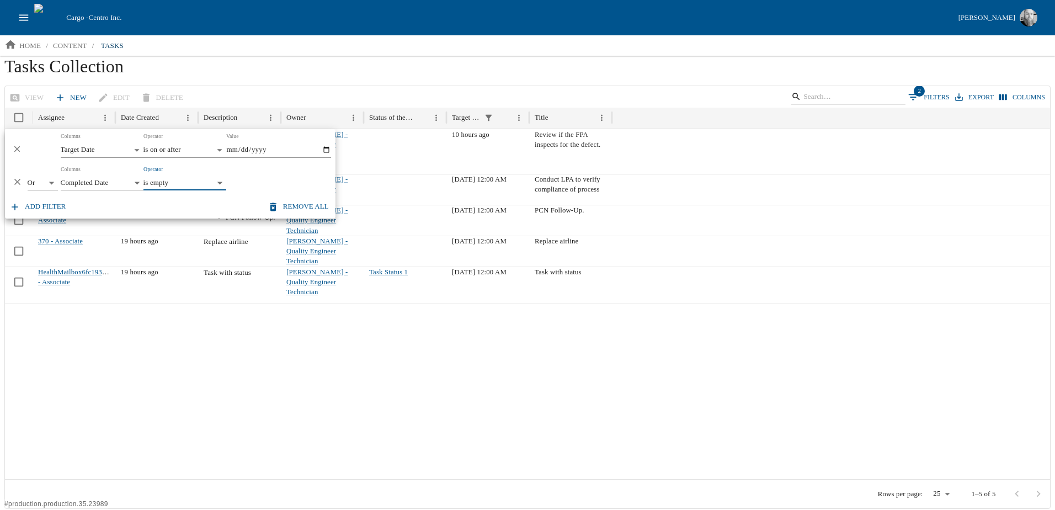
click at [243, 18] on div "Cargo - Centro Inc." at bounding box center [508, 17] width 892 height 11
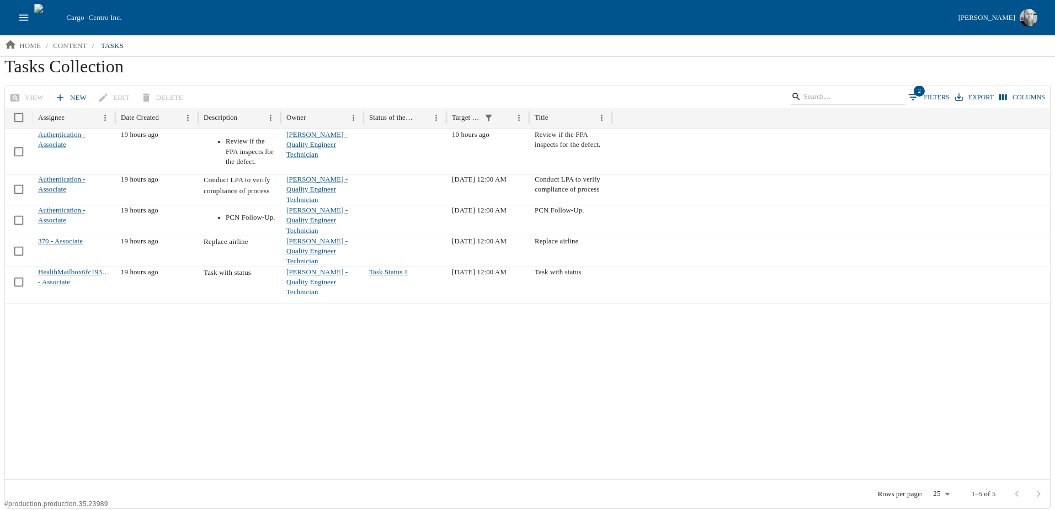
click at [517, 384] on div at bounding box center [527, 392] width 1045 height 176
click at [920, 98] on icon "Show filters" at bounding box center [913, 97] width 12 height 12
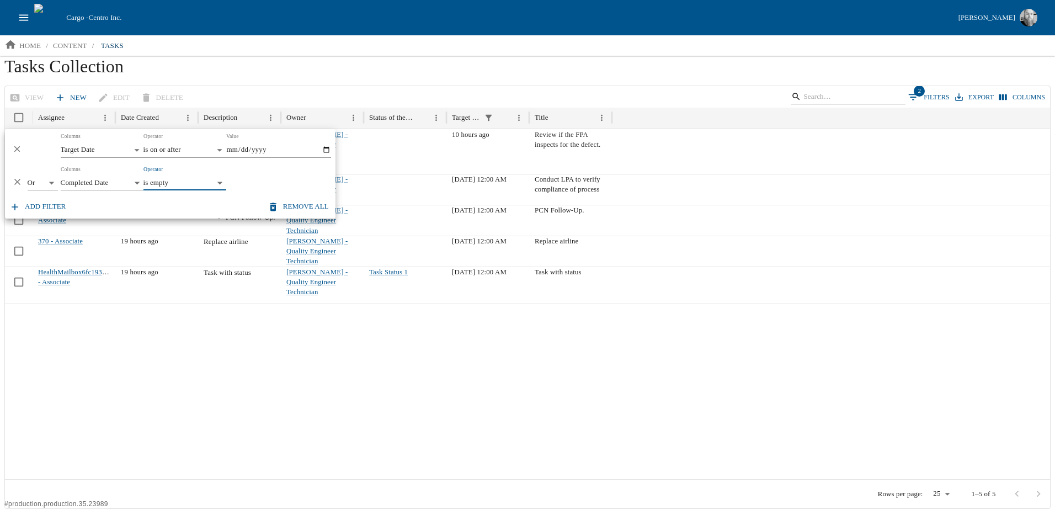
click at [326, 150] on input "2025-08-10" at bounding box center [278, 149] width 105 height 15
click at [292, 148] on input "2025-08-10" at bounding box center [278, 149] width 105 height 15
click at [194, 147] on body "Cargo - Centro Inc. Jesse Baird home / content / tasks Tasks Collection View Ne…" at bounding box center [527, 254] width 1055 height 509
click at [194, 147] on div at bounding box center [527, 255] width 1055 height 510
click at [243, 200] on div "Add filter Remove all" at bounding box center [170, 207] width 331 height 24
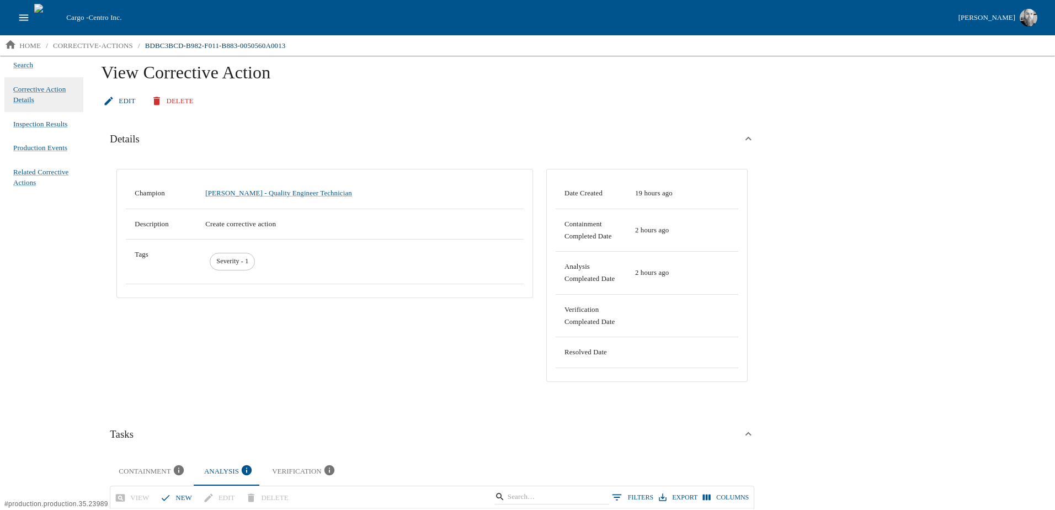
scroll to position [3, 0]
click at [104, 40] on p "corrective-actions" at bounding box center [93, 45] width 80 height 11
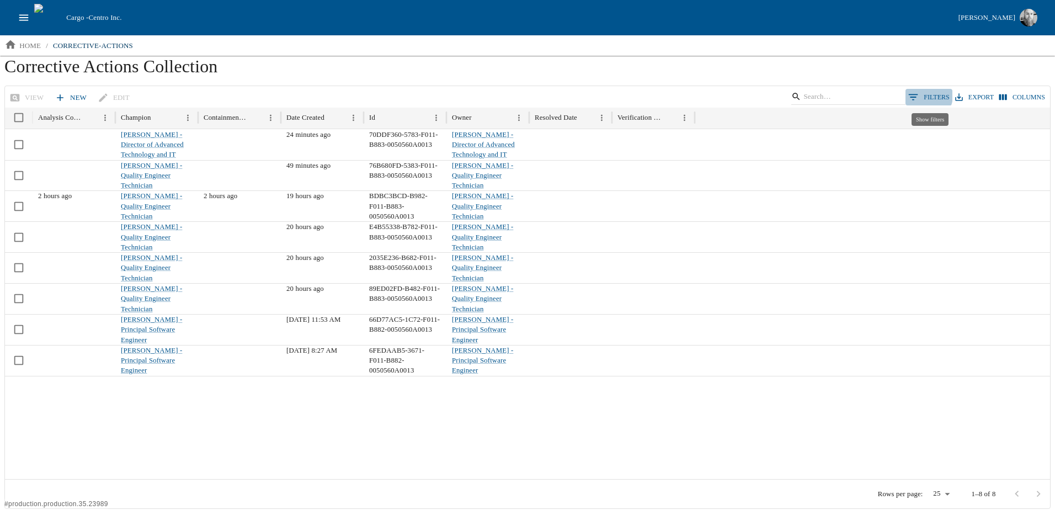
click at [927, 95] on button "0 Filters" at bounding box center [929, 97] width 47 height 17
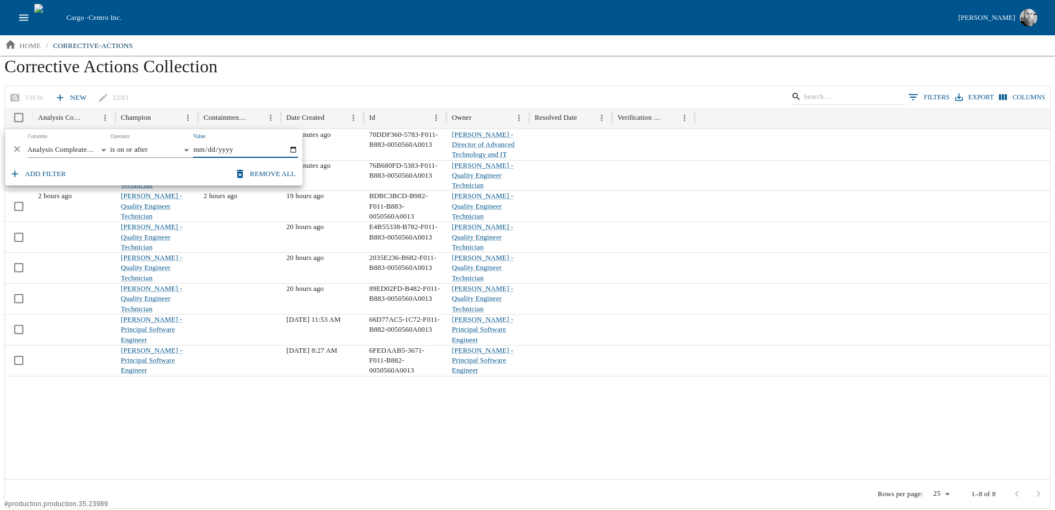
click at [54, 149] on body "Cargo - Centro Inc. Jesse Baird home / corrective-actions Corrective Actions Co…" at bounding box center [527, 254] width 1055 height 509
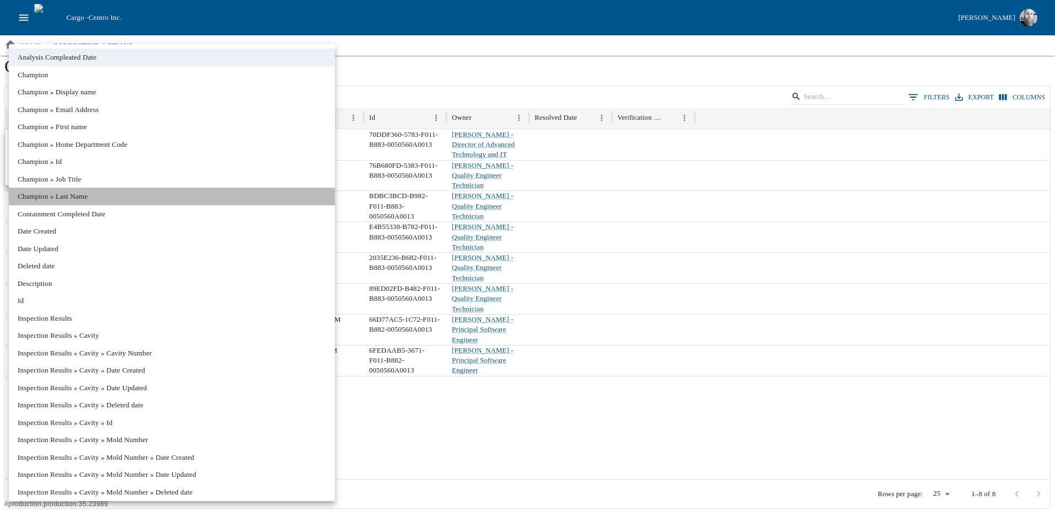
click at [81, 197] on li "Champion » Last Name" at bounding box center [172, 197] width 326 height 18
type input "**********"
type input "********"
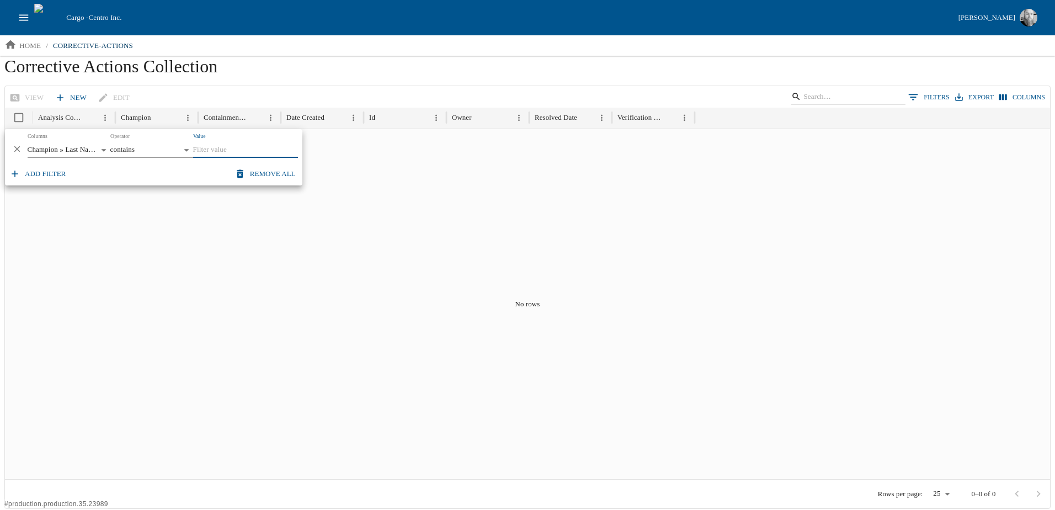
click at [226, 153] on input "Value" at bounding box center [245, 149] width 105 height 15
type input "b"
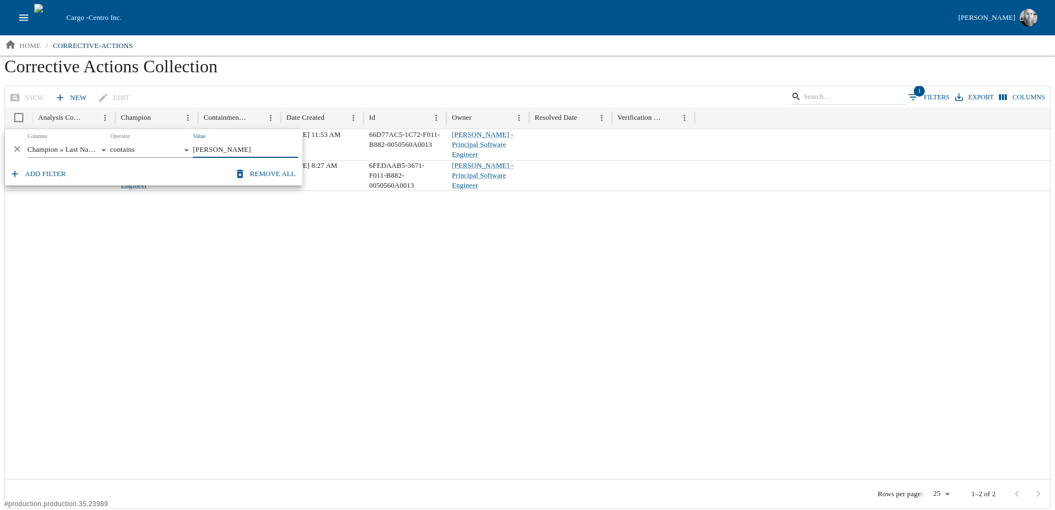
type input "baird"
click at [265, 270] on div at bounding box center [527, 334] width 1045 height 289
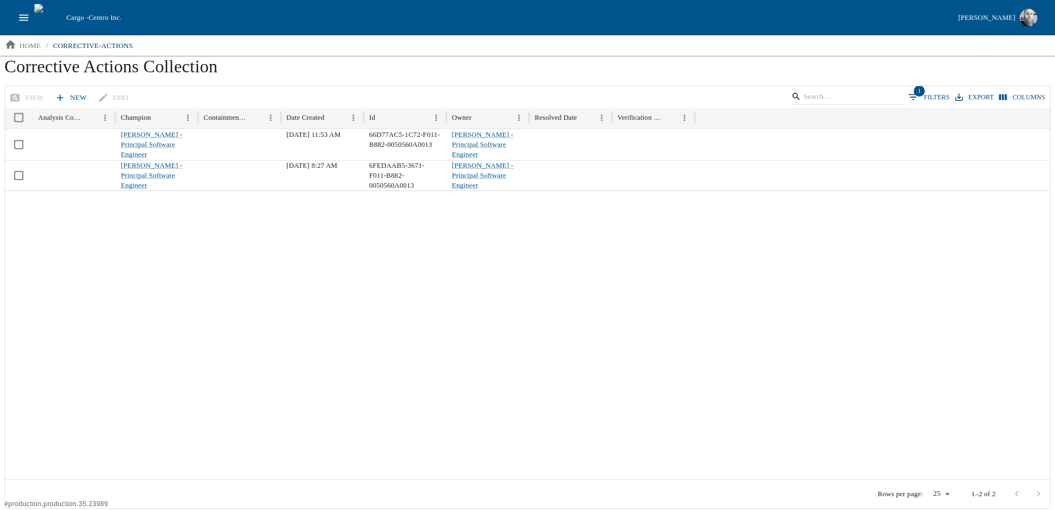
click at [107, 275] on div at bounding box center [527, 334] width 1045 height 289
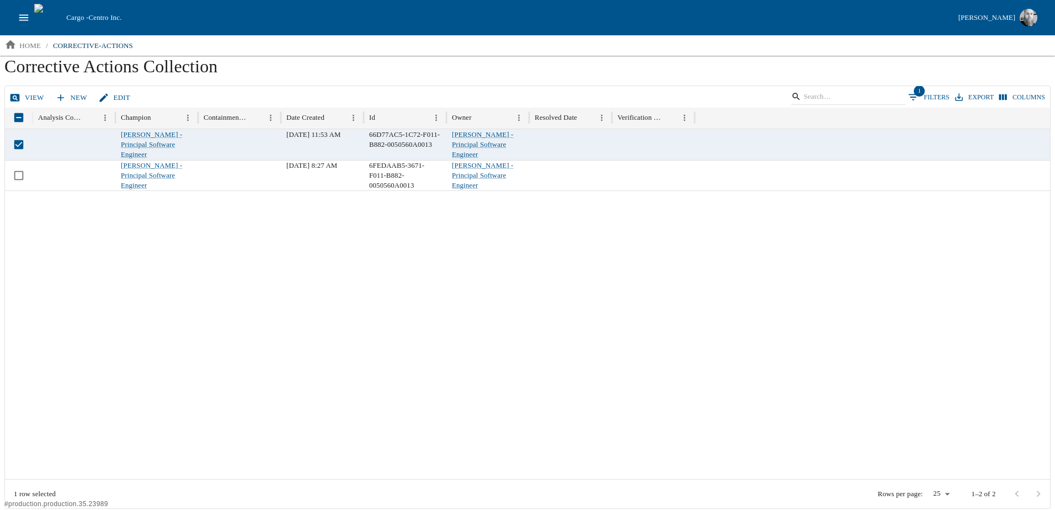
click at [178, 332] on div at bounding box center [527, 334] width 1045 height 289
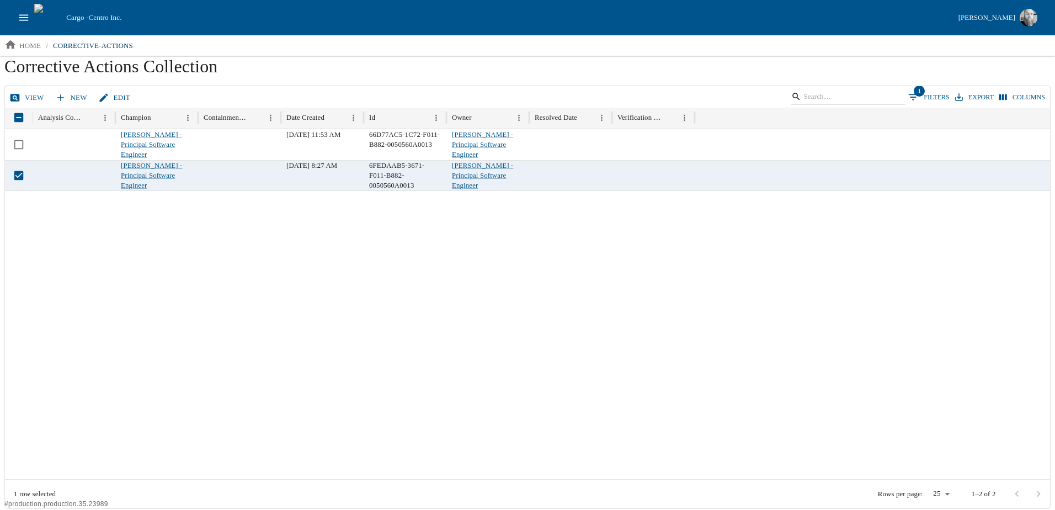
click at [222, 305] on div at bounding box center [527, 334] width 1045 height 289
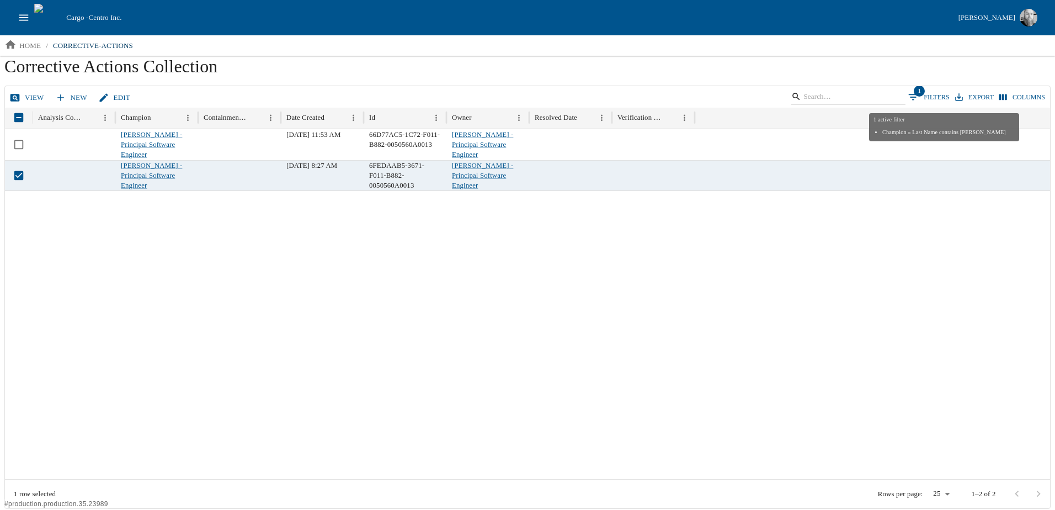
click at [937, 98] on button "1 Filters" at bounding box center [929, 97] width 47 height 17
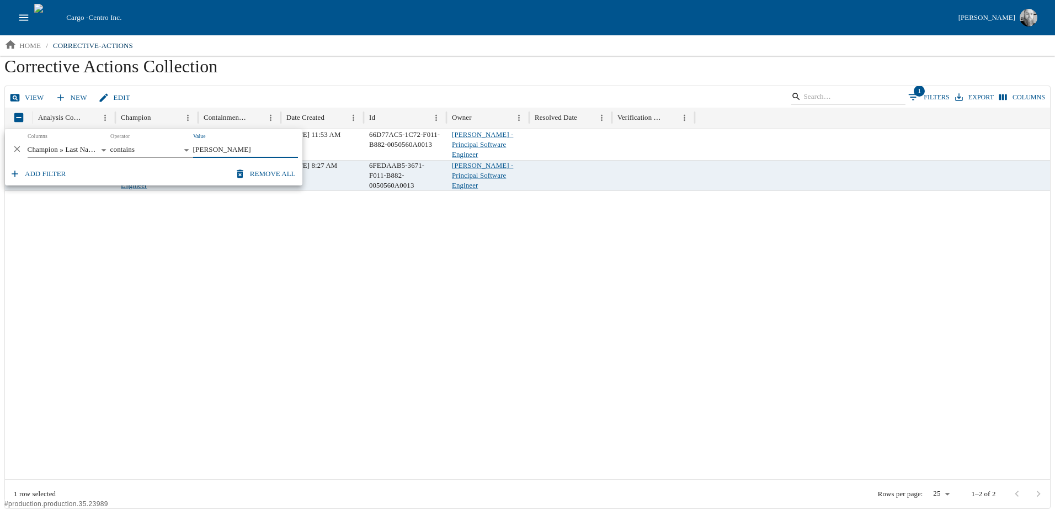
click at [77, 151] on body "**********" at bounding box center [527, 254] width 1055 height 509
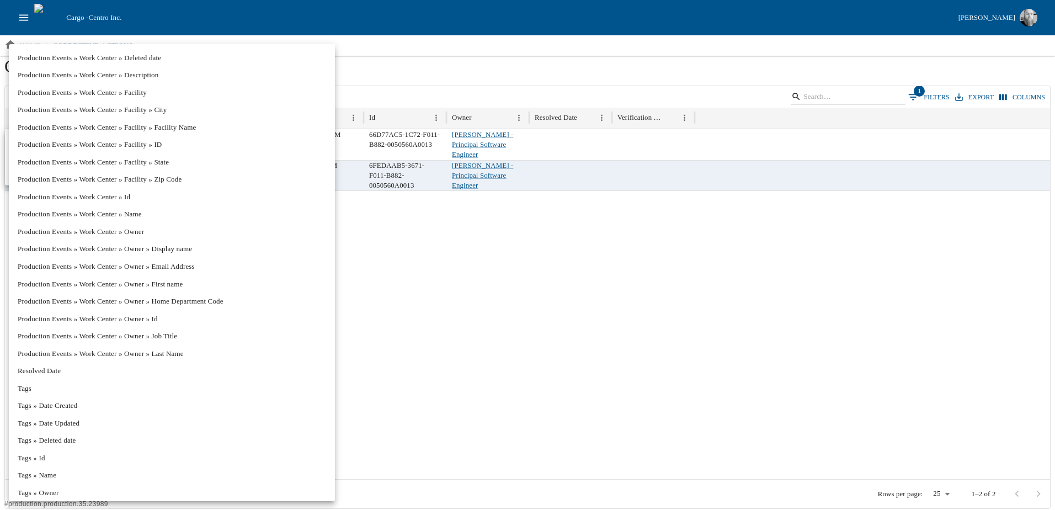
scroll to position [9972, 0]
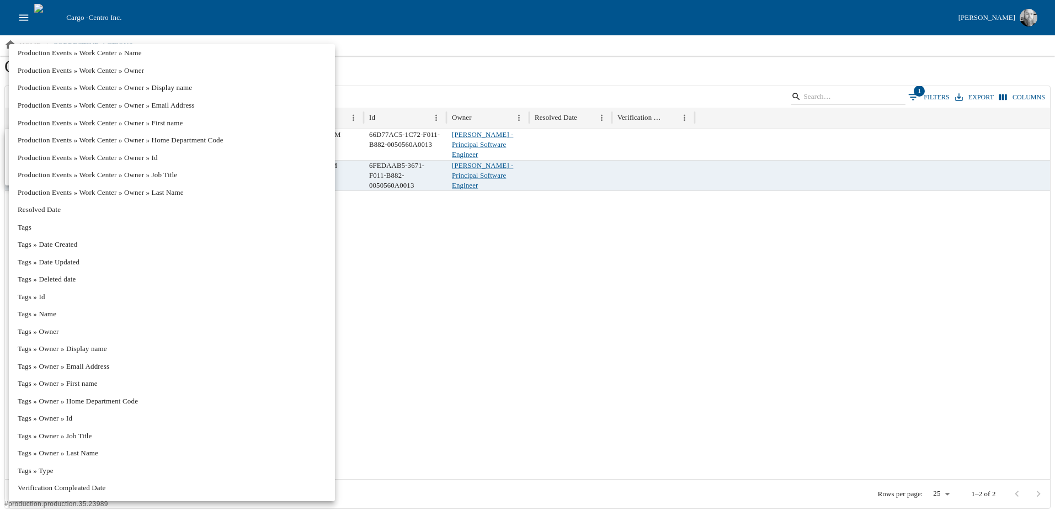
click at [520, 381] on div at bounding box center [527, 255] width 1055 height 510
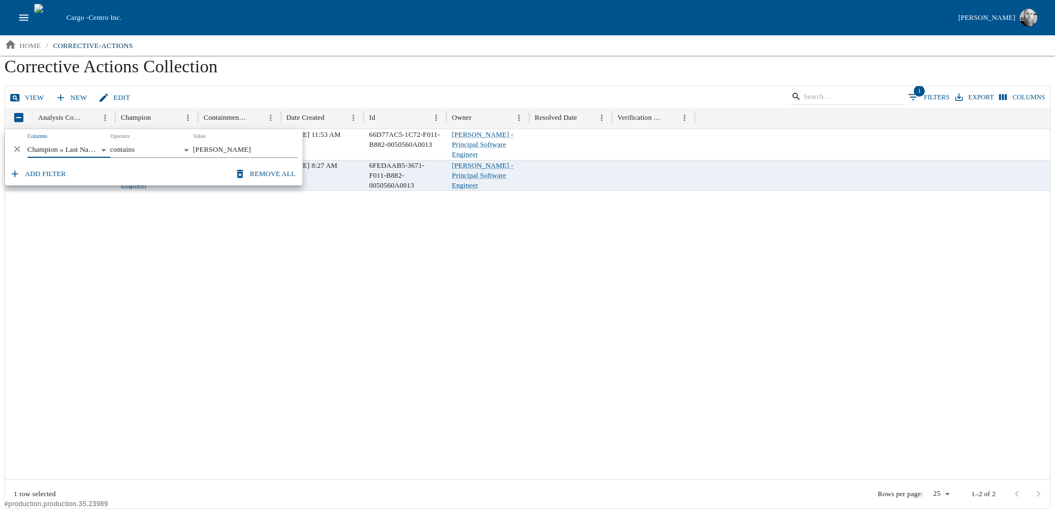
click at [76, 147] on body "**********" at bounding box center [527, 254] width 1055 height 509
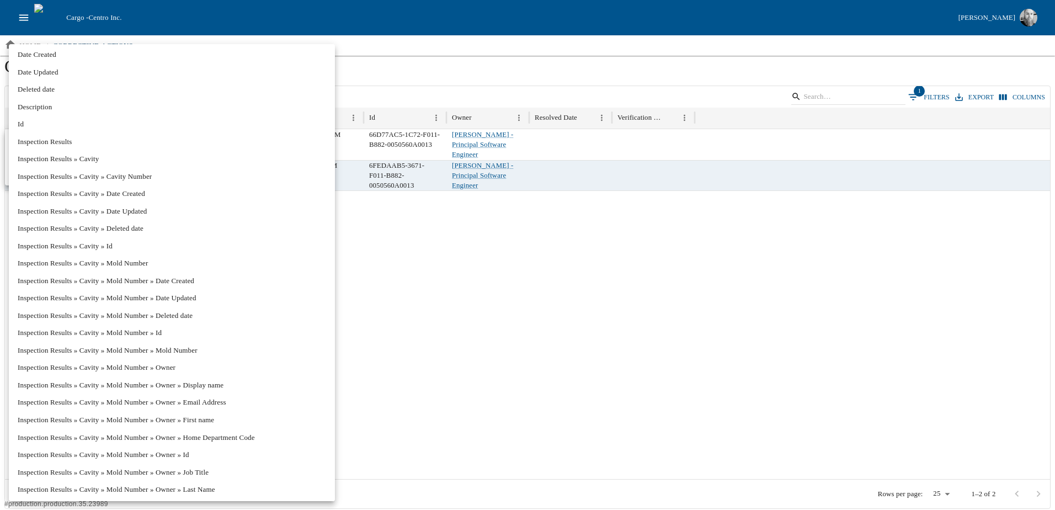
scroll to position [219, 0]
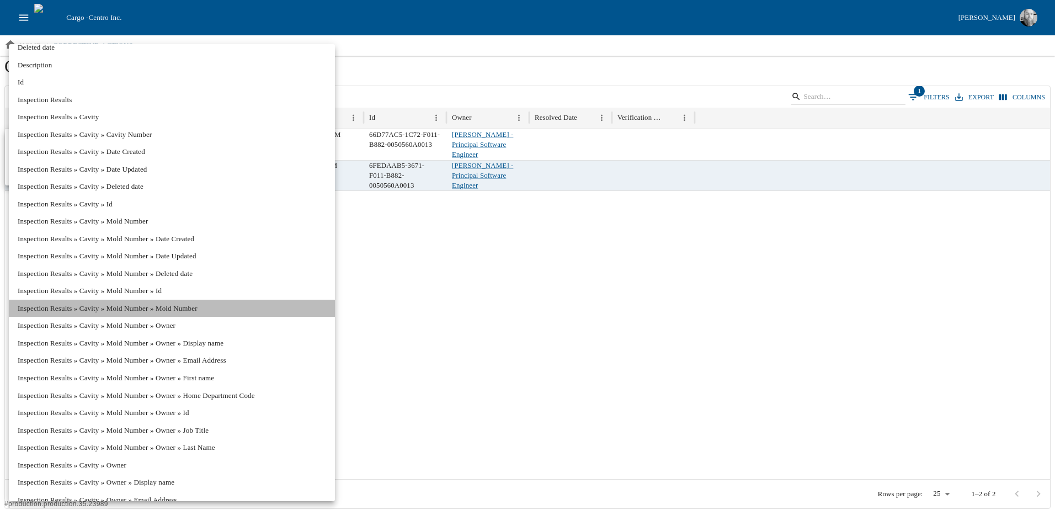
click at [178, 310] on li "Inspection Results » Cavity » Mold Number » Mold Number" at bounding box center [172, 309] width 326 height 18
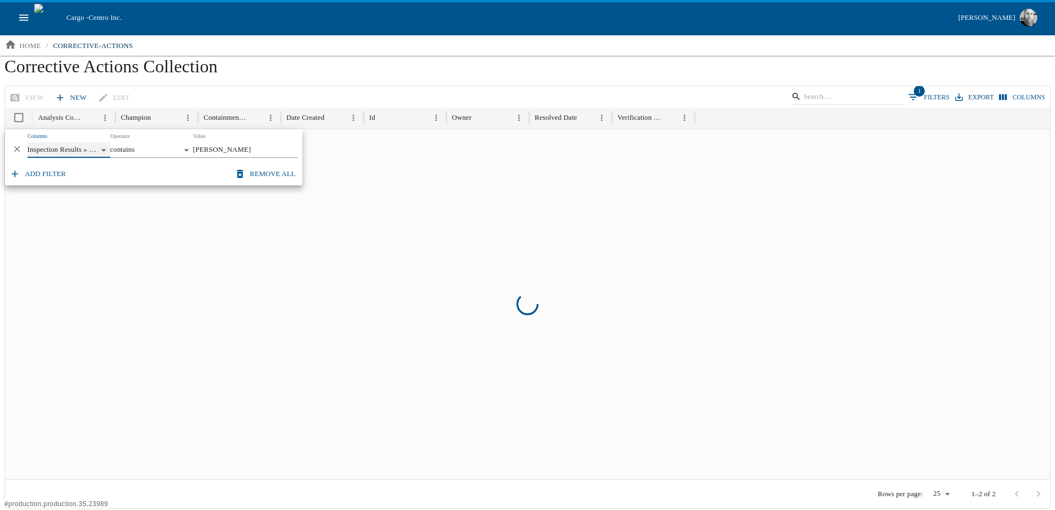
type input "**********"
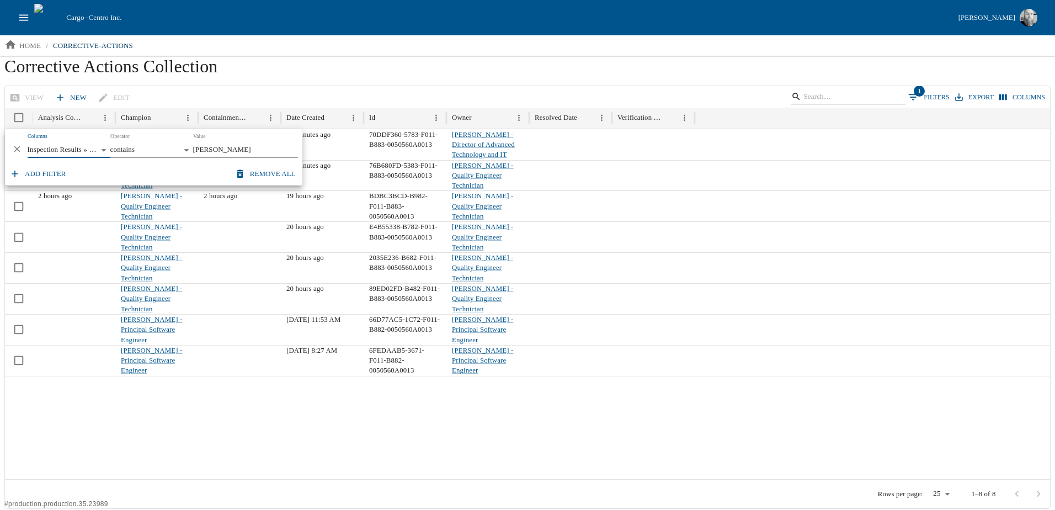
click at [248, 438] on div at bounding box center [527, 428] width 1045 height 104
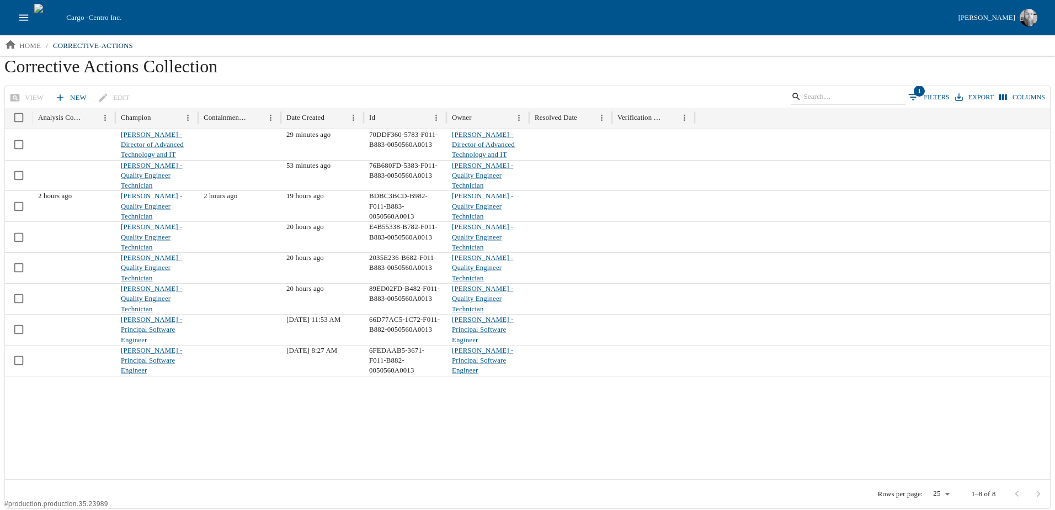
drag, startPoint x: 306, startPoint y: 20, endPoint x: 620, endPoint y: 34, distance: 313.8
click at [620, 34] on div "Cargo - Centro Inc. Jesse Baird" at bounding box center [527, 17] width 1055 height 35
click at [476, 13] on div "Cargo - Centro Inc." at bounding box center [508, 17] width 892 height 11
drag, startPoint x: 476, startPoint y: 13, endPoint x: 469, endPoint y: 14, distance: 7.3
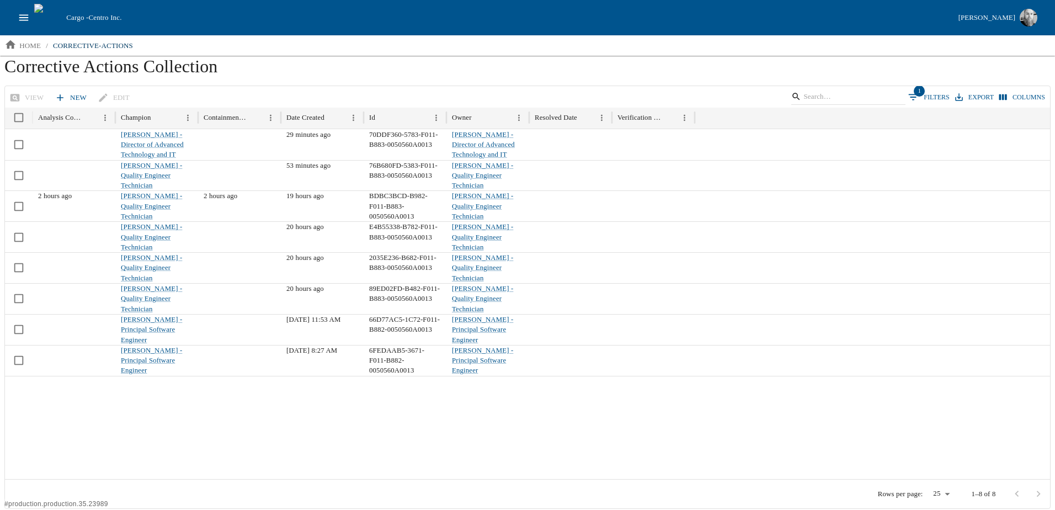
click at [469, 14] on div "Cargo - Centro Inc." at bounding box center [508, 17] width 892 height 11
click at [448, 14] on div "Cargo - Centro Inc." at bounding box center [508, 17] width 892 height 11
click at [711, 86] on div "View New Edit 1 Filters Export Columns" at bounding box center [527, 97] width 1045 height 22
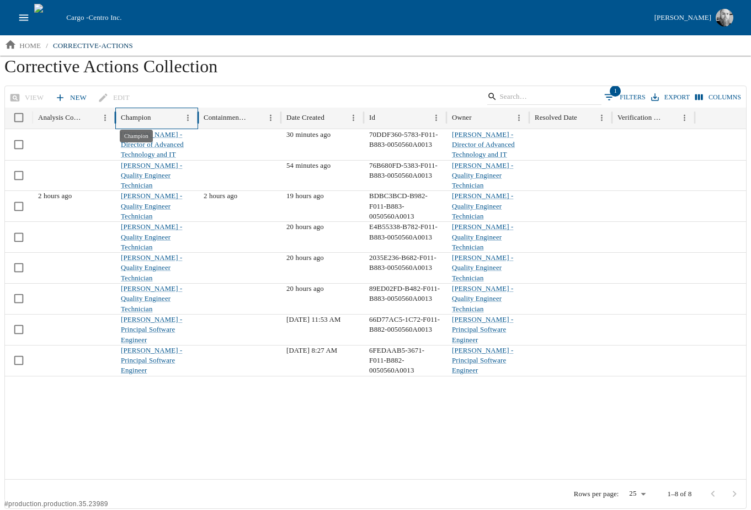
click at [141, 114] on div "Champion" at bounding box center [136, 118] width 30 height 8
click at [544, 96] on input "Search" at bounding box center [543, 96] width 86 height 15
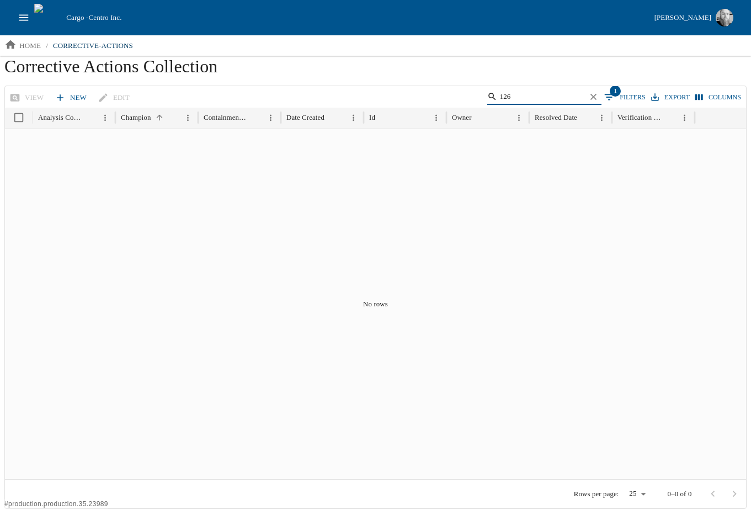
type input "126"
click at [27, 23] on icon "open drawer" at bounding box center [24, 18] width 12 height 12
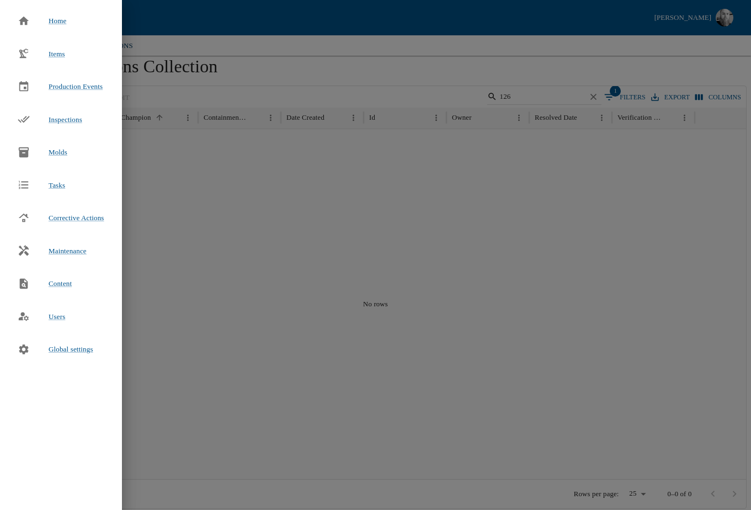
drag, startPoint x: 60, startPoint y: 50, endPoint x: 70, endPoint y: 55, distance: 10.9
click at [60, 50] on span "Items" at bounding box center [57, 54] width 17 height 8
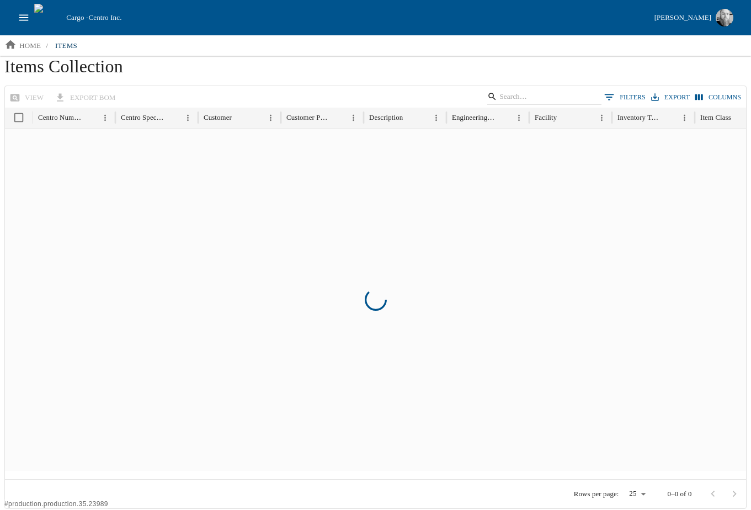
drag, startPoint x: 552, startPoint y: 98, endPoint x: 657, endPoint y: 124, distance: 108.2
click at [551, 98] on input "Search" at bounding box center [543, 96] width 86 height 15
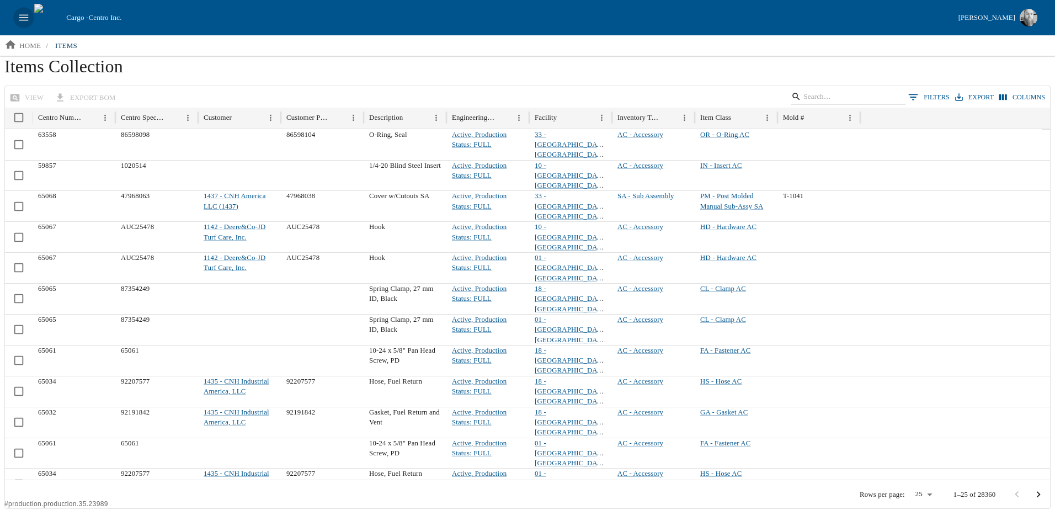
click at [29, 24] on button "open drawer" at bounding box center [23, 17] width 21 height 21
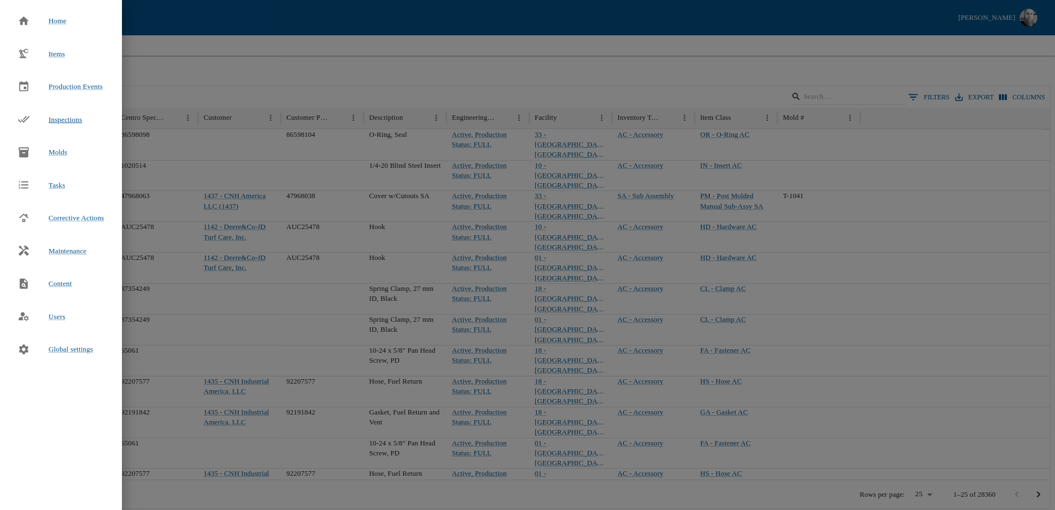
click at [59, 114] on span "Inspections" at bounding box center [66, 119] width 34 height 11
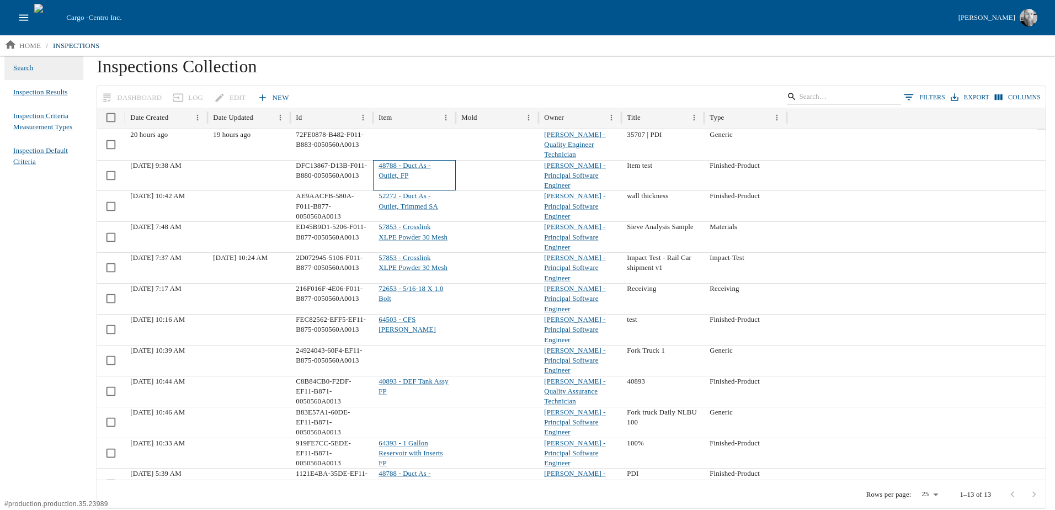
click at [396, 170] on div "48788 - Duct As - Outlet, FP" at bounding box center [414, 175] width 83 height 31
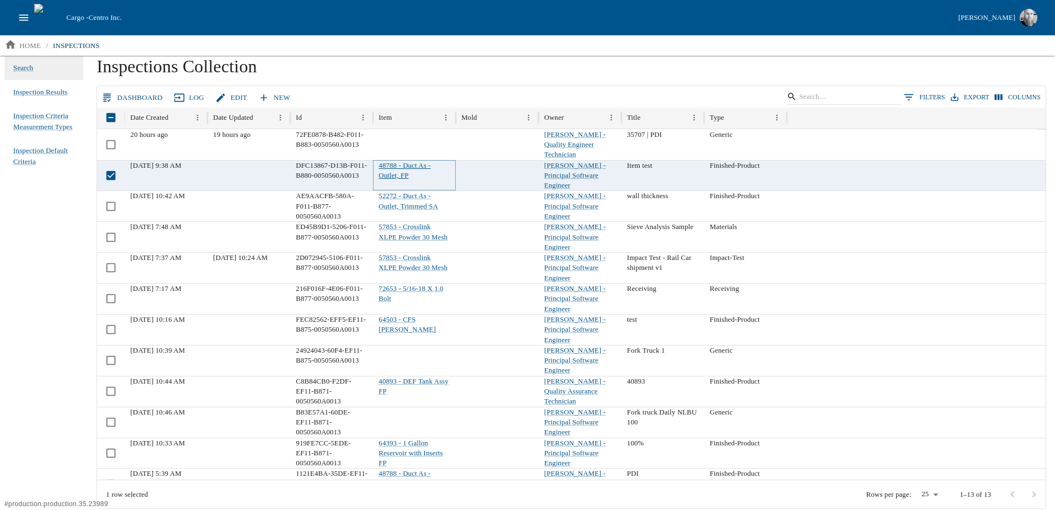
click at [391, 162] on link "48788 - Duct As - Outlet, FP" at bounding box center [405, 171] width 52 height 18
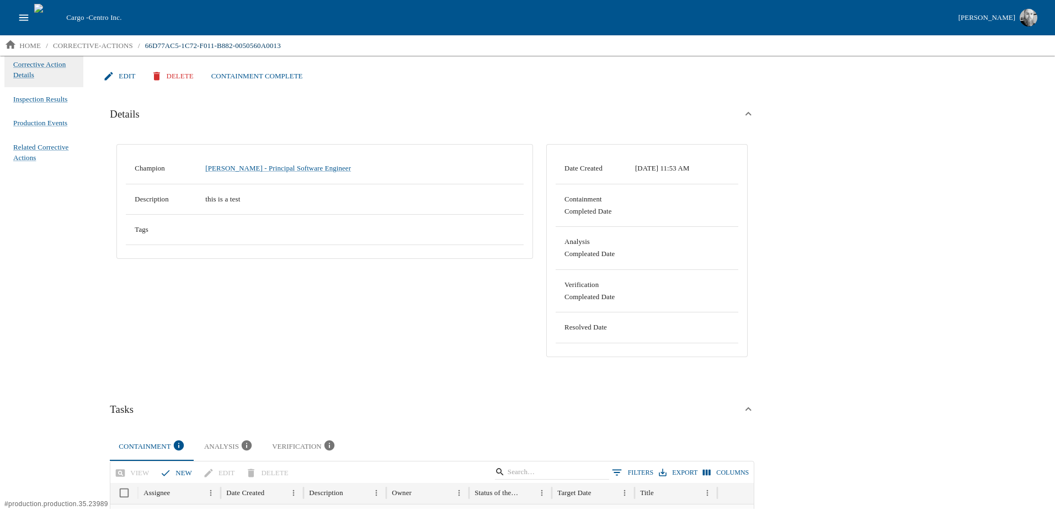
scroll to position [27, 0]
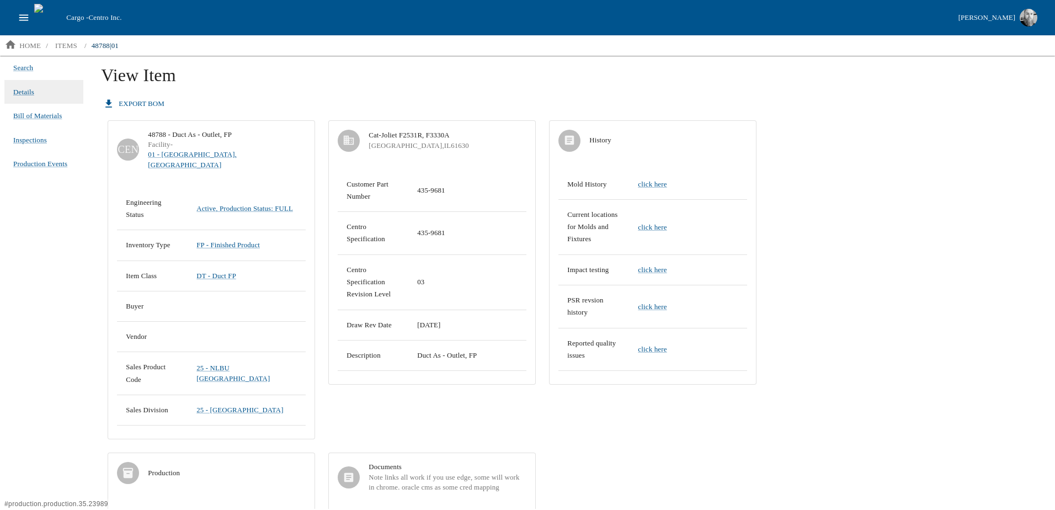
click at [68, 241] on div "Search Details Bill of Materials Inspections Production Events" at bounding box center [44, 282] width 88 height 453
drag, startPoint x: 68, startPoint y: 241, endPoint x: 44, endPoint y: 116, distance: 127.5
click at [44, 116] on span "Bill of Materials" at bounding box center [37, 115] width 49 height 11
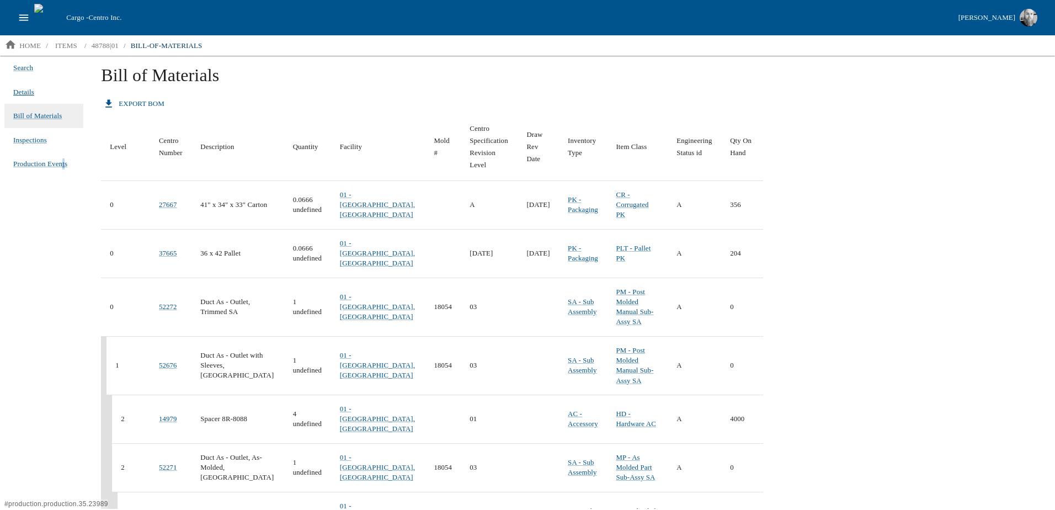
click at [31, 94] on span "Details" at bounding box center [23, 92] width 21 height 11
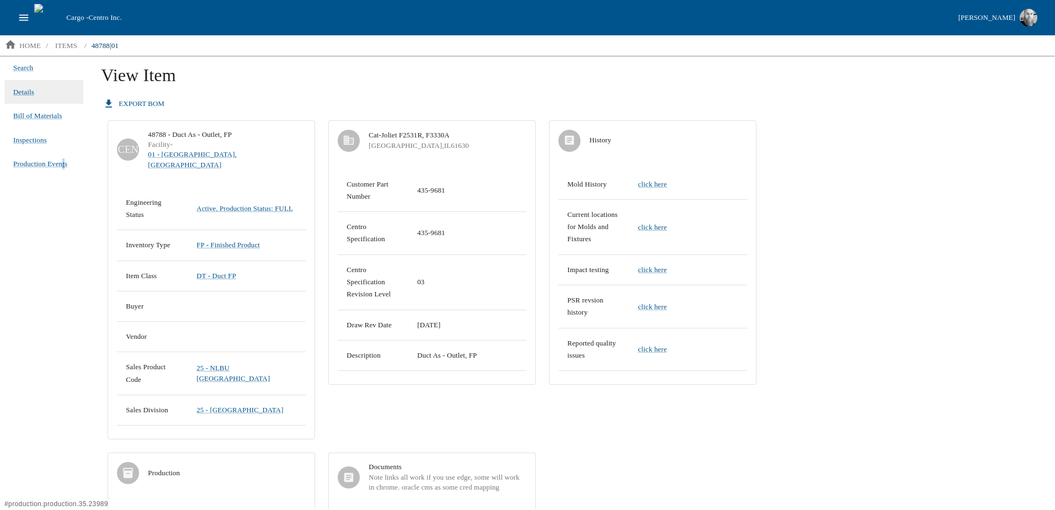
click at [20, 21] on icon "open drawer" at bounding box center [24, 18] width 12 height 12
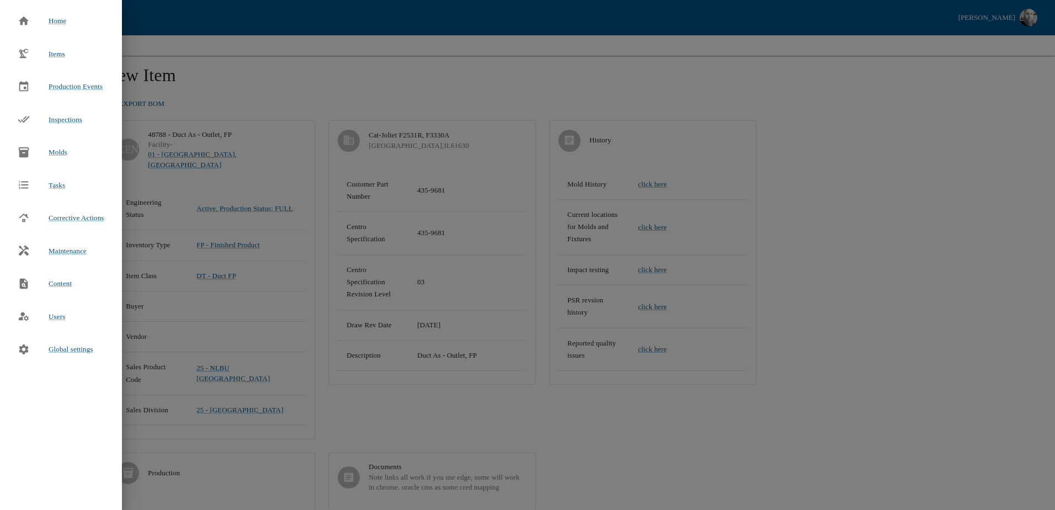
click at [320, 80] on div at bounding box center [527, 255] width 1055 height 510
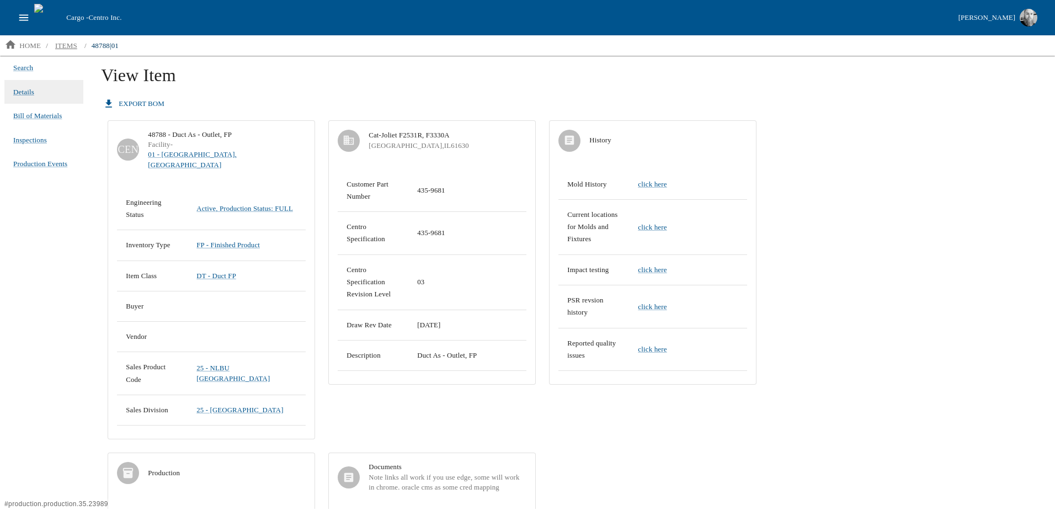
click at [63, 43] on p "items" at bounding box center [66, 45] width 22 height 11
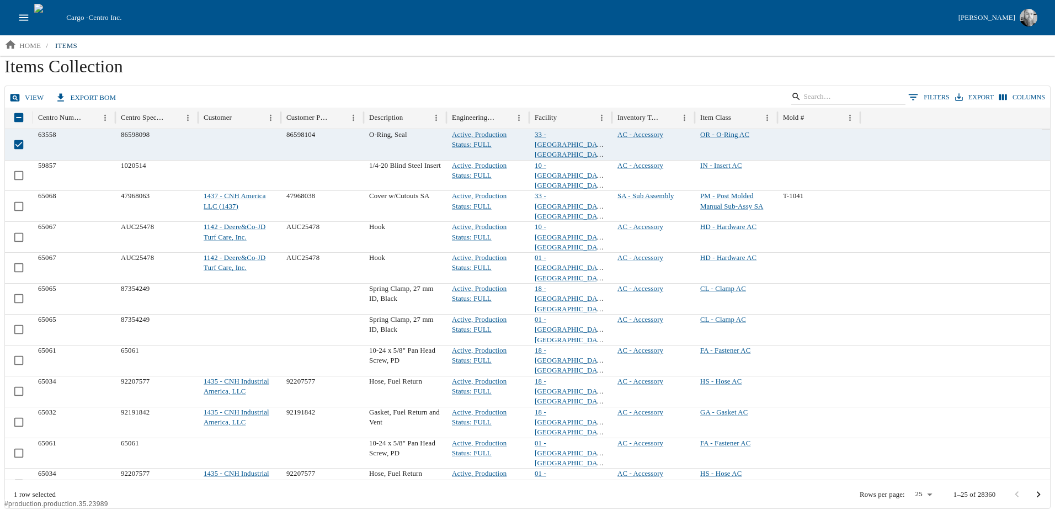
click at [25, 15] on icon "open drawer" at bounding box center [23, 17] width 9 height 6
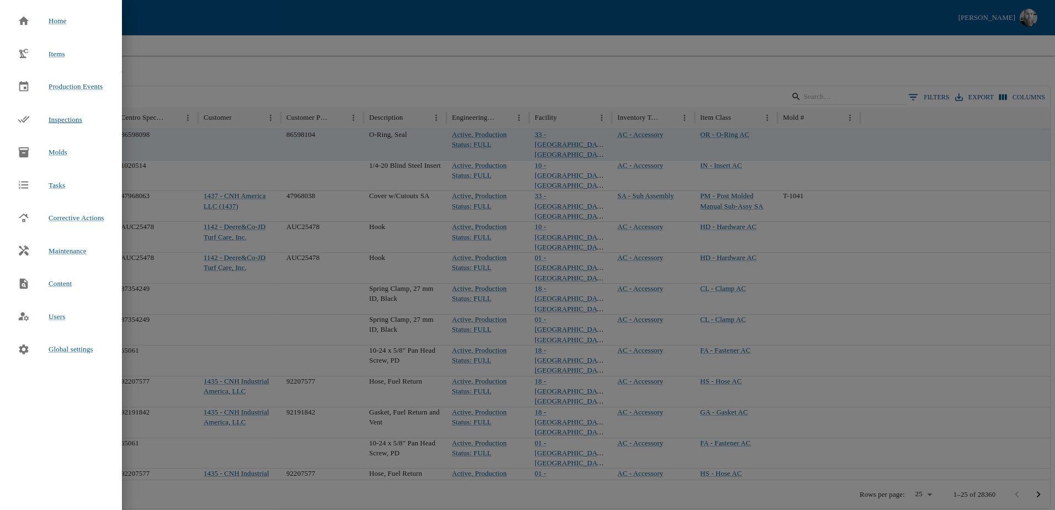
click at [61, 119] on span "Inspections" at bounding box center [66, 119] width 34 height 8
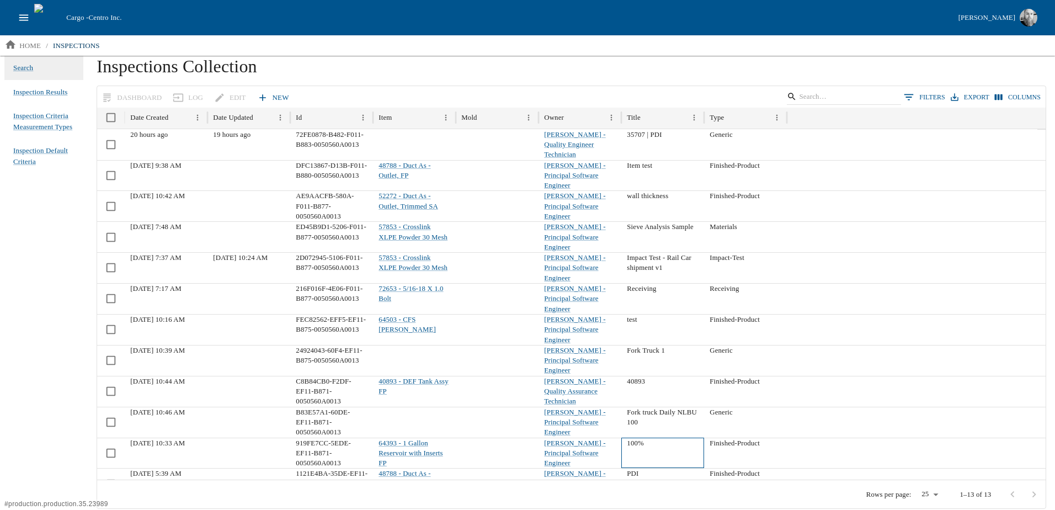
click at [688, 438] on div "100%" at bounding box center [662, 453] width 83 height 31
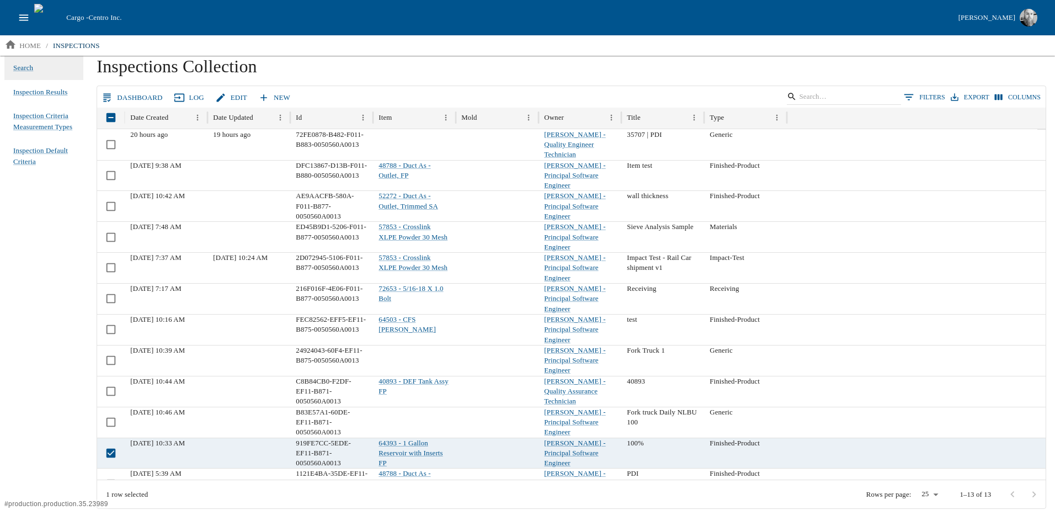
click at [189, 101] on link "Log" at bounding box center [190, 97] width 37 height 19
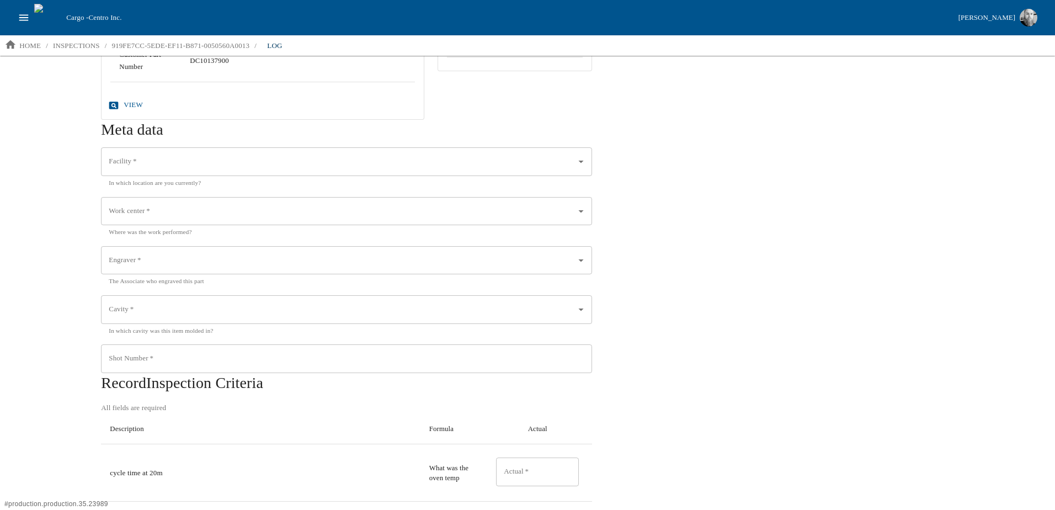
scroll to position [221, 0]
click at [773, 358] on div "Log Inspection Item Centro Number 64393 Description 1 Gallon Reservoir with Ins…" at bounding box center [571, 252] width 959 height 835
click at [33, 47] on p "home" at bounding box center [30, 45] width 22 height 11
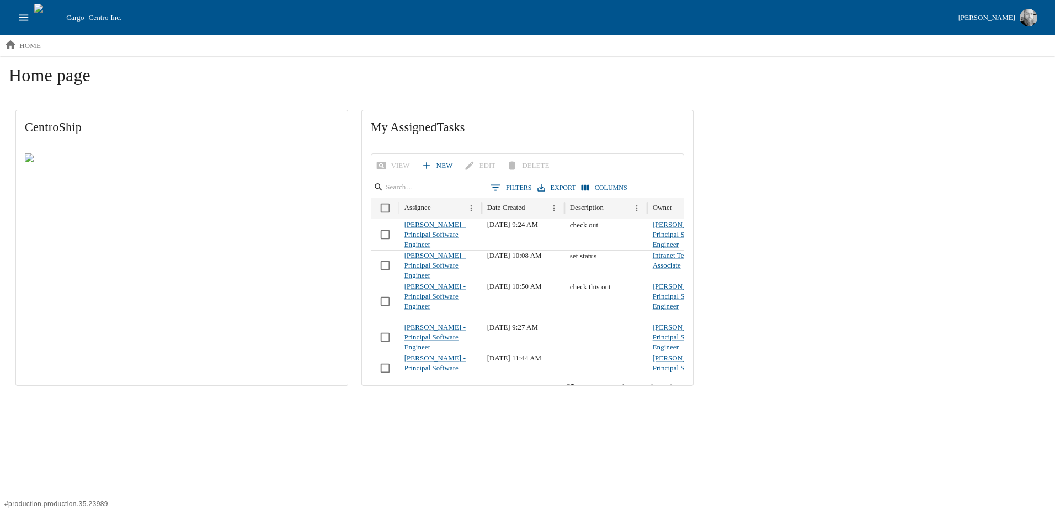
click at [31, 20] on button "open drawer" at bounding box center [23, 17] width 21 height 21
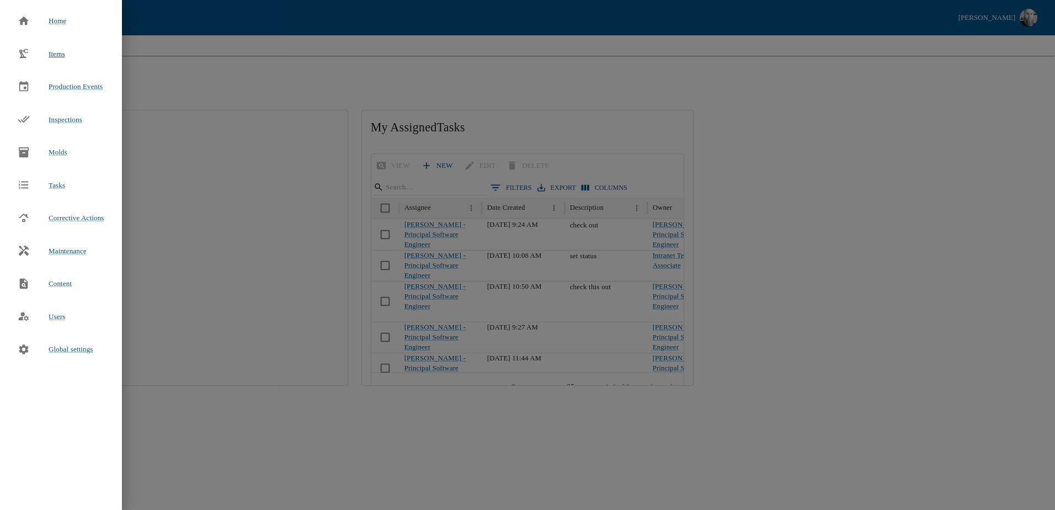
click at [61, 52] on span "Items" at bounding box center [57, 54] width 17 height 8
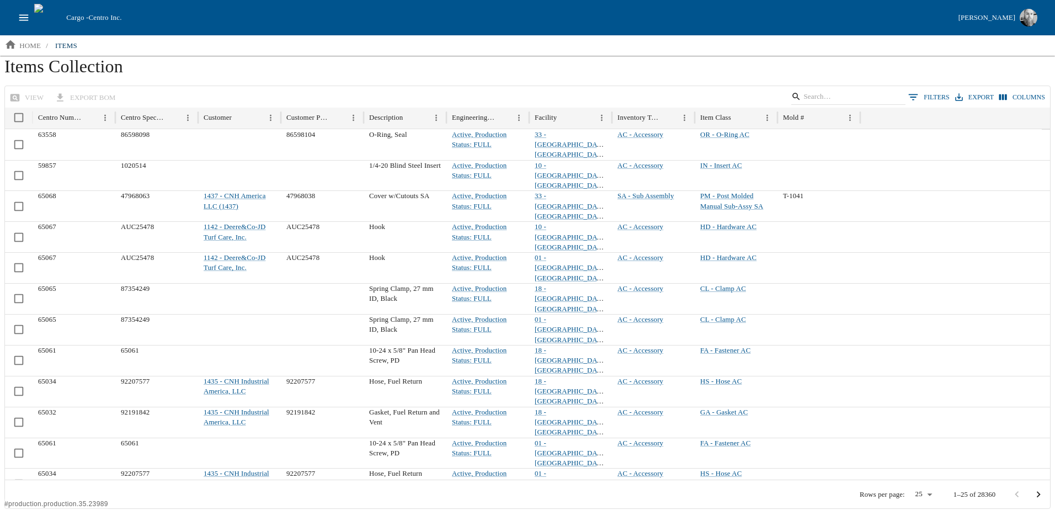
click at [20, 20] on icon "open drawer" at bounding box center [23, 17] width 9 height 6
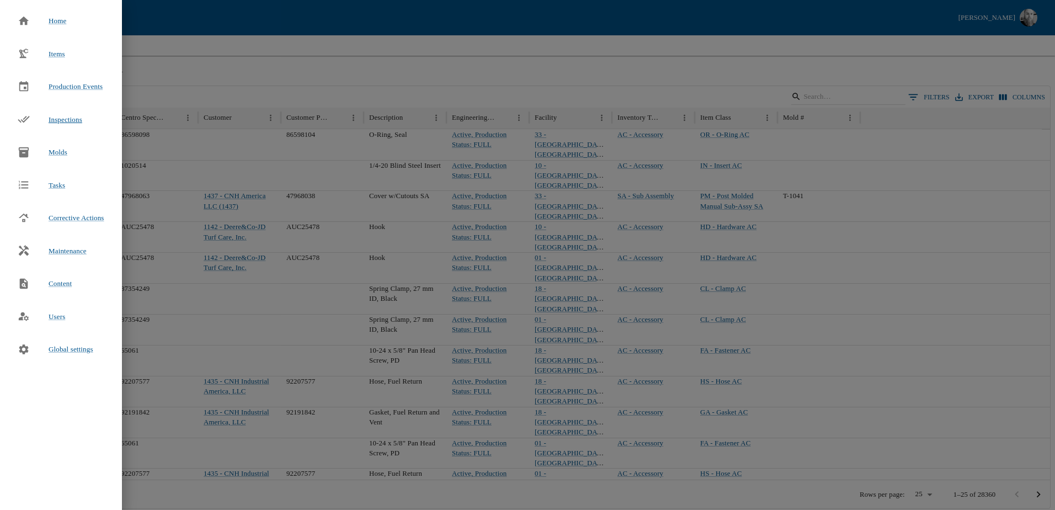
click at [66, 119] on span "Inspections" at bounding box center [66, 119] width 34 height 8
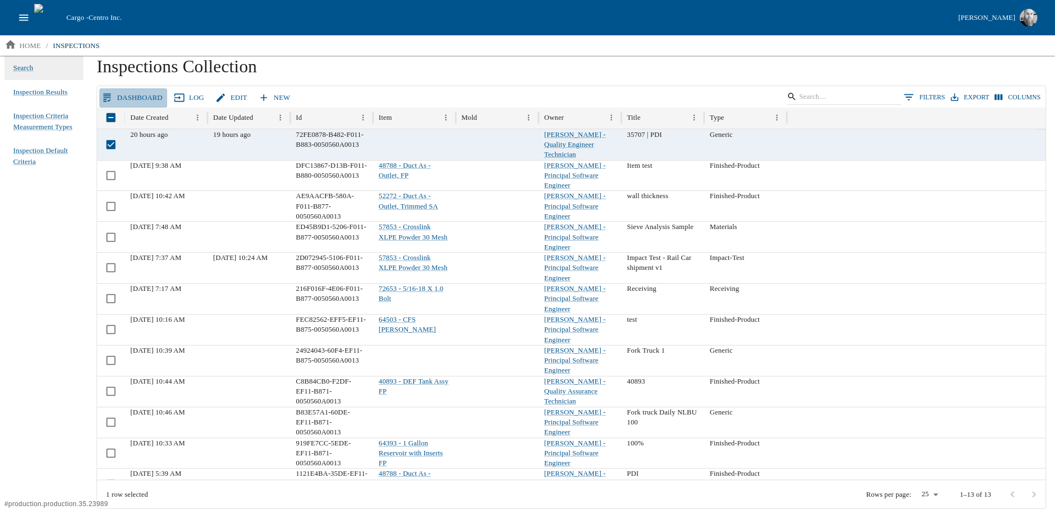
click at [135, 98] on link "Dashboard" at bounding box center [132, 97] width 67 height 19
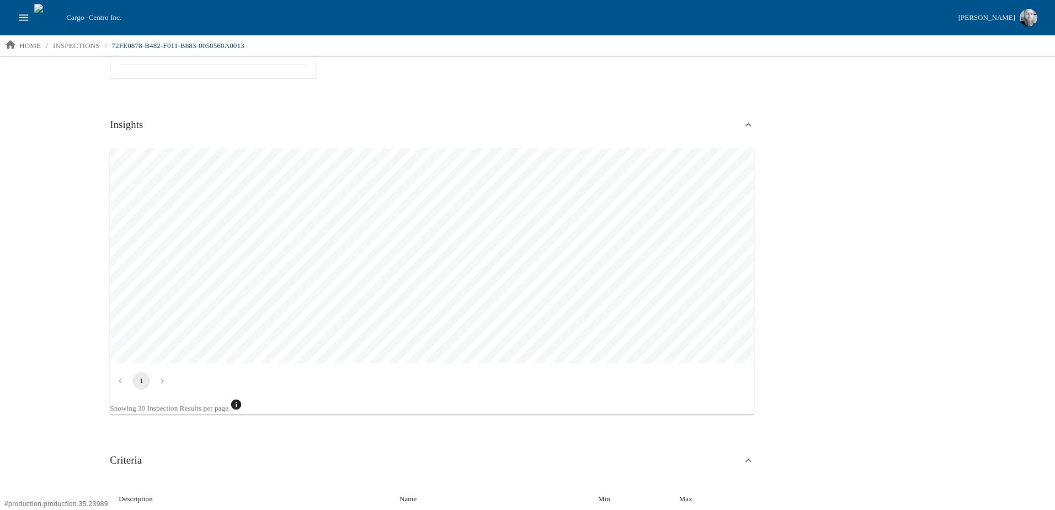
scroll to position [274, 0]
